Goal: Information Seeking & Learning: Learn about a topic

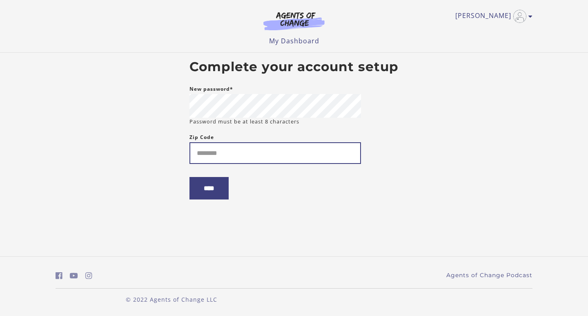
click at [223, 158] on input "Zip Code" at bounding box center [275, 153] width 172 height 22
type input "*****"
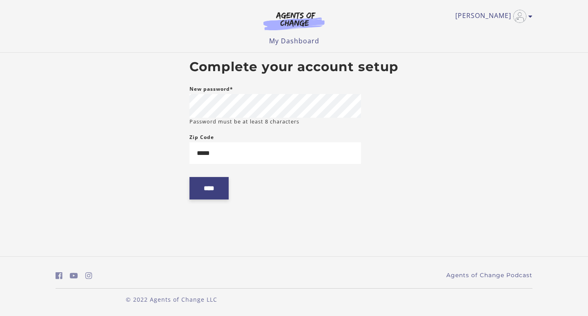
click at [218, 183] on input "****" at bounding box center [208, 188] width 39 height 22
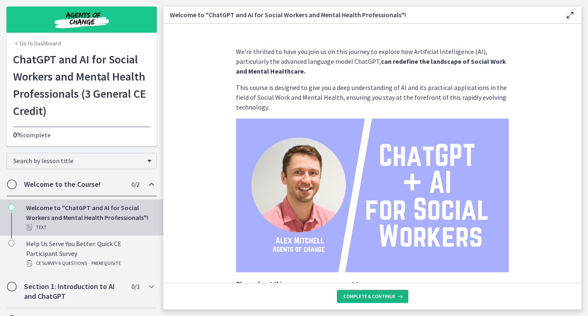
click at [386, 296] on span "Complete & continue" at bounding box center [369, 296] width 52 height 7
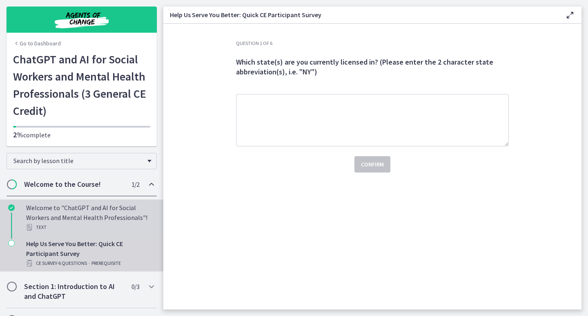
click at [76, 208] on div "Welcome to "ChatGPT and AI for Social Workers and Mental Health Professionals"!…" at bounding box center [89, 217] width 127 height 29
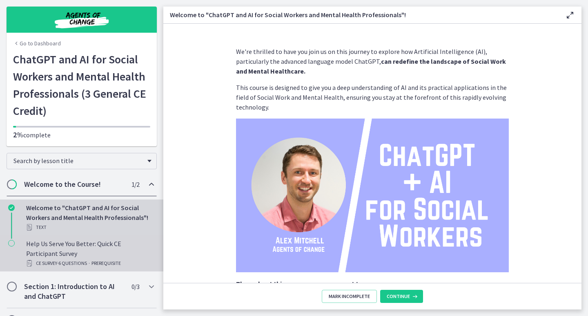
click at [93, 247] on div "Help Us Serve You Better: Quick CE Participant Survey CE Survey · 6 Questions ·…" at bounding box center [89, 252] width 127 height 29
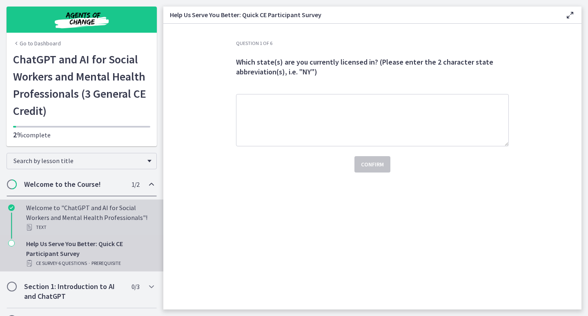
click at [95, 217] on div "Welcome to "ChatGPT and AI for Social Workers and Mental Health Professionals"!…" at bounding box center [89, 217] width 127 height 29
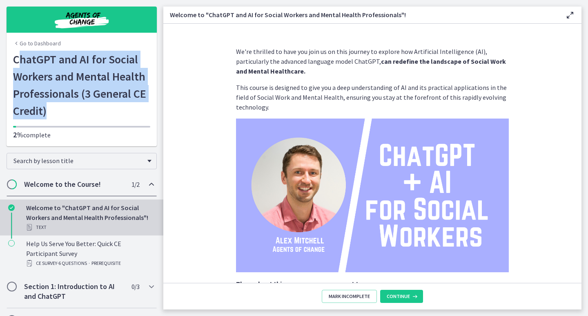
drag, startPoint x: 14, startPoint y: 64, endPoint x: 51, endPoint y: 110, distance: 59.2
click at [51, 110] on h1 "ChatGPT and AI for Social Workers and Mental Health Professionals (3 General CE…" at bounding box center [81, 85] width 137 height 69
drag, startPoint x: 28, startPoint y: 66, endPoint x: 23, endPoint y: 63, distance: 5.5
click at [28, 66] on h1 "ChatGPT and AI for Social Workers and Mental Health Professionals (3 General CE…" at bounding box center [81, 85] width 137 height 69
click at [13, 62] on h1 "ChatGPT and AI for Social Workers and Mental Health Professionals (3 General CE…" at bounding box center [81, 85] width 137 height 69
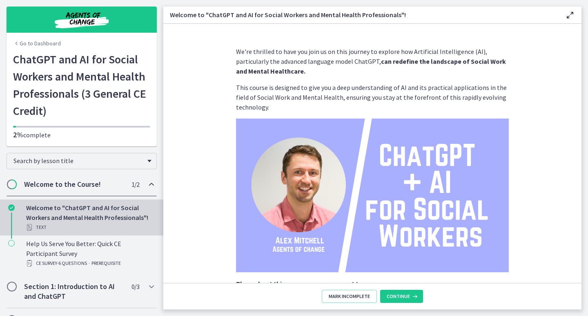
click at [13, 62] on h1 "ChatGPT and AI for Social Workers and Mental Health Professionals (3 General CE…" at bounding box center [81, 85] width 137 height 69
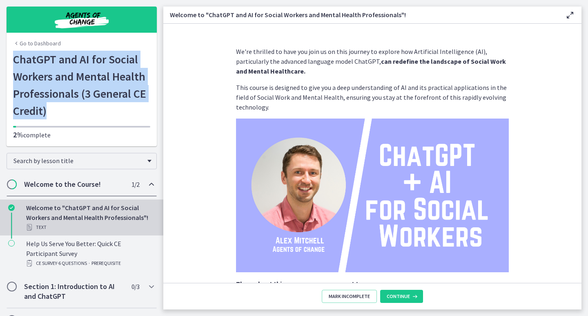
drag, startPoint x: 11, startPoint y: 62, endPoint x: 50, endPoint y: 108, distance: 60.6
click at [50, 108] on h1 "ChatGPT and AI for Social Workers and Mental Health Professionals (3 General CE…" at bounding box center [81, 85] width 137 height 69
copy h1 "ChatGPT and AI for Social Workers and Mental Health Professionals (3 General CE…"
click at [394, 299] on span "Continue" at bounding box center [398, 296] width 23 height 7
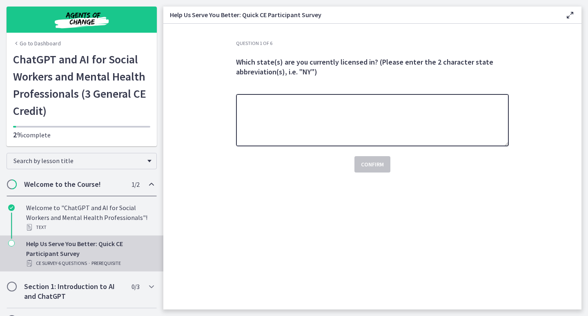
click at [360, 119] on textarea at bounding box center [372, 120] width 273 height 52
type textarea "**"
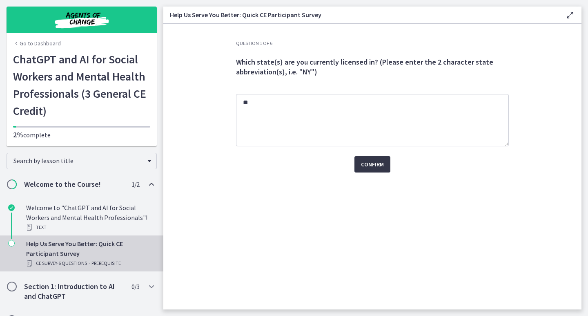
click at [382, 156] on button "Confirm" at bounding box center [372, 164] width 36 height 16
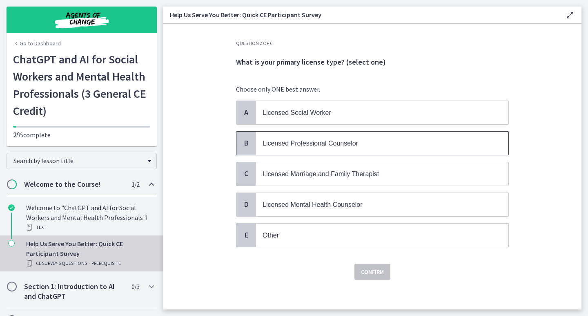
click at [308, 147] on p "Licensed Professional Counselor" at bounding box center [374, 143] width 223 height 10
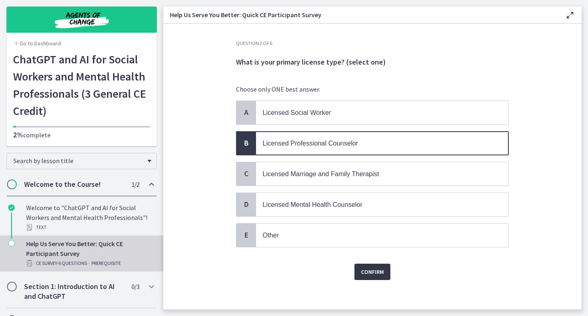
click at [370, 273] on span "Confirm" at bounding box center [372, 272] width 23 height 10
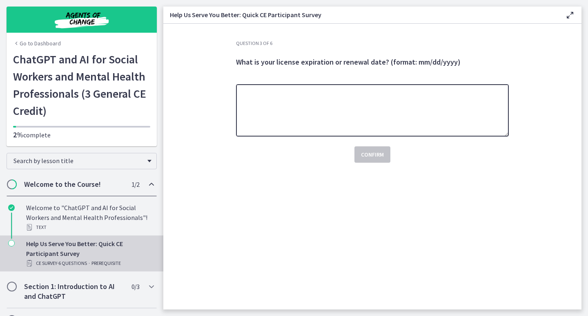
click at [374, 111] on textarea at bounding box center [372, 110] width 273 height 52
drag, startPoint x: 281, startPoint y: 94, endPoint x: 230, endPoint y: 94, distance: 51.0
click at [230, 94] on div "Question 3 of 6 What is your license expiration or renewal date? (format: mm/dd…" at bounding box center [373, 174] width 286 height 269
type textarea "********"
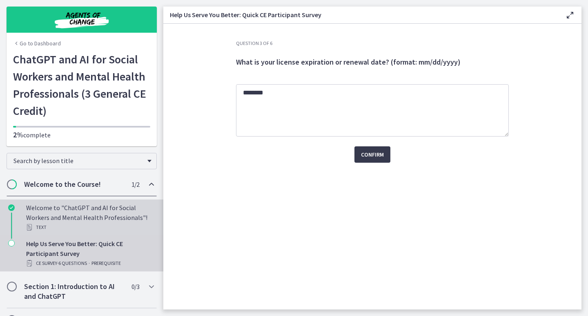
click at [91, 219] on div "Welcome to "ChatGPT and AI for Social Workers and Mental Health Professionals"!…" at bounding box center [89, 217] width 127 height 29
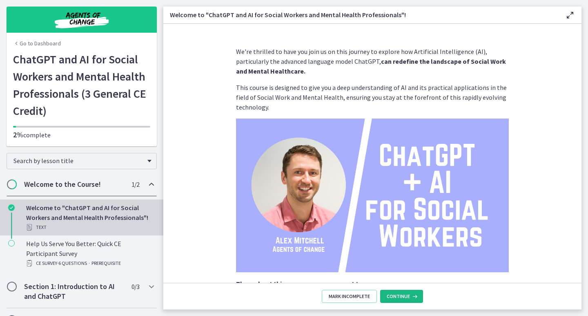
click at [401, 295] on span "Continue" at bounding box center [398, 296] width 23 height 7
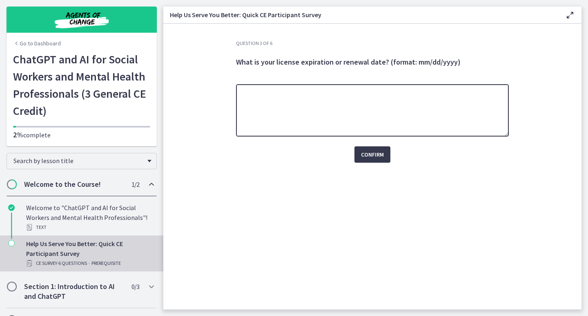
click at [359, 114] on textarea at bounding box center [372, 110] width 273 height 52
type textarea "**********"
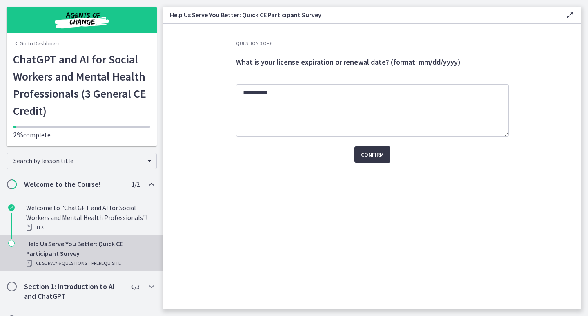
click at [382, 157] on span "Confirm" at bounding box center [372, 154] width 23 height 10
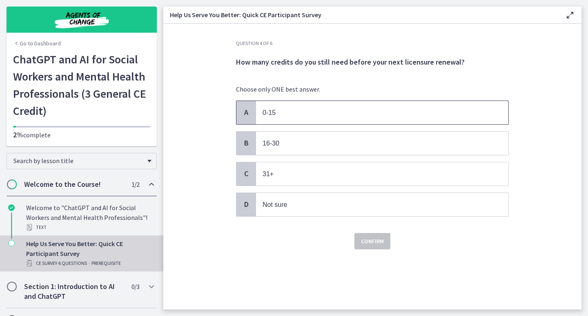
click at [350, 101] on span "0-15" at bounding box center [382, 112] width 252 height 23
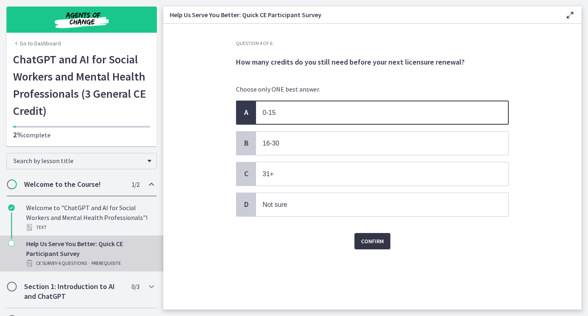
click at [377, 241] on span "Confirm" at bounding box center [372, 241] width 23 height 10
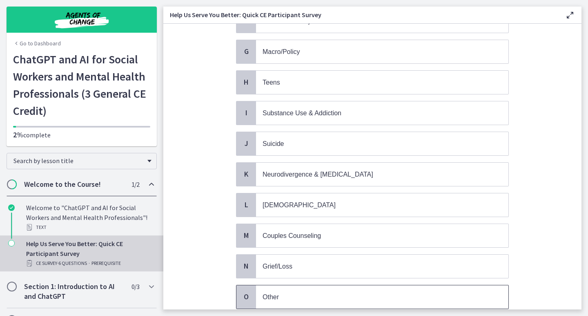
scroll to position [310, 0]
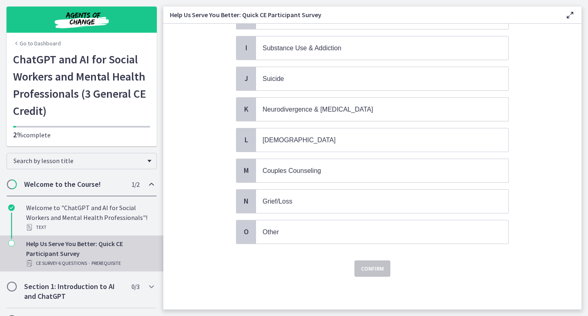
click at [287, 244] on div "Choose ALL answers that apply. A School B Trauma, PTSD C Burnout, Organizationa…" at bounding box center [372, 13] width 273 height 476
click at [289, 239] on span "Other" at bounding box center [382, 231] width 252 height 23
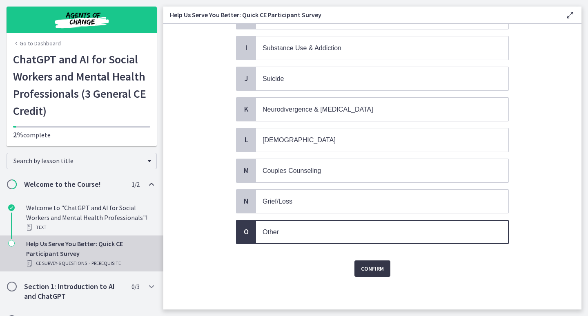
click at [368, 272] on span "Confirm" at bounding box center [372, 268] width 23 height 10
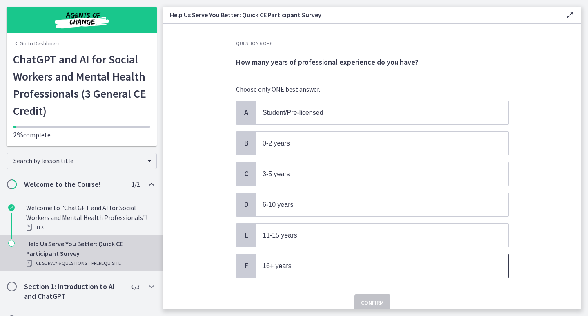
click at [291, 263] on p "16+ years" at bounding box center [374, 266] width 223 height 10
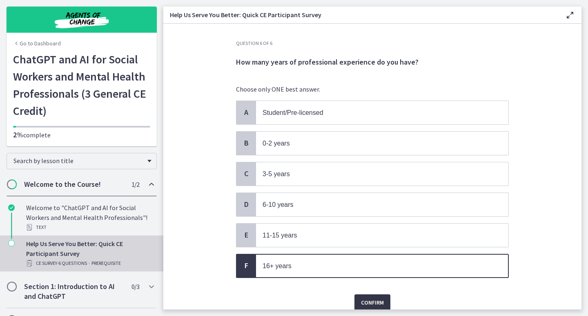
click at [361, 296] on button "Confirm" at bounding box center [372, 302] width 36 height 16
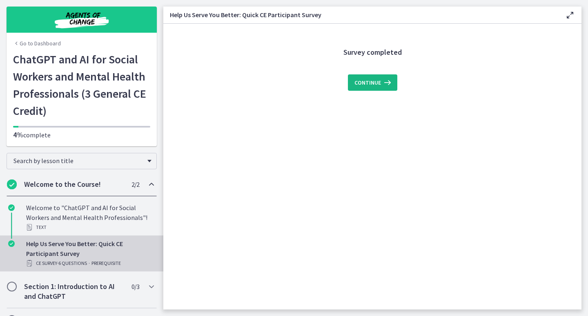
click at [366, 85] on span "Continue" at bounding box center [367, 83] width 27 height 10
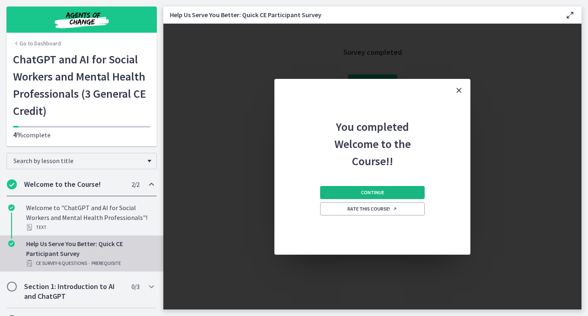
click at [381, 196] on button "Continue" at bounding box center [372, 192] width 105 height 13
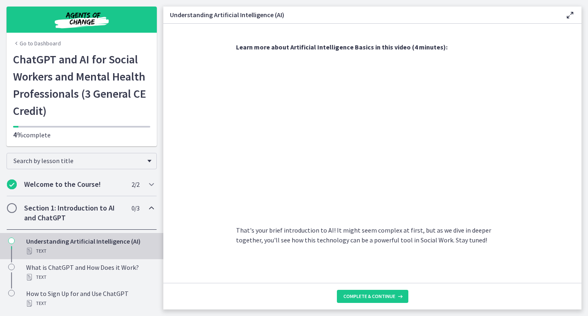
scroll to position [341, 0]
click at [376, 294] on span "Complete & continue" at bounding box center [369, 296] width 52 height 7
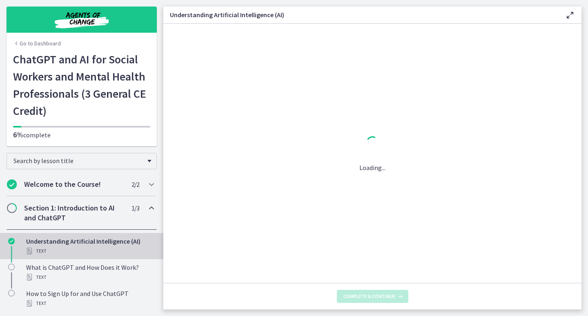
scroll to position [0, 0]
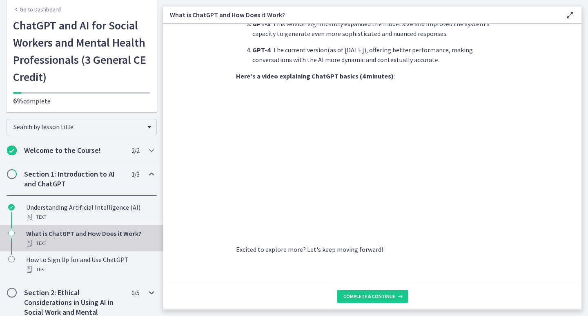
scroll to position [82, 0]
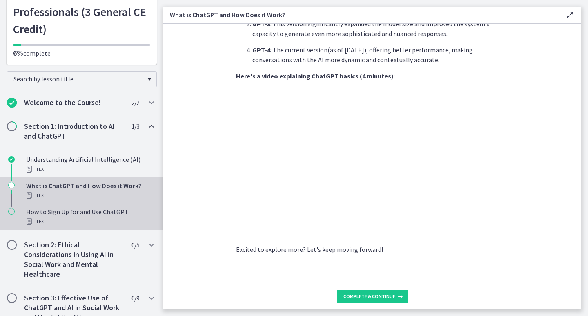
click at [95, 218] on div "Text" at bounding box center [89, 221] width 127 height 10
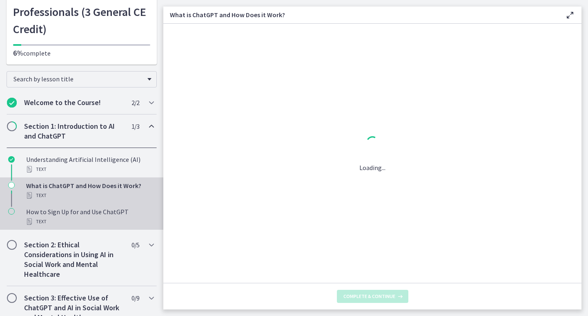
scroll to position [0, 0]
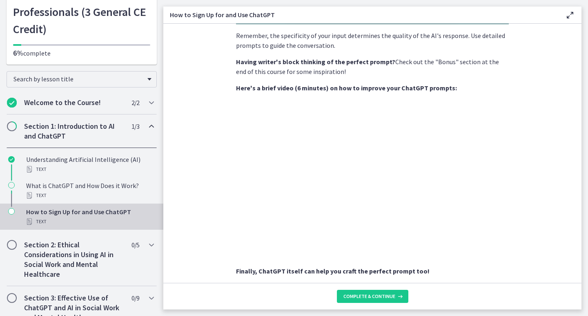
scroll to position [262, 0]
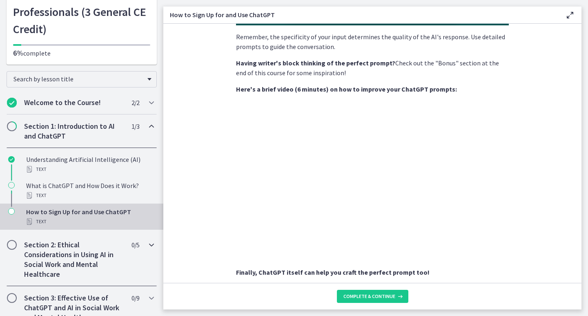
click at [83, 256] on h2 "Section 2: Ethical Considerations in Using AI in Social Work and Mental Healthc…" at bounding box center [74, 259] width 100 height 39
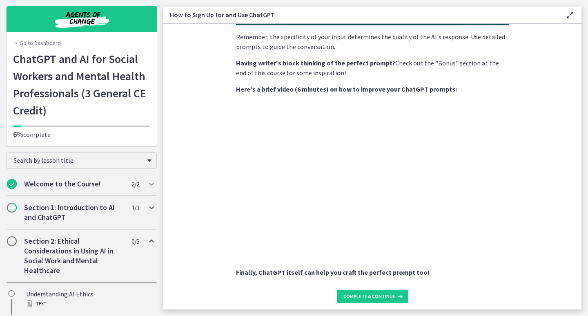
scroll to position [0, 0]
click at [110, 213] on h2 "Section 1: Introduction to AI and ChatGPT" at bounding box center [74, 213] width 100 height 20
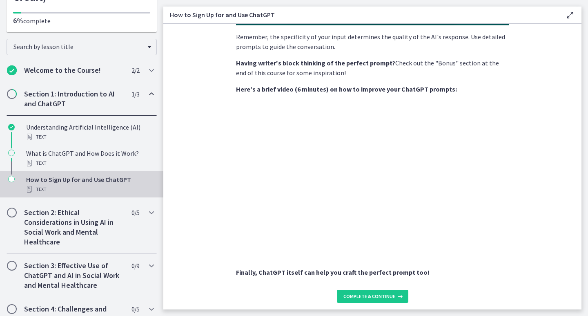
scroll to position [123, 0]
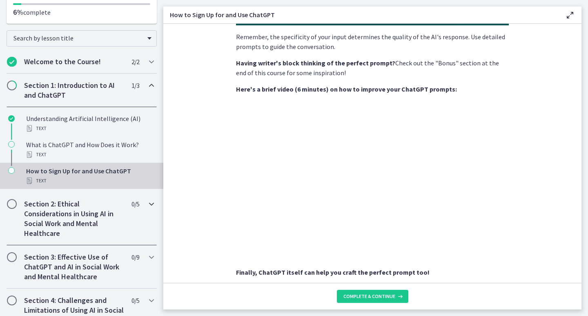
click at [52, 210] on h2 "Section 2: Ethical Considerations in Using AI in Social Work and Mental Healthc…" at bounding box center [74, 218] width 100 height 39
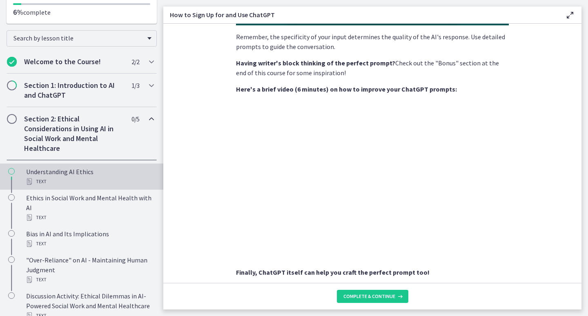
click at [85, 179] on div "Text" at bounding box center [89, 181] width 127 height 10
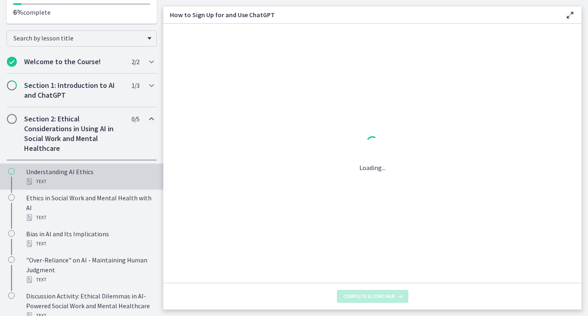
scroll to position [0, 0]
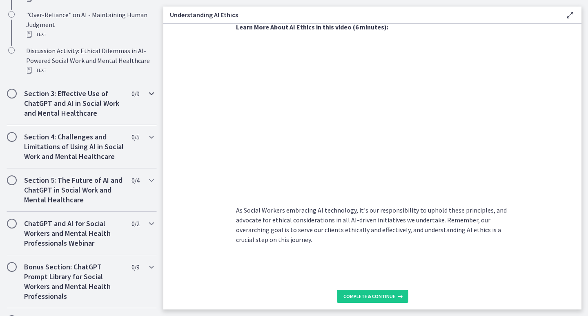
scroll to position [245, 0]
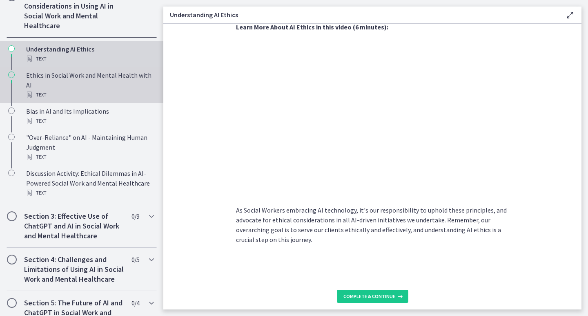
click at [109, 73] on div "Ethics in Social Work and Mental Health with AI Text" at bounding box center [89, 84] width 127 height 29
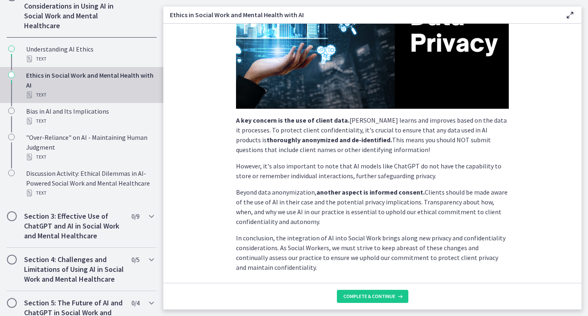
scroll to position [192, 0]
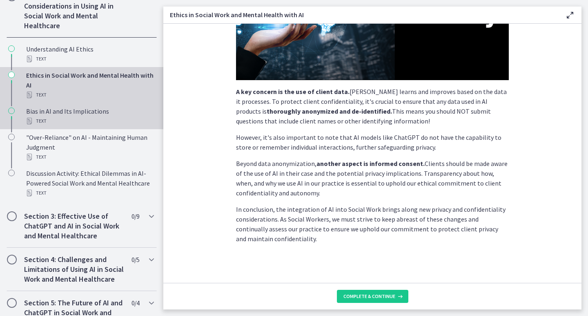
click at [80, 122] on div "Text" at bounding box center [89, 121] width 127 height 10
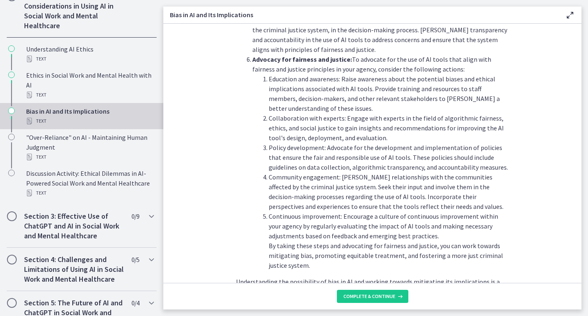
scroll to position [900, 0]
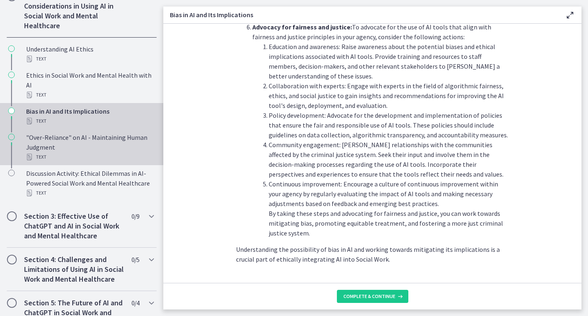
click at [67, 152] on div "Text" at bounding box center [89, 157] width 127 height 10
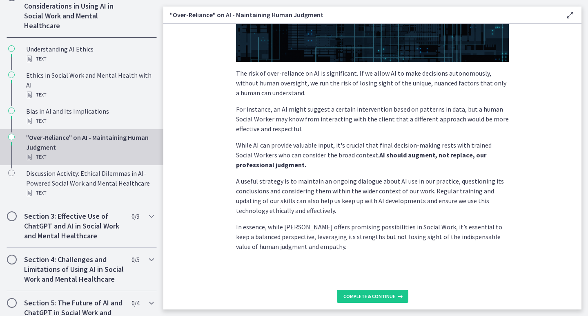
scroll to position [187, 0]
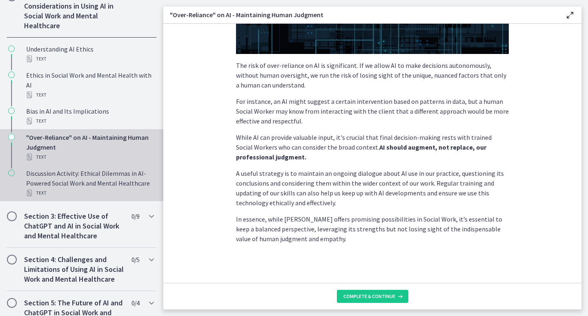
click at [93, 183] on div "Discussion Activity: Ethical Dilemmas in AI-Powered Social Work and Mental Heal…" at bounding box center [89, 182] width 127 height 29
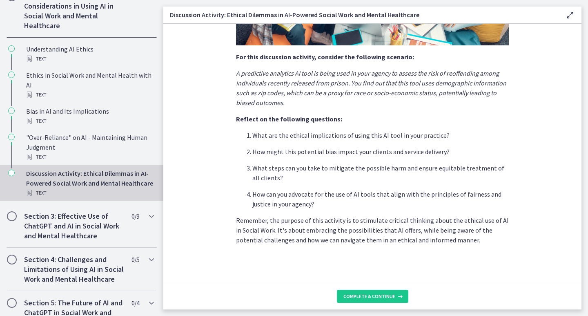
scroll to position [192, 0]
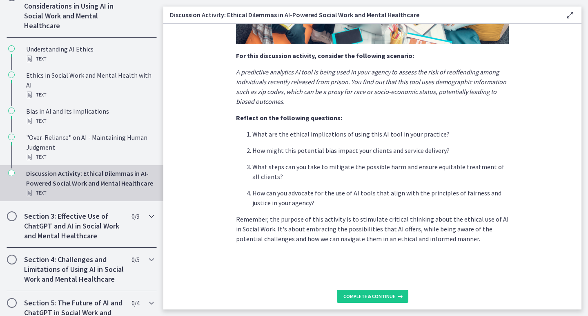
click at [84, 237] on h2 "Section 3: Effective Use of ChatGPT and AI in Social Work and Mental Healthcare" at bounding box center [74, 225] width 100 height 29
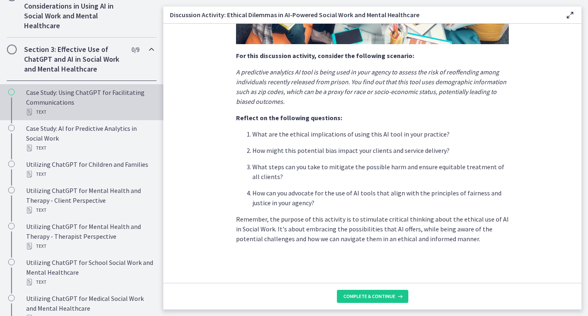
click at [84, 104] on div "Case Study: Using ChatGPT for Facilitating Communications Text" at bounding box center [89, 101] width 127 height 29
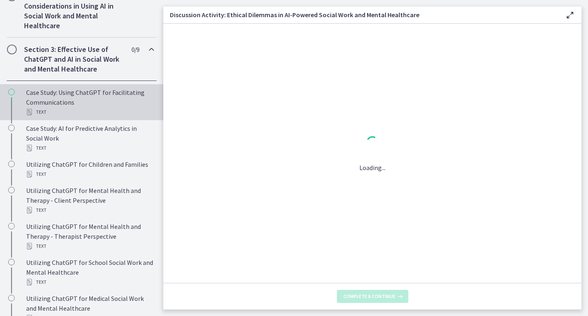
scroll to position [0, 0]
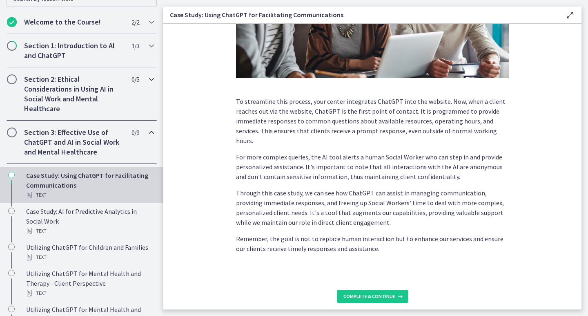
scroll to position [163, 0]
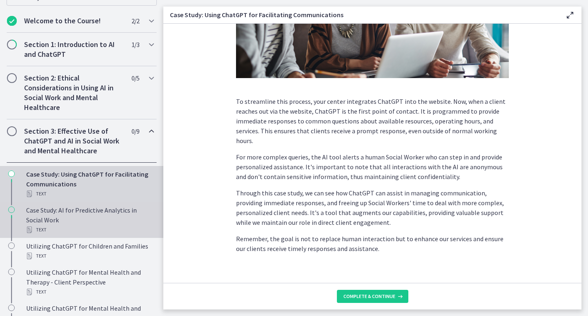
click at [115, 222] on div "Case Study: AI for Predictive Analytics in Social Work Text" at bounding box center [89, 219] width 127 height 29
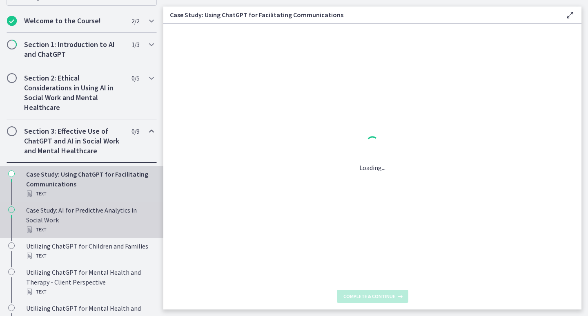
scroll to position [0, 0]
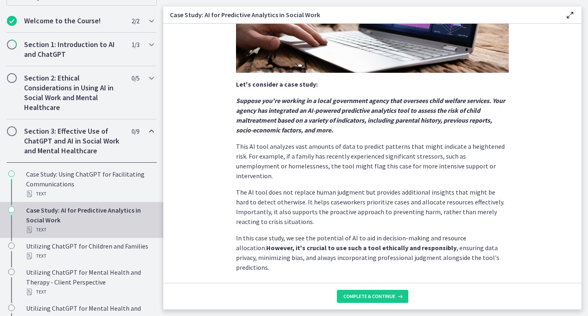
scroll to position [172, 0]
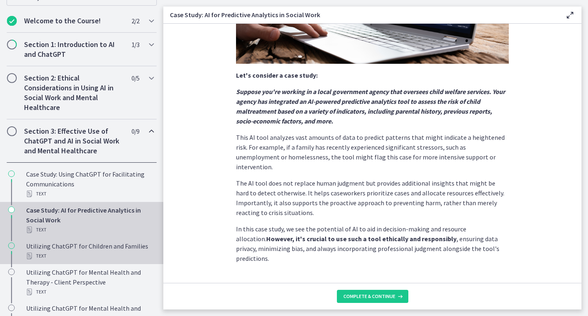
click at [91, 254] on div "Text" at bounding box center [89, 256] width 127 height 10
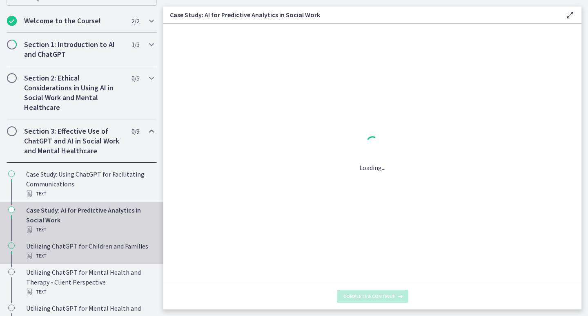
scroll to position [0, 0]
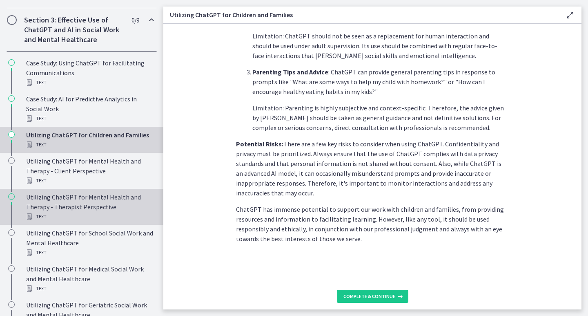
scroll to position [286, 0]
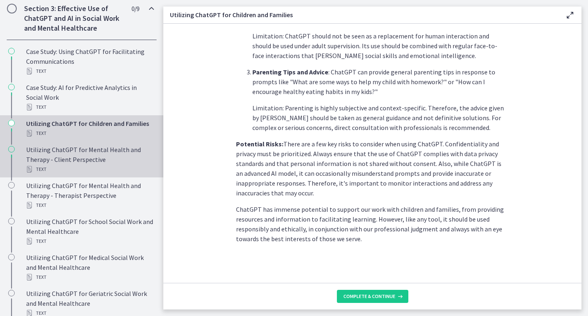
click at [62, 156] on div "Utilizing ChatGPT for Mental Health and Therapy - Client Perspective Text" at bounding box center [89, 159] width 127 height 29
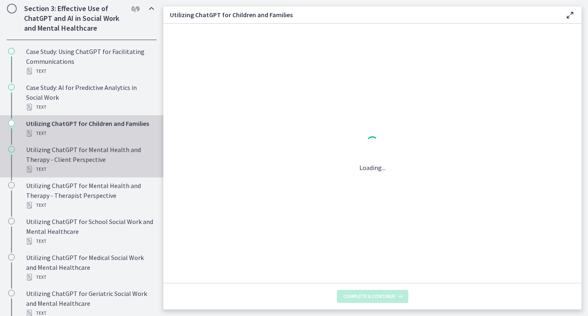
scroll to position [0, 0]
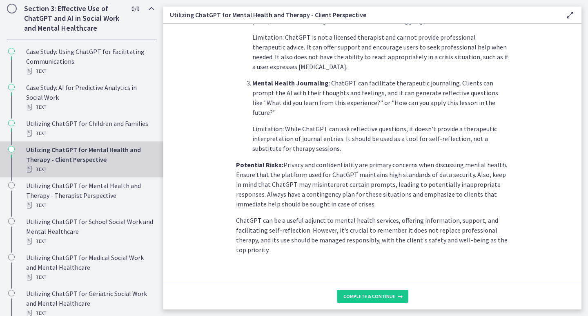
scroll to position [329, 0]
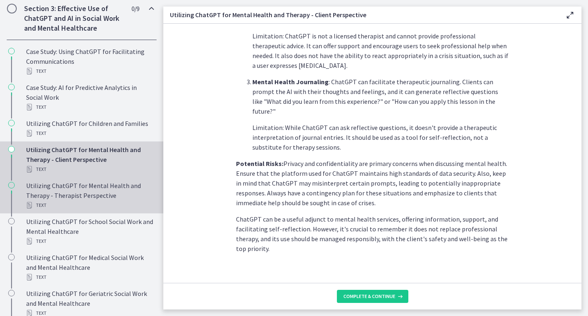
click at [90, 198] on div "Utilizing ChatGPT for Mental Health and Therapy - Therapist Perspective Text" at bounding box center [89, 195] width 127 height 29
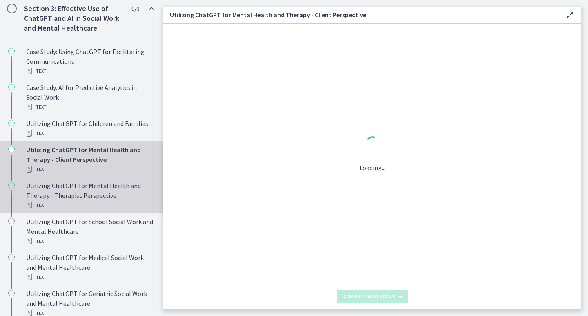
scroll to position [0, 0]
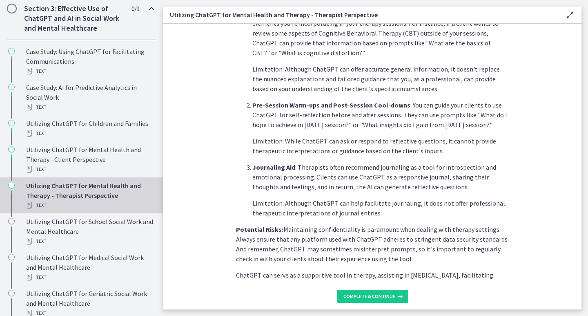
scroll to position [310, 0]
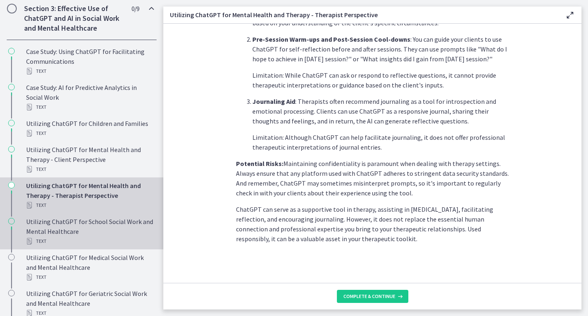
click at [65, 233] on div "Utilizing ChatGPT for School Social Work and Mental Healthcare Text" at bounding box center [89, 230] width 127 height 29
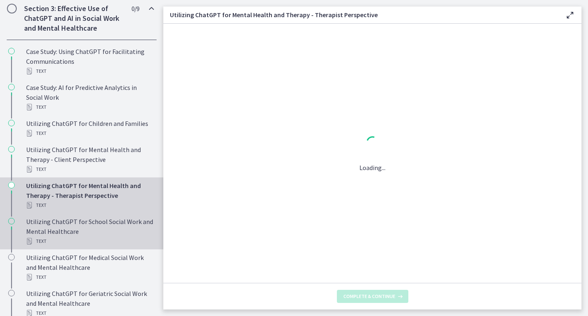
scroll to position [0, 0]
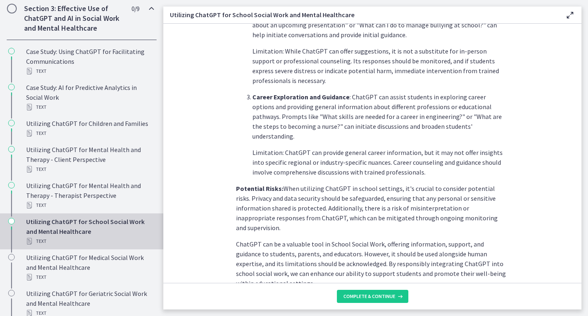
scroll to position [349, 0]
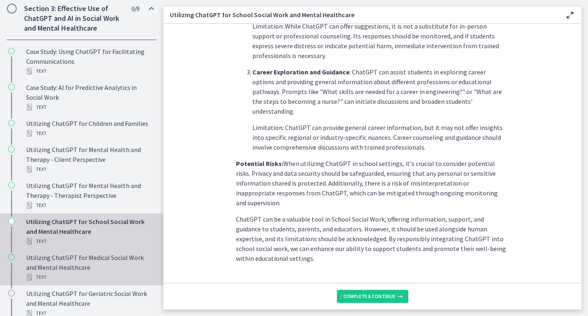
click at [94, 262] on div "Utilizing ChatGPT for Medical Social Work and Mental Healthcare Text" at bounding box center [89, 266] width 127 height 29
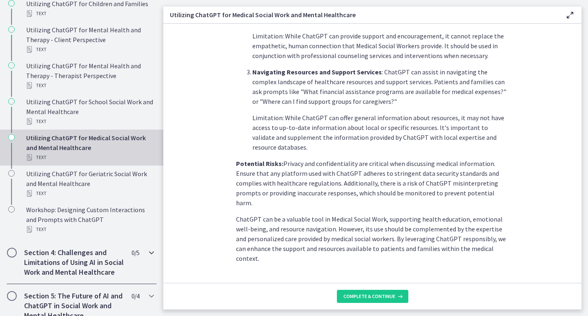
scroll to position [408, 0]
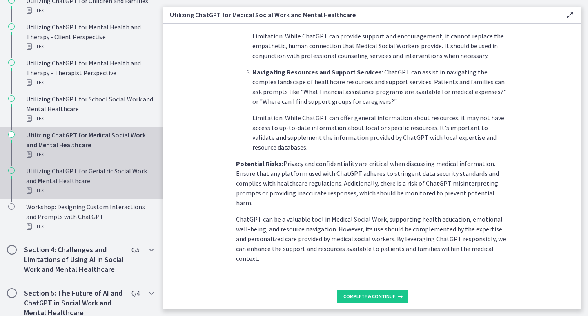
click at [76, 176] on div "Utilizing ChatGPT for Geriatric Social Work and Mental Healthcare Text" at bounding box center [89, 180] width 127 height 29
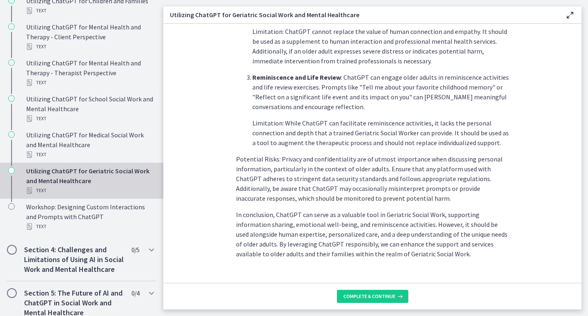
scroll to position [359, 0]
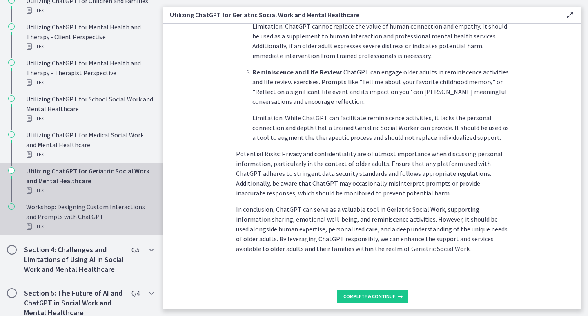
click at [76, 216] on div "Workshop: Designing Custom Interactions and Prompts with ChatGPT Text" at bounding box center [89, 216] width 127 height 29
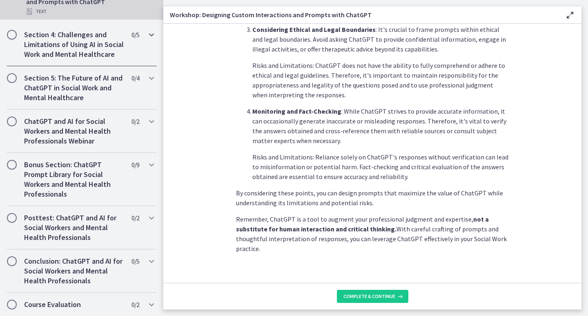
scroll to position [633, 0]
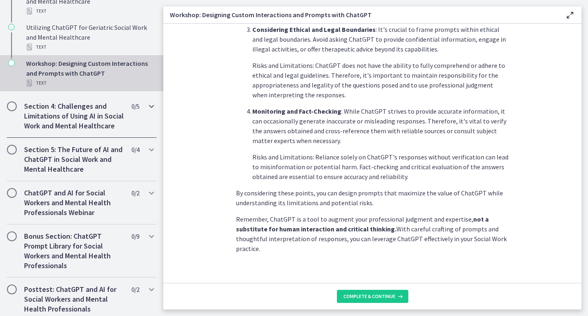
click at [94, 130] on h2 "Section 4: Challenges and Limitations of Using AI in Social Work and Mental Hea…" at bounding box center [74, 115] width 100 height 29
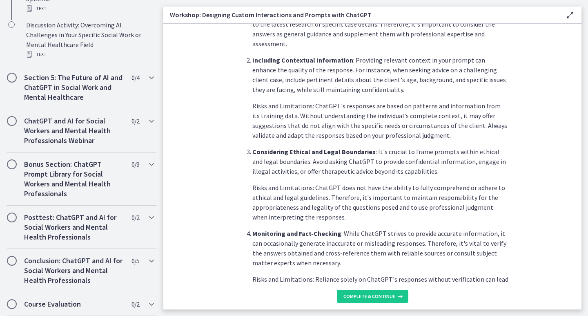
scroll to position [264, 0]
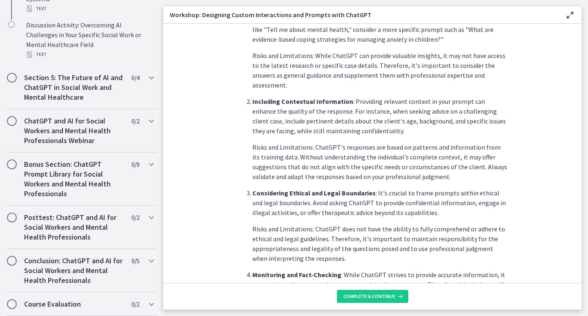
click at [305, 103] on p "Including Contextual Information : Providing relevant context in your prompt ca…" at bounding box center [380, 115] width 256 height 39
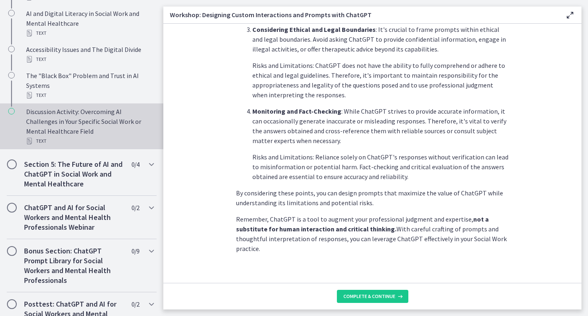
scroll to position [408, 0]
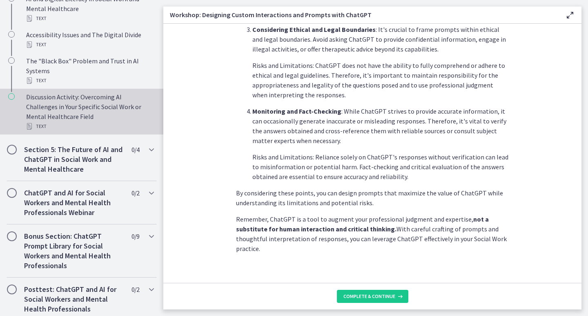
click at [108, 128] on div "Discussion Activity: Overcoming AI Challenges in Your Specific Social Work or M…" at bounding box center [89, 111] width 127 height 39
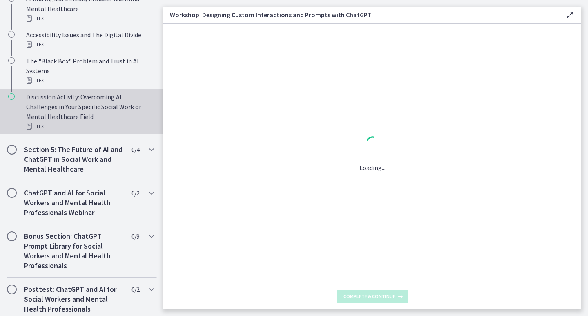
scroll to position [0, 0]
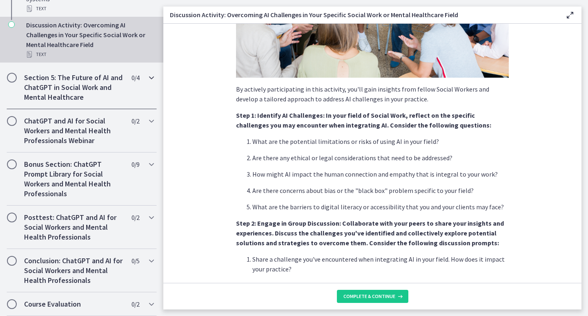
scroll to position [490, 0]
click at [76, 95] on h2 "Section 5: The Future of AI and ChatGPT in Social Work and Mental Healthcare" at bounding box center [74, 87] width 100 height 29
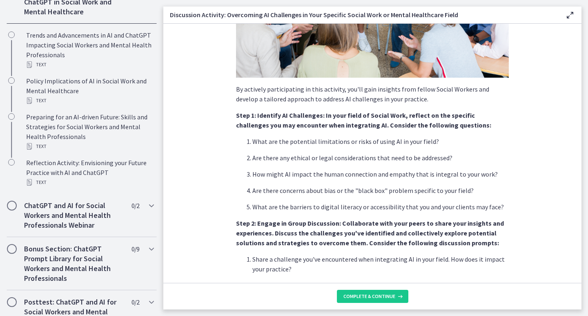
scroll to position [389, 0]
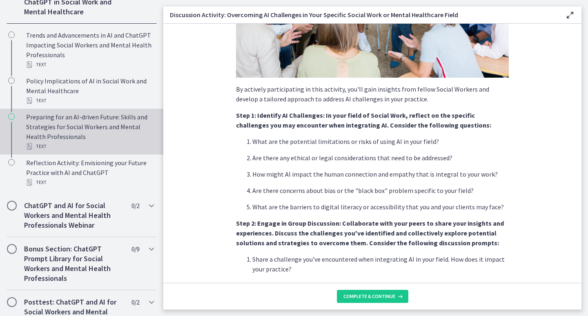
click at [84, 145] on div "Preparing for an AI-driven Future: Skills and Strategies for Social Workers and…" at bounding box center [89, 131] width 127 height 39
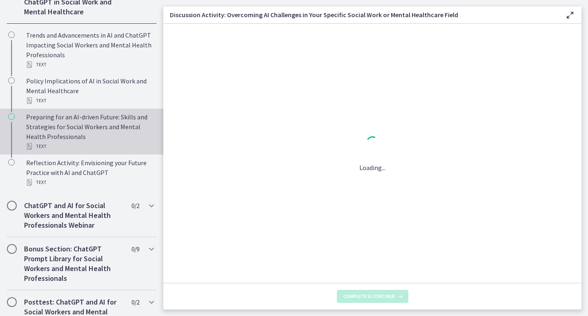
scroll to position [0, 0]
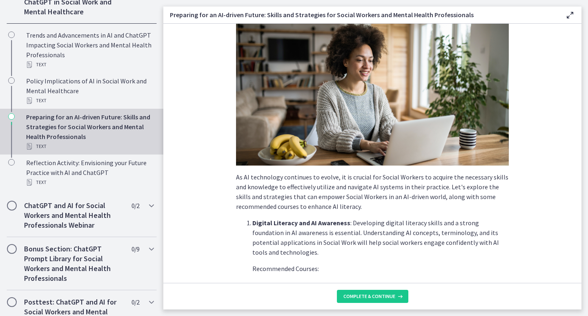
scroll to position [123, 0]
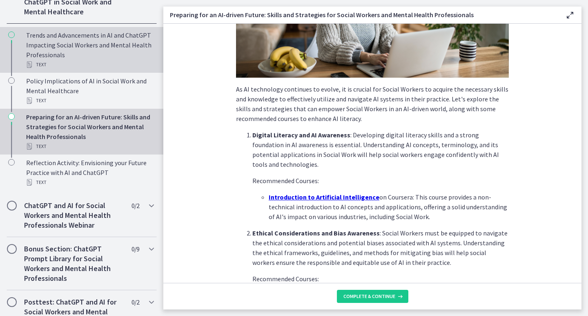
click at [63, 55] on div "Trends and Advancements in AI and ChatGPT Impacting Social Workers and Mental H…" at bounding box center [89, 49] width 127 height 39
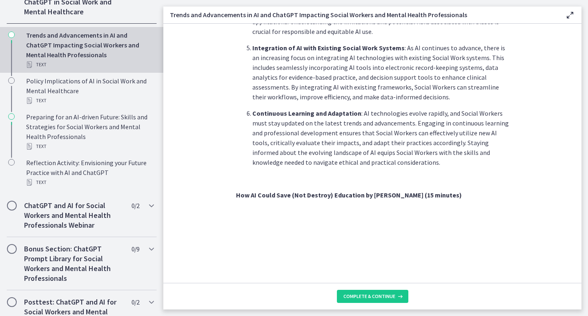
scroll to position [449, 0]
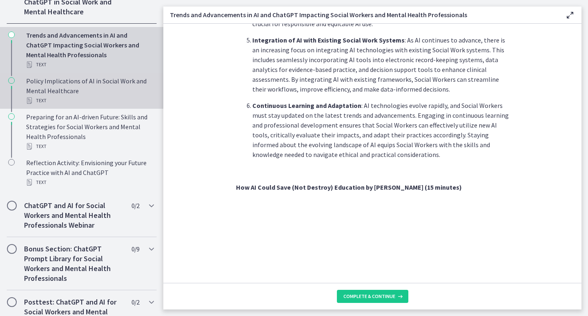
click at [36, 98] on div "Policy Implications of AI in Social Work and Mental Healthcare Text" at bounding box center [89, 90] width 127 height 29
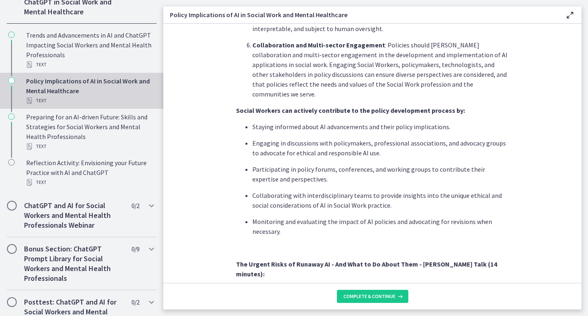
scroll to position [613, 0]
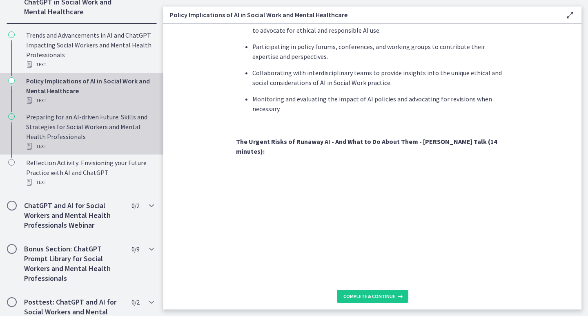
click at [67, 136] on div "Preparing for an AI-driven Future: Skills and Strategies for Social Workers and…" at bounding box center [89, 131] width 127 height 39
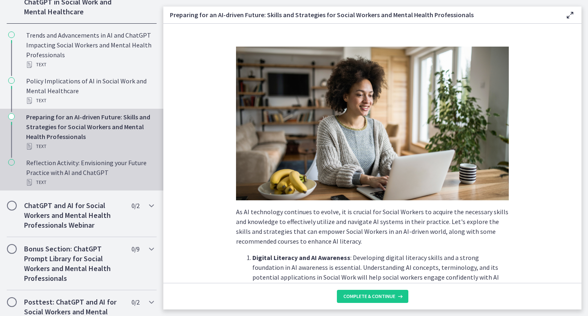
click at [68, 181] on div "Reflection Activity: Envisioning your Future Practice with AI and ChatGPT Text" at bounding box center [89, 172] width 127 height 29
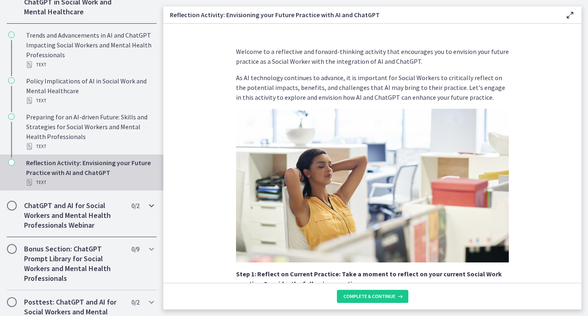
click at [64, 216] on h2 "ChatGPT and AI for Social Workers and Mental Health Professionals Webinar" at bounding box center [74, 215] width 100 height 29
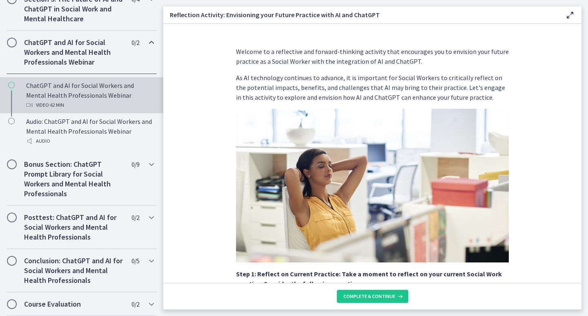
click at [91, 103] on div "ChatGPT and AI for Social Workers and Mental Health Professionals Webinar Video…" at bounding box center [89, 94] width 127 height 29
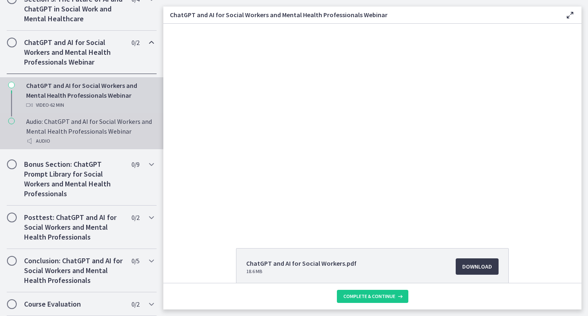
click at [72, 132] on div "Audio: ChatGPT and AI for Social Workers and Mental Health Professionals Webina…" at bounding box center [89, 130] width 127 height 29
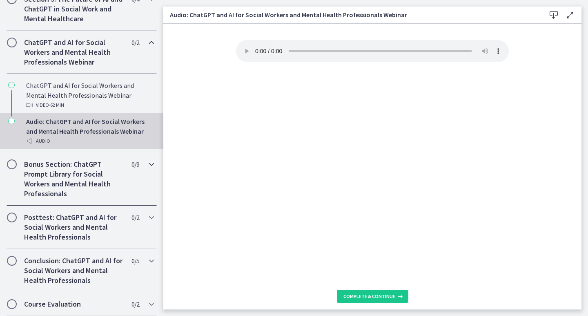
click at [74, 180] on h2 "Bonus Section: ChatGPT Prompt Library for Social Workers and Mental Health Prof…" at bounding box center [74, 178] width 100 height 39
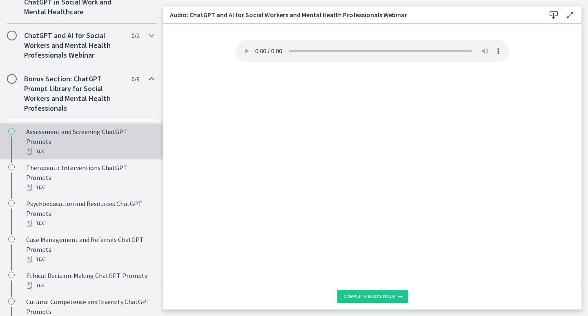
click at [106, 152] on div "Assessment and Screening ChatGPT Prompts Text" at bounding box center [89, 141] width 127 height 29
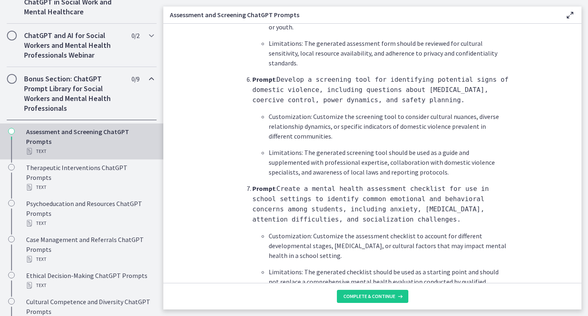
scroll to position [939, 0]
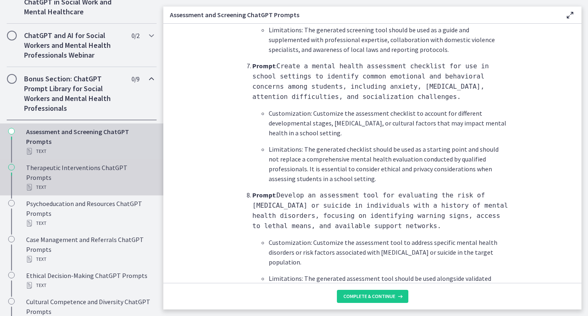
click at [68, 172] on link "Therapeutic Interventions ChatGPT Prompts Text" at bounding box center [81, 177] width 163 height 36
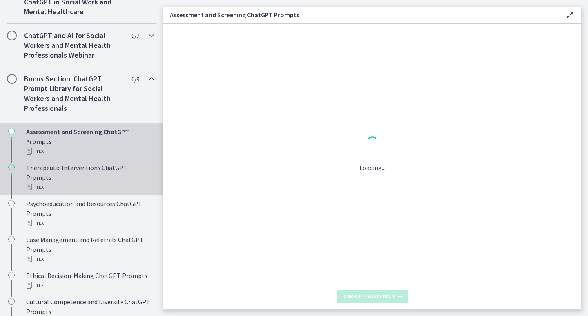
scroll to position [0, 0]
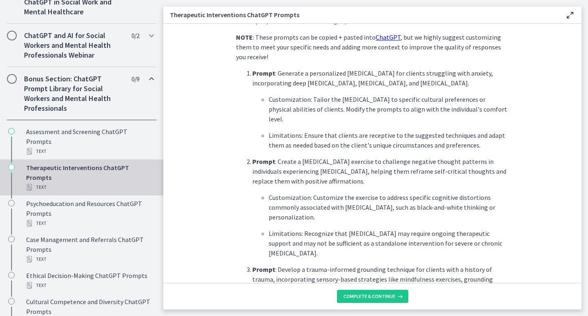
scroll to position [245, 0]
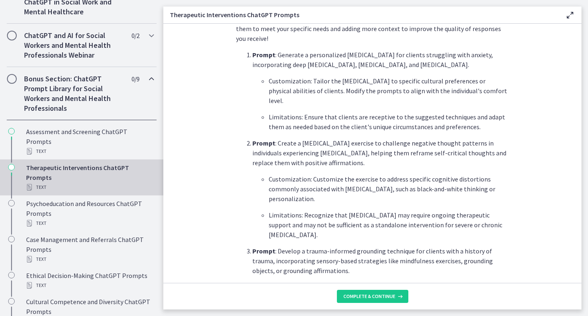
click at [80, 185] on div "Therapeutic Interventions ChatGPT Prompts Text" at bounding box center [89, 177] width 127 height 29
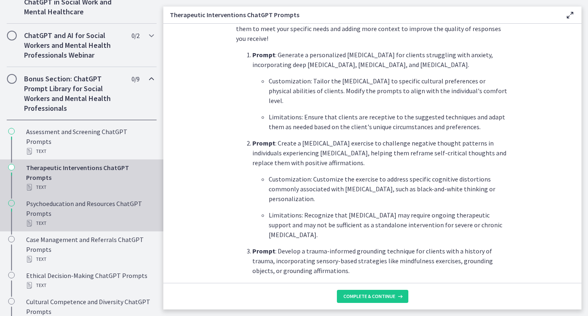
click at [85, 223] on div "Psychoeducation and Resources ChatGPT Prompts Text" at bounding box center [89, 212] width 127 height 29
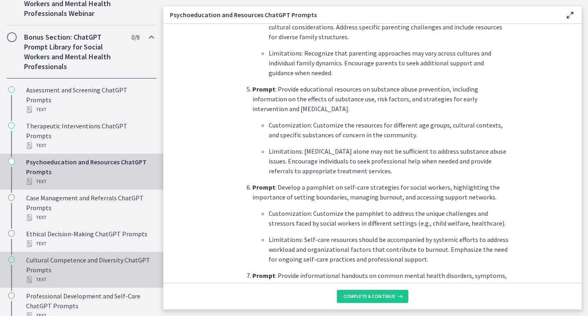
scroll to position [470, 0]
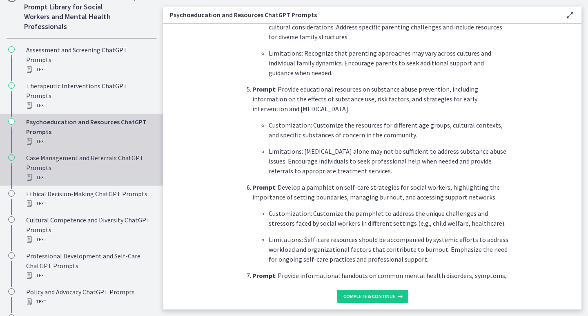
click at [86, 166] on div "Case Management and Referrals ChatGPT Prompts Text" at bounding box center [89, 167] width 127 height 29
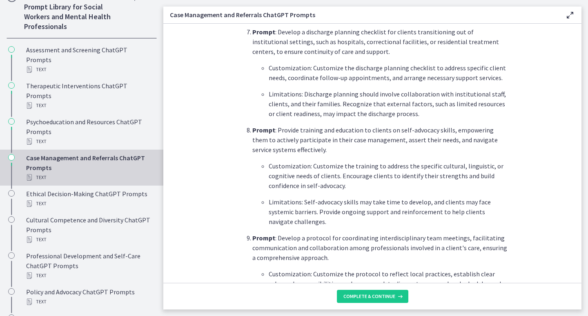
scroll to position [898, 0]
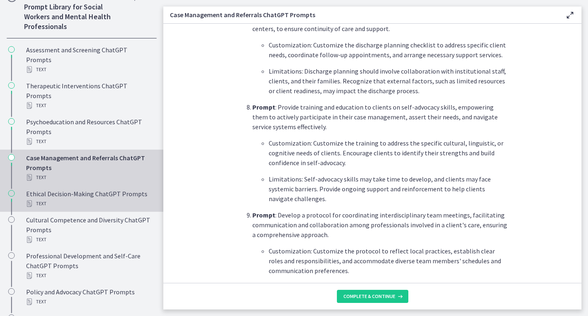
click at [62, 206] on div "Text" at bounding box center [89, 203] width 127 height 10
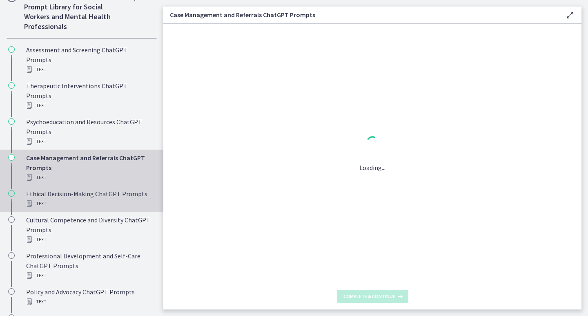
scroll to position [0, 0]
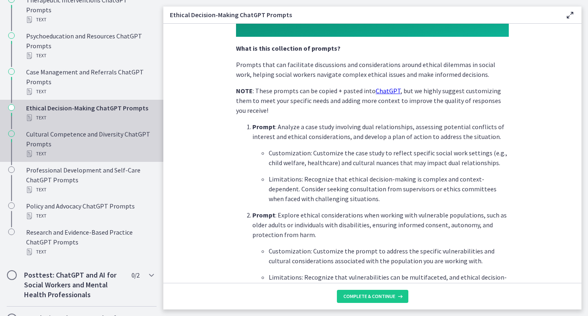
scroll to position [593, 0]
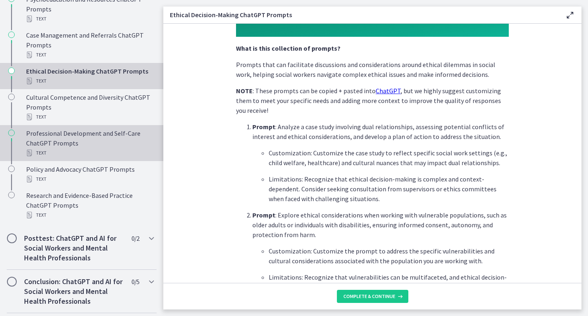
click at [106, 157] on div "Text" at bounding box center [89, 153] width 127 height 10
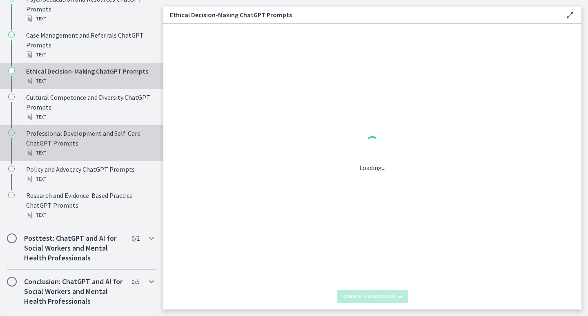
scroll to position [0, 0]
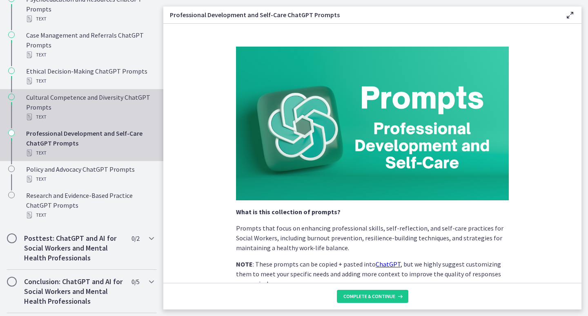
click at [104, 114] on div "Text" at bounding box center [89, 117] width 127 height 10
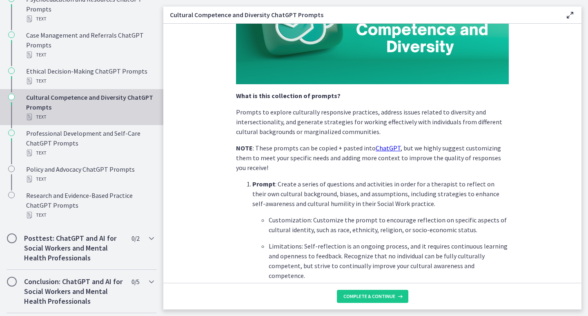
scroll to position [123, 0]
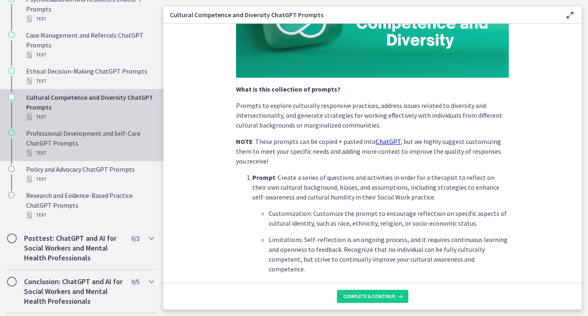
click at [85, 156] on div "Text" at bounding box center [89, 153] width 127 height 10
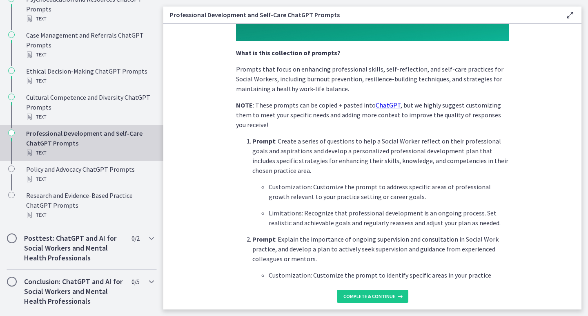
scroll to position [163, 0]
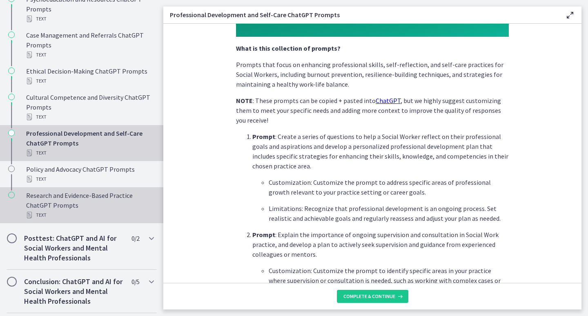
click at [122, 188] on link "Research and Evidence-Based Practice ChatGPT Prompts Text" at bounding box center [81, 205] width 163 height 36
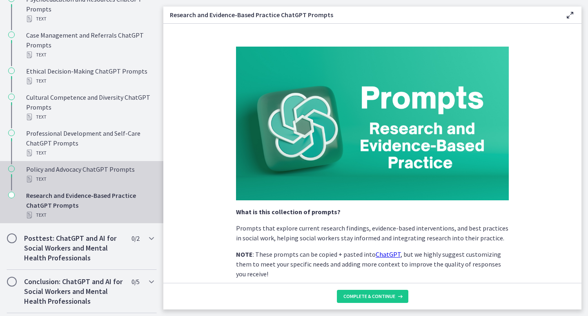
click at [120, 180] on div "Text" at bounding box center [89, 179] width 127 height 10
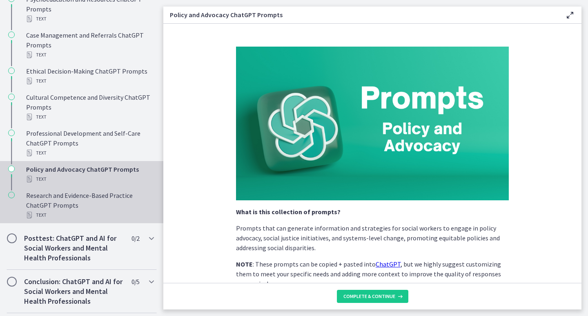
click at [112, 203] on div "Research and Evidence-Based Practice ChatGPT Prompts Text" at bounding box center [89, 204] width 127 height 29
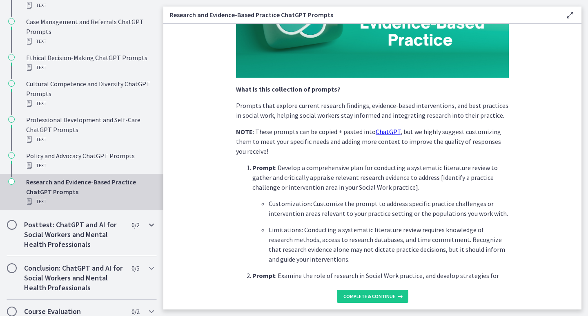
scroll to position [614, 0]
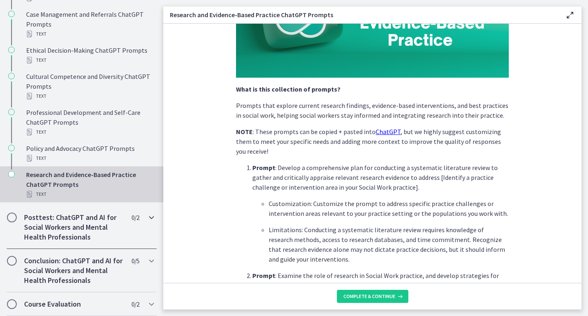
click at [107, 231] on h2 "Posttest: ChatGPT and AI for Social Workers and Mental Health Professionals" at bounding box center [74, 226] width 100 height 29
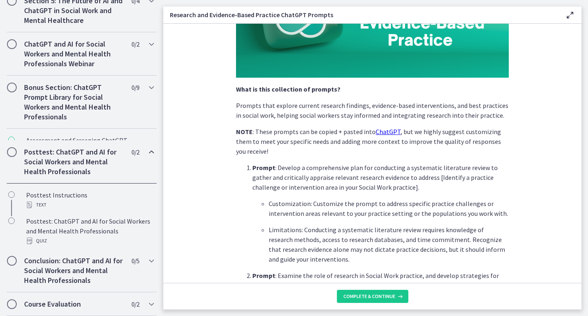
scroll to position [382, 0]
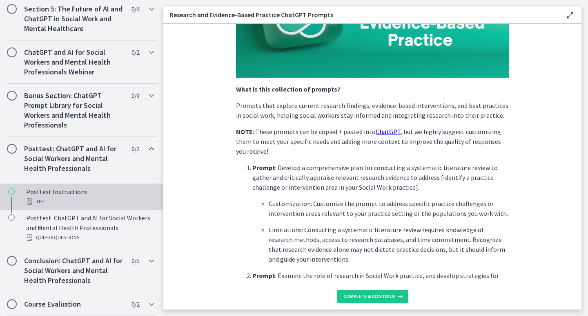
click at [68, 202] on div "Text" at bounding box center [89, 201] width 127 height 10
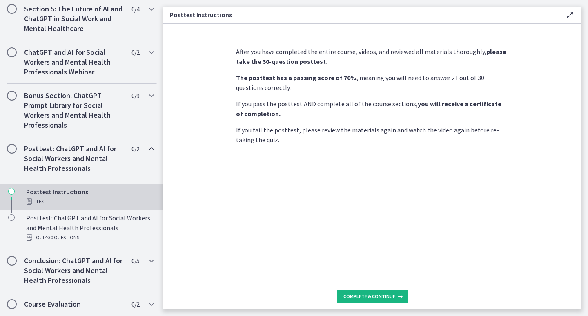
click at [383, 301] on button "Complete & continue" at bounding box center [372, 296] width 71 height 13
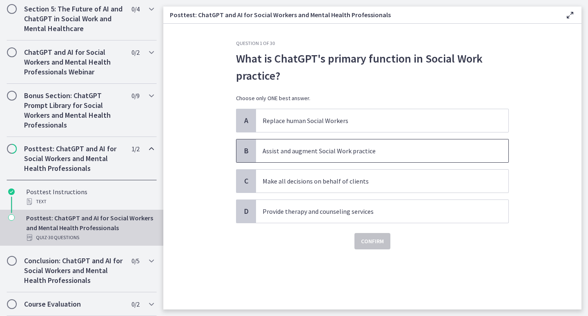
click at [361, 156] on span "Assist and augment Social Work practice" at bounding box center [382, 150] width 252 height 23
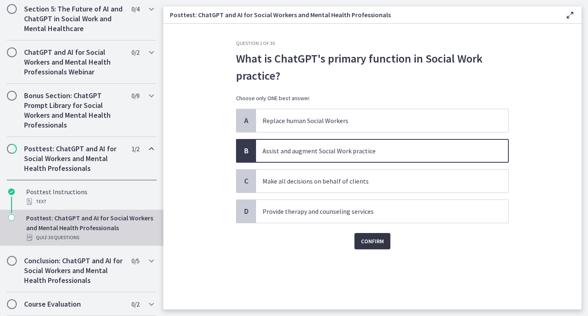
click at [367, 243] on span "Confirm" at bounding box center [372, 241] width 23 height 10
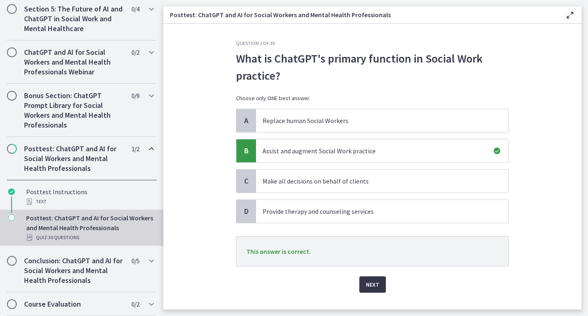
click at [366, 282] on span "Next" at bounding box center [372, 284] width 13 height 10
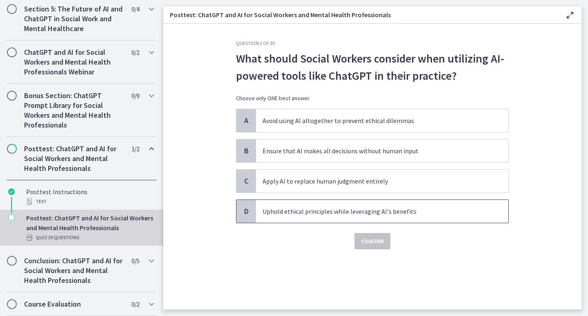
click at [368, 219] on span "Uphold ethical principles while leveraging AI's benefits" at bounding box center [382, 211] width 252 height 23
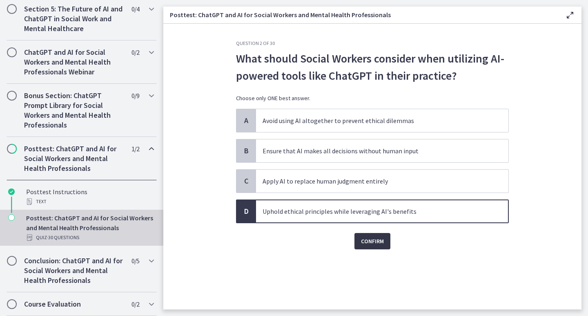
click at [368, 239] on span "Confirm" at bounding box center [372, 241] width 23 height 10
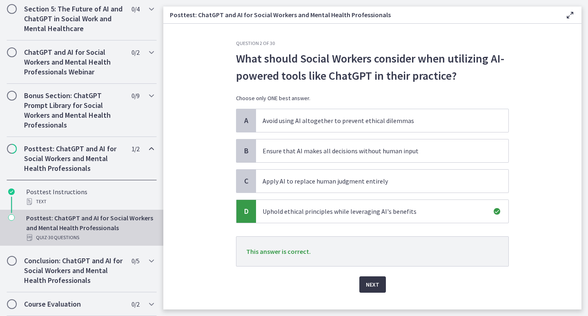
click at [359, 284] on button "Next" at bounding box center [372, 284] width 27 height 16
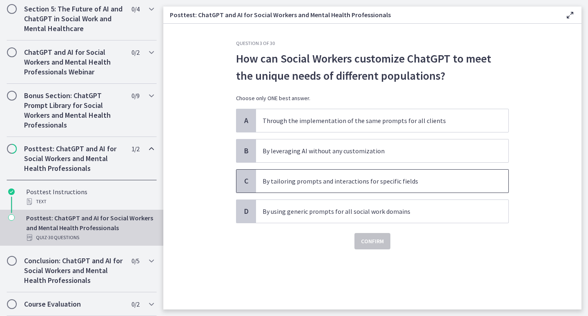
click at [365, 187] on span "By tailoring prompts and interactions for specific fields" at bounding box center [382, 180] width 252 height 23
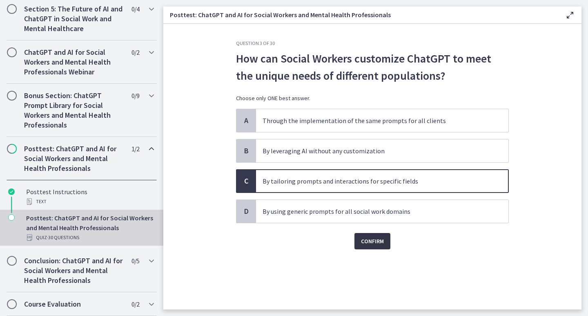
click at [372, 245] on span "Confirm" at bounding box center [372, 241] width 23 height 10
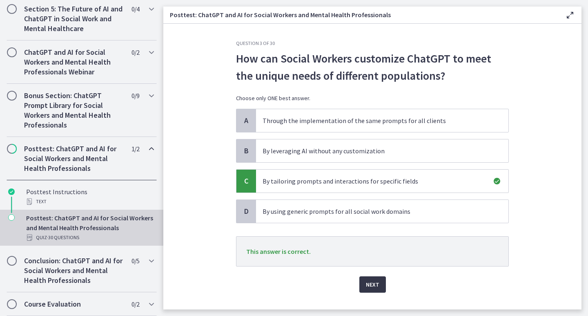
click at [366, 283] on span "Next" at bounding box center [372, 284] width 13 height 10
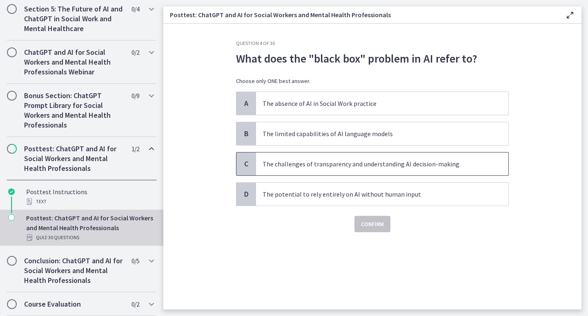
click at [409, 167] on p "The challenges of transparency and understanding AI decision-making" at bounding box center [374, 164] width 223 height 10
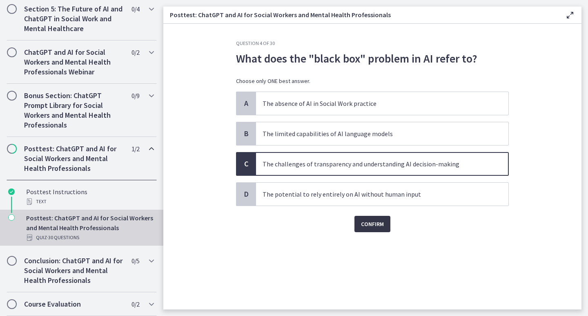
click at [387, 222] on button "Confirm" at bounding box center [372, 224] width 36 height 16
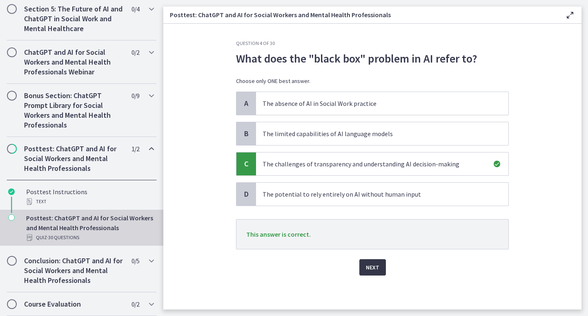
click at [375, 266] on span "Next" at bounding box center [372, 267] width 13 height 10
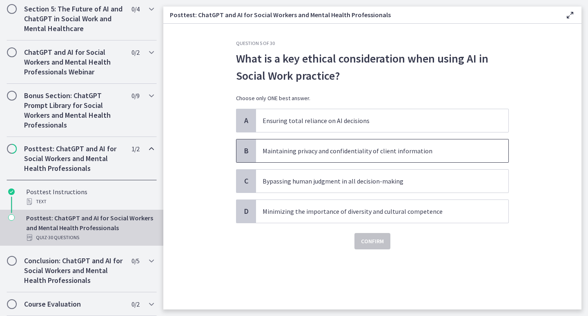
click at [384, 151] on p "Maintaining privacy and confidentiality of client information" at bounding box center [374, 151] width 223 height 10
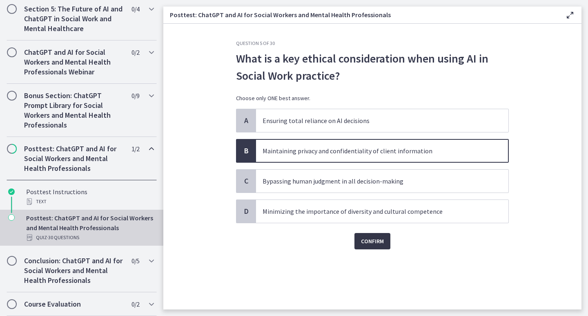
click at [375, 241] on span "Confirm" at bounding box center [372, 241] width 23 height 10
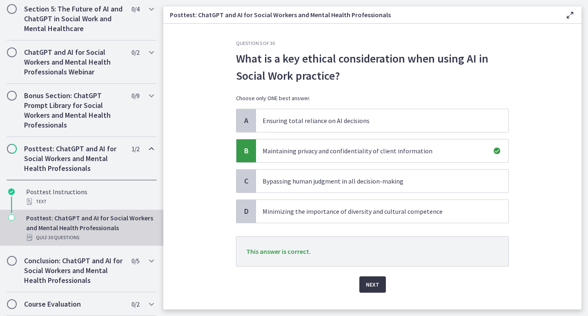
click at [368, 289] on button "Next" at bounding box center [372, 284] width 27 height 16
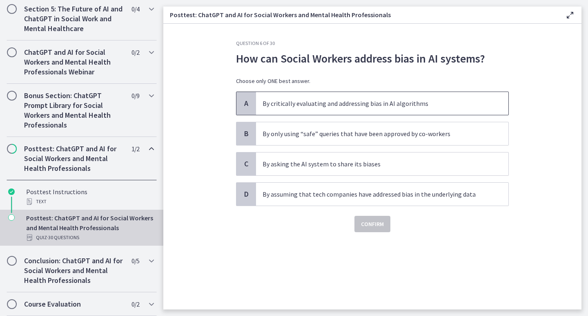
click at [380, 110] on span "By critically evaluating and addressing bias in AI algorithms" at bounding box center [382, 103] width 252 height 23
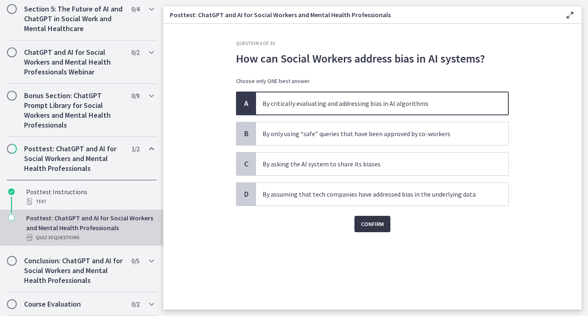
click at [377, 226] on span "Confirm" at bounding box center [372, 224] width 23 height 10
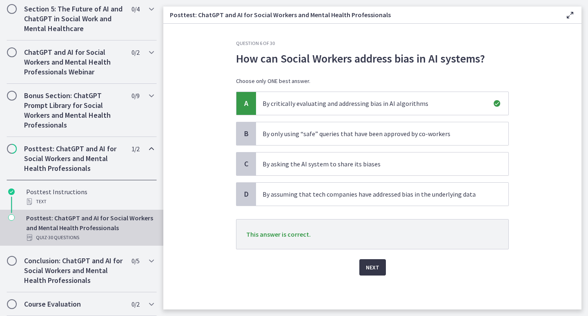
click at [374, 269] on span "Next" at bounding box center [372, 267] width 13 height 10
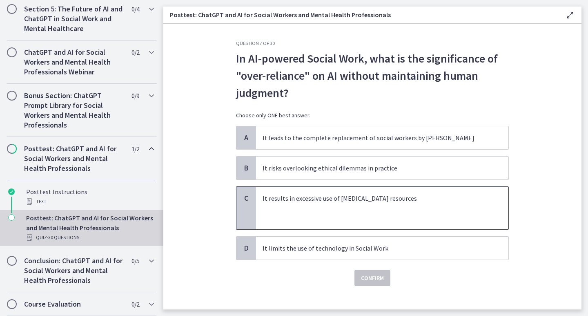
click at [381, 215] on p at bounding box center [374, 218] width 223 height 10
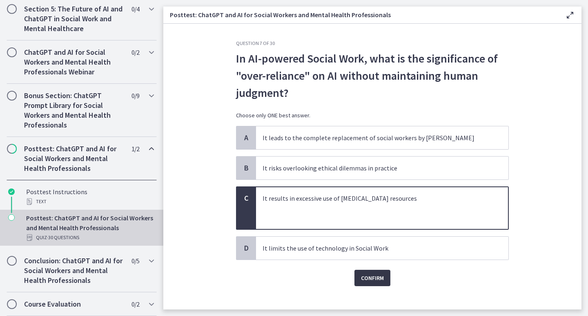
click at [378, 278] on span "Confirm" at bounding box center [372, 278] width 23 height 10
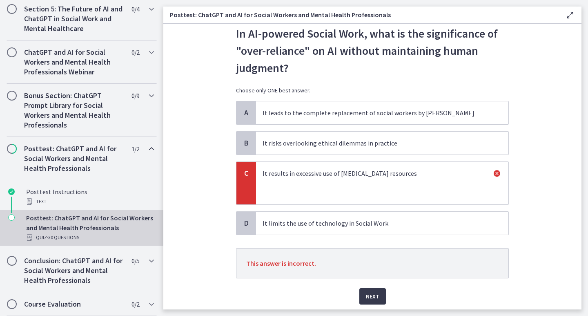
scroll to position [53, 0]
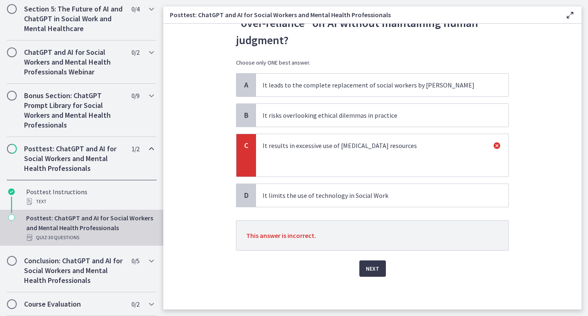
click at [361, 111] on span "It risks overlooking ethical dilemmas in practice" at bounding box center [382, 115] width 252 height 23
click at [361, 112] on p "It risks overlooking ethical dilemmas in practice" at bounding box center [374, 115] width 223 height 10
click at [372, 261] on button "Next" at bounding box center [372, 268] width 27 height 16
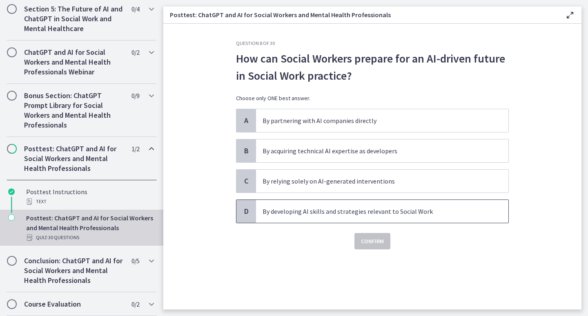
click at [364, 216] on span "By developing AI skills and strategies relevant to Social Work" at bounding box center [382, 211] width 252 height 23
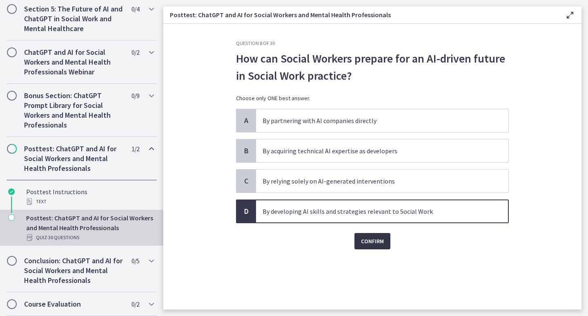
click at [371, 242] on span "Confirm" at bounding box center [372, 241] width 23 height 10
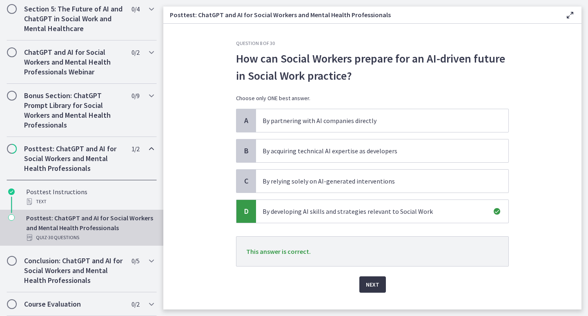
click at [370, 283] on span "Next" at bounding box center [372, 284] width 13 height 10
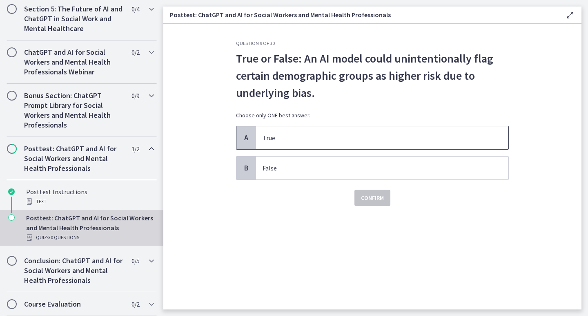
click at [285, 135] on p "True" at bounding box center [374, 138] width 223 height 10
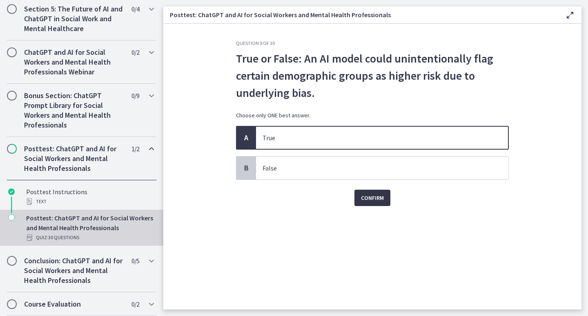
click at [359, 199] on button "Confirm" at bounding box center [372, 197] width 36 height 16
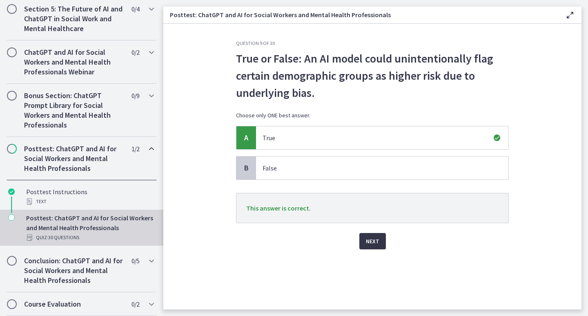
click at [363, 240] on button "Next" at bounding box center [372, 241] width 27 height 16
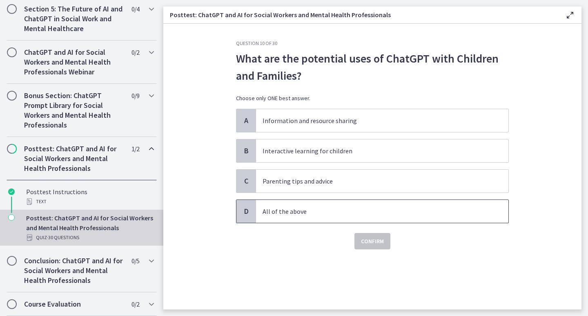
click at [299, 217] on span "All of the above" at bounding box center [382, 211] width 252 height 23
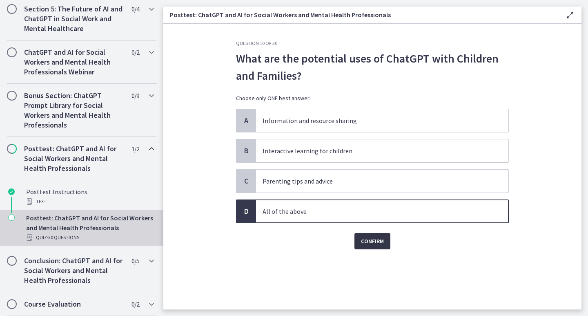
click at [367, 242] on span "Confirm" at bounding box center [372, 241] width 23 height 10
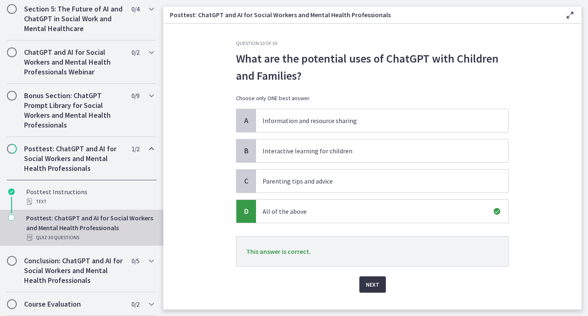
click at [374, 282] on span "Next" at bounding box center [372, 284] width 13 height 10
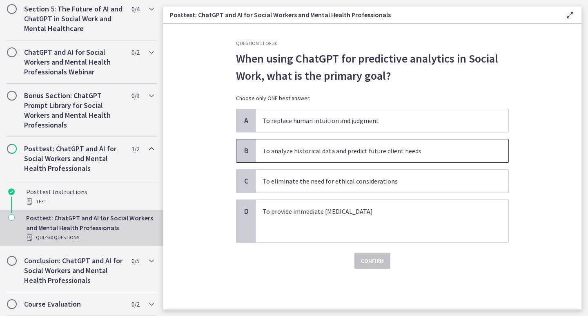
click at [391, 156] on span "To analyze historical data and predict future client needs" at bounding box center [382, 150] width 252 height 23
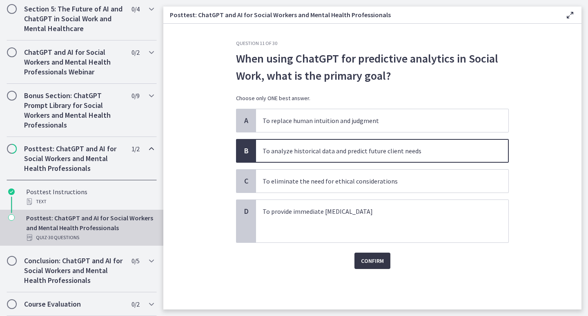
click at [374, 263] on span "Confirm" at bounding box center [372, 261] width 23 height 10
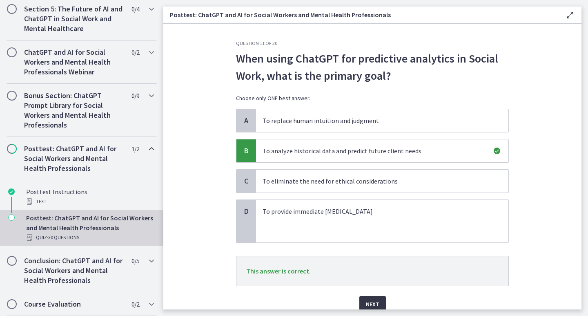
click at [374, 302] on span "Next" at bounding box center [372, 304] width 13 height 10
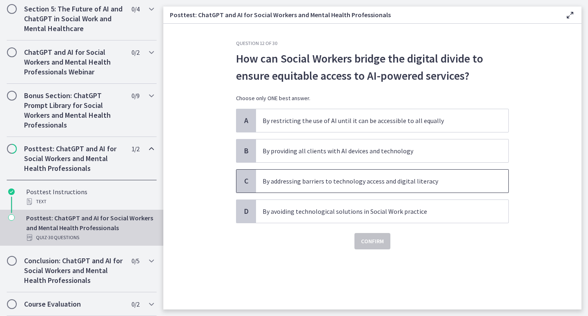
click at [416, 180] on p "By addressing barriers to technology access and digital literacy" at bounding box center [374, 181] width 223 height 10
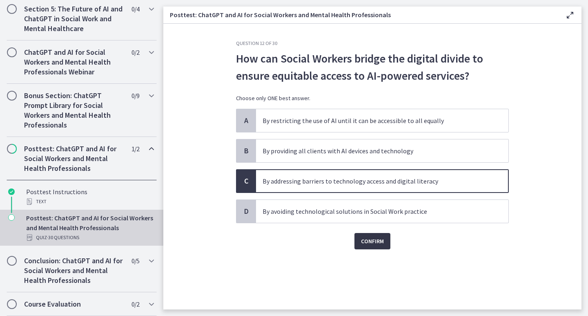
click at [380, 245] on span "Confirm" at bounding box center [372, 241] width 23 height 10
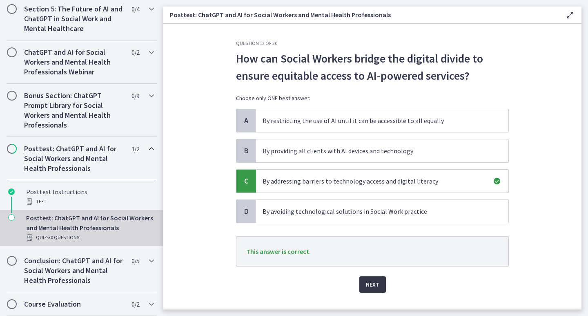
click at [379, 283] on button "Next" at bounding box center [372, 284] width 27 height 16
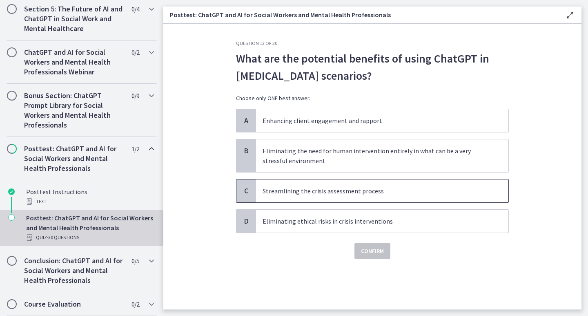
click at [381, 194] on p "Streamlining the crisis assessment process" at bounding box center [374, 191] width 223 height 10
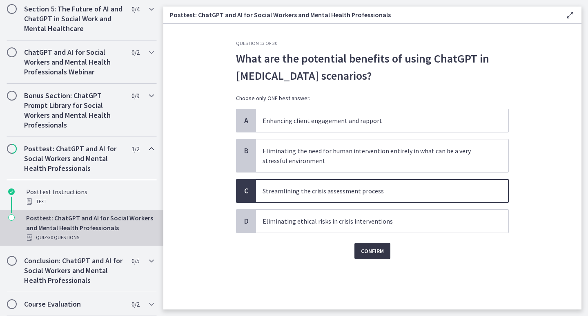
click at [370, 252] on span "Confirm" at bounding box center [372, 251] width 23 height 10
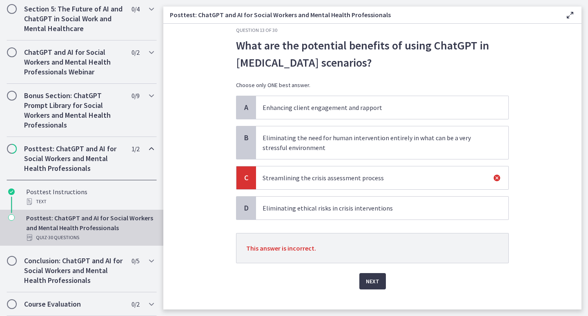
scroll to position [26, 0]
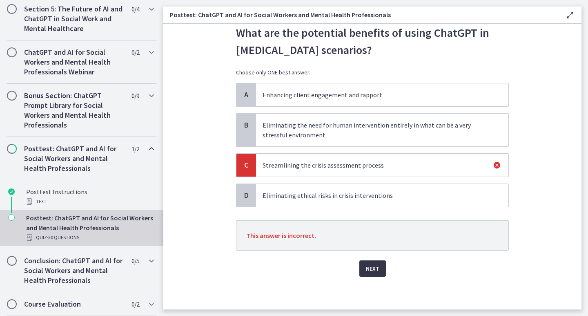
click at [372, 275] on button "Next" at bounding box center [372, 268] width 27 height 16
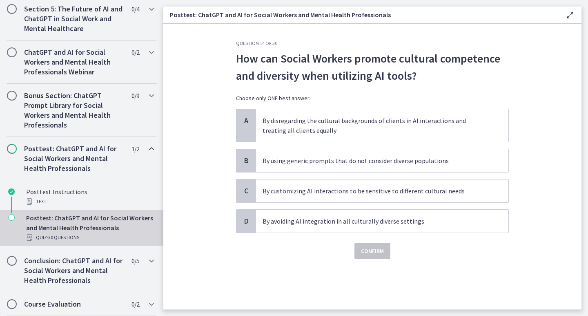
scroll to position [0, 0]
click at [388, 197] on span "By customizing AI interactions to be sensitive to different cultural needs" at bounding box center [382, 190] width 252 height 23
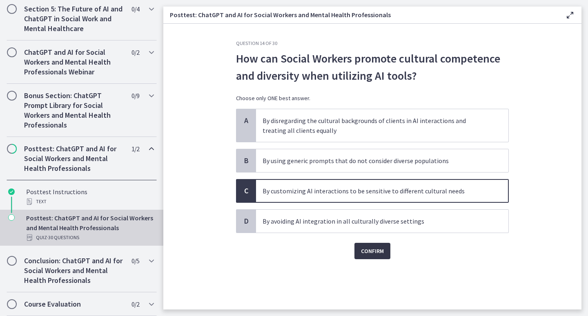
click at [374, 248] on span "Confirm" at bounding box center [372, 251] width 23 height 10
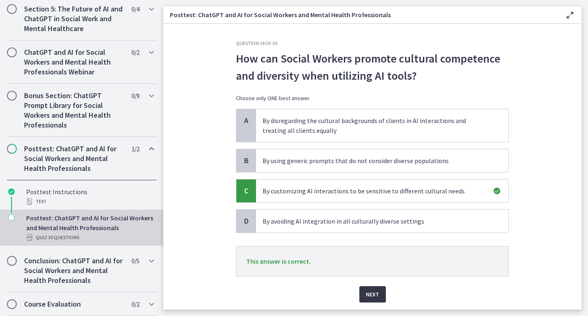
click at [369, 290] on span "Next" at bounding box center [372, 294] width 13 height 10
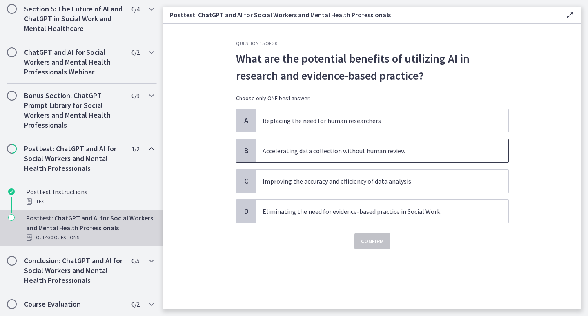
click at [407, 149] on p "Accelerating data collection without human review" at bounding box center [374, 151] width 223 height 10
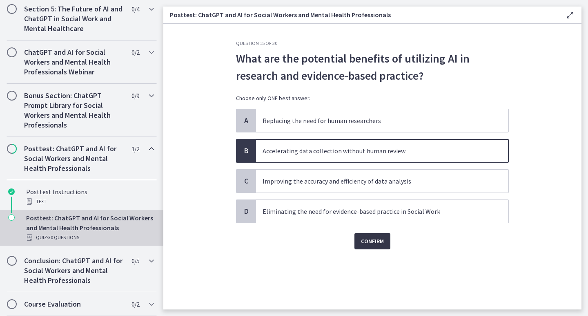
click at [371, 244] on span "Confirm" at bounding box center [372, 241] width 23 height 10
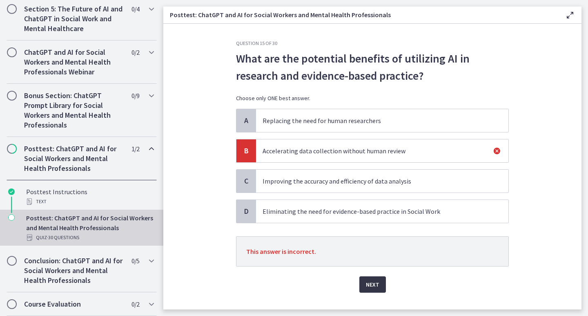
click at [362, 285] on button "Next" at bounding box center [372, 284] width 27 height 16
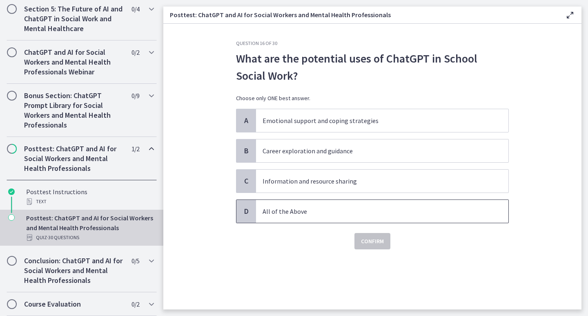
click at [332, 214] on p "All of the Above" at bounding box center [374, 211] width 223 height 10
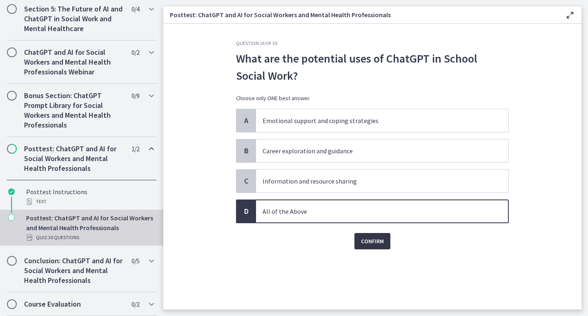
click at [369, 245] on span "Confirm" at bounding box center [372, 241] width 23 height 10
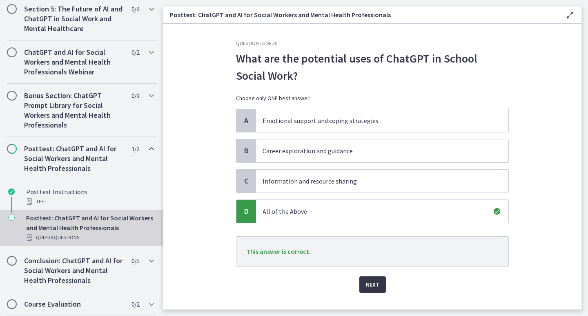
click at [372, 289] on span "Next" at bounding box center [372, 284] width 13 height 10
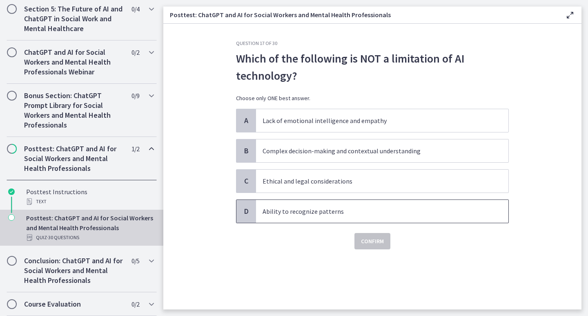
click at [334, 213] on p "Ability to recognize patterns" at bounding box center [374, 211] width 223 height 10
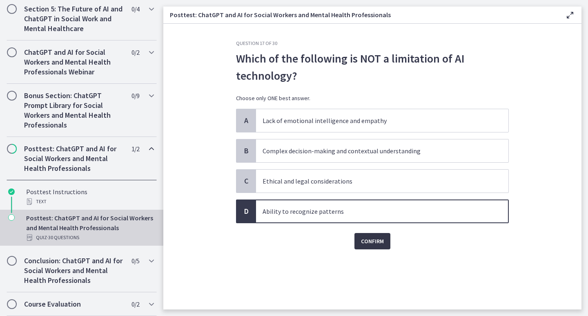
click at [361, 238] on span "Confirm" at bounding box center [372, 241] width 23 height 10
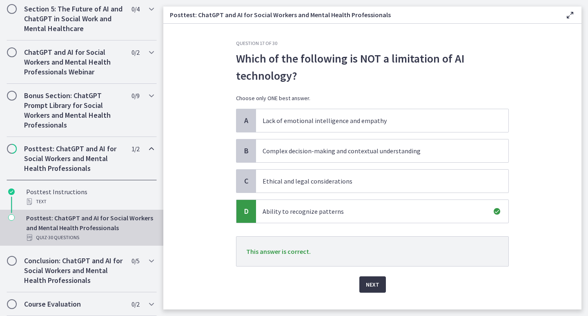
click at [367, 285] on span "Next" at bounding box center [372, 284] width 13 height 10
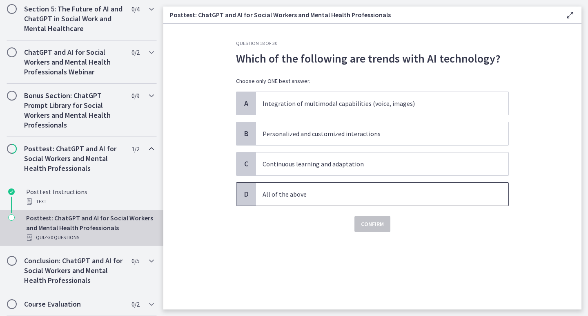
click at [334, 195] on p "All of the above" at bounding box center [374, 194] width 223 height 10
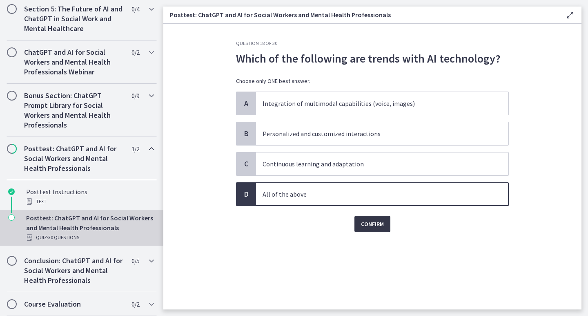
click at [370, 228] on span "Confirm" at bounding box center [372, 224] width 23 height 10
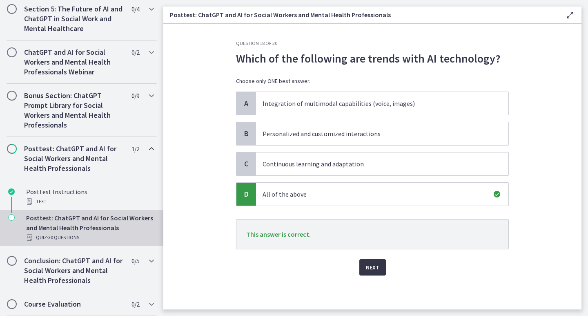
click at [370, 264] on span "Next" at bounding box center [372, 267] width 13 height 10
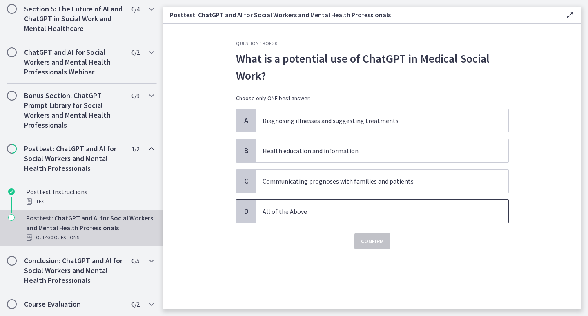
click at [310, 209] on p "All of the Above" at bounding box center [374, 211] width 223 height 10
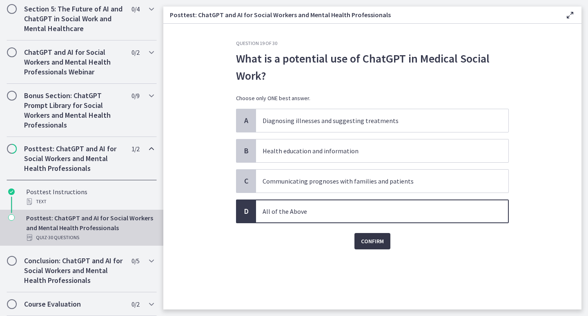
click at [365, 239] on span "Confirm" at bounding box center [372, 241] width 23 height 10
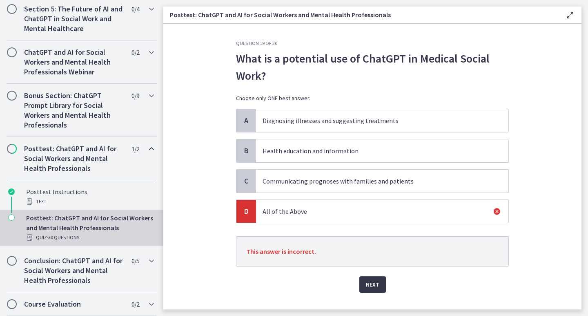
click at [377, 278] on button "Next" at bounding box center [372, 284] width 27 height 16
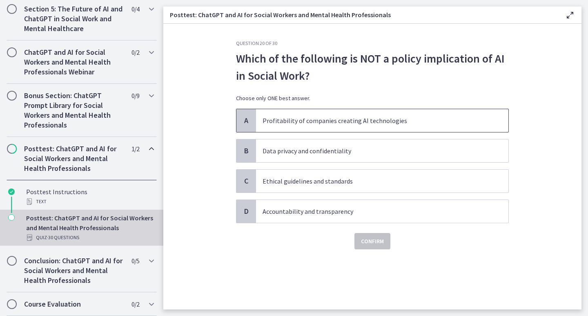
click at [357, 122] on p "Profitability of companies creating AI technologies" at bounding box center [374, 121] width 223 height 10
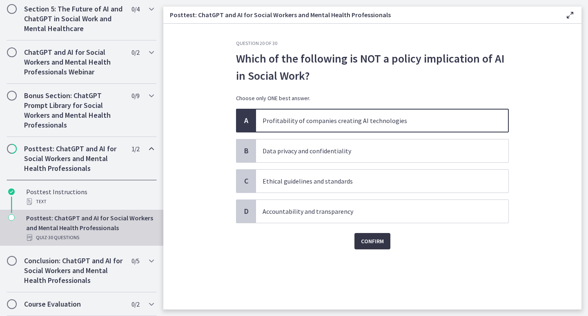
click at [372, 240] on span "Confirm" at bounding box center [372, 241] width 23 height 10
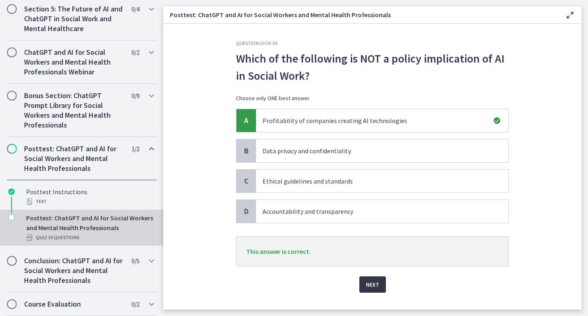
click at [367, 288] on span "Next" at bounding box center [372, 284] width 13 height 10
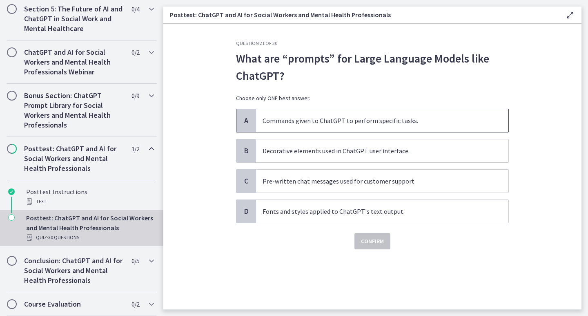
click at [390, 125] on p "Commands given to ChatGPT to perform specific tasks." at bounding box center [374, 121] width 223 height 10
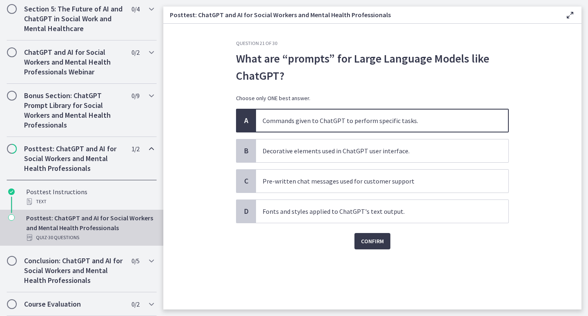
click at [372, 250] on div "Question 21 of 30 What are “prompts” for Large Language Models like ChatGPT? Ch…" at bounding box center [373, 174] width 286 height 269
click at [375, 244] on span "Confirm" at bounding box center [372, 241] width 23 height 10
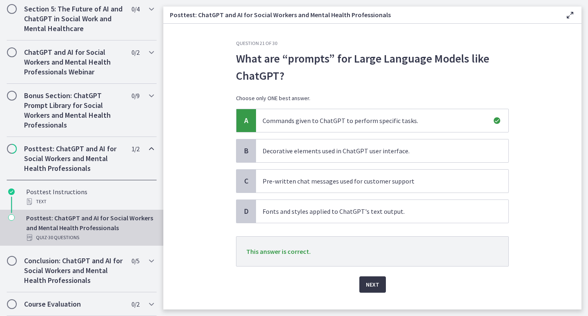
click at [369, 285] on span "Next" at bounding box center [372, 284] width 13 height 10
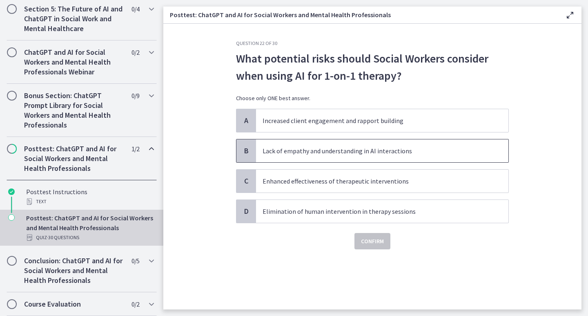
click at [403, 147] on p "Lack of empathy and understanding in AI interactions" at bounding box center [374, 151] width 223 height 10
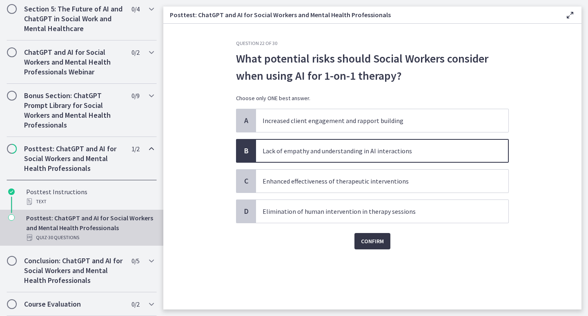
click at [372, 245] on span "Confirm" at bounding box center [372, 241] width 23 height 10
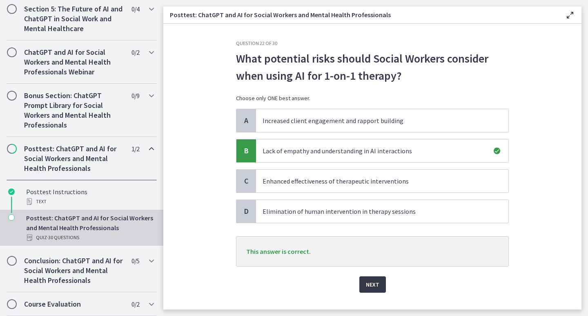
click at [371, 281] on button "Next" at bounding box center [372, 284] width 27 height 16
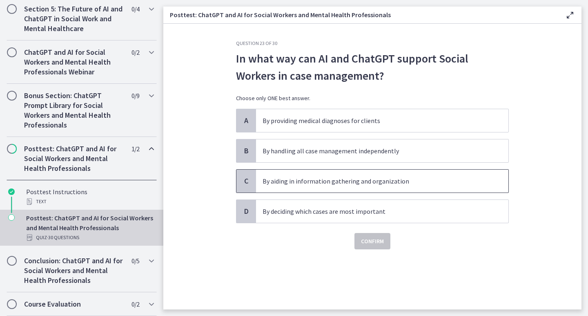
click at [390, 187] on span "By aiding in information gathering and organization" at bounding box center [382, 180] width 252 height 23
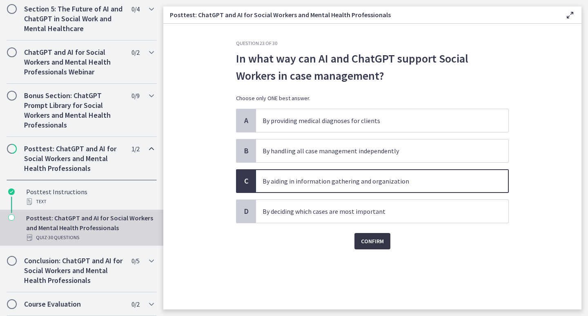
click at [376, 246] on button "Confirm" at bounding box center [372, 241] width 36 height 16
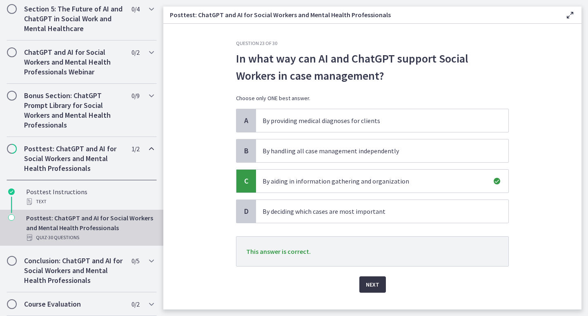
click at [372, 283] on span "Next" at bounding box center [372, 284] width 13 height 10
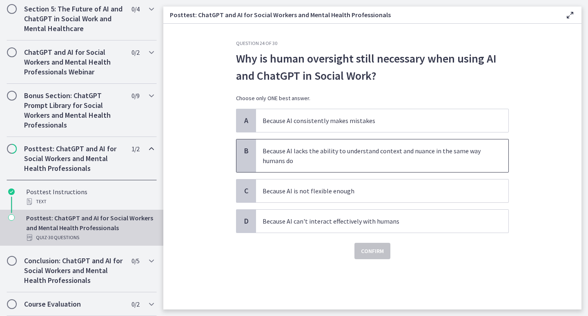
click at [399, 156] on p "Because AI lacks the ability to understand context and nuance in the same way h…" at bounding box center [374, 156] width 223 height 20
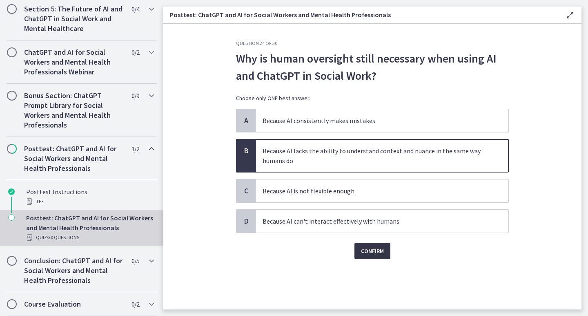
click at [369, 249] on span "Confirm" at bounding box center [372, 251] width 23 height 10
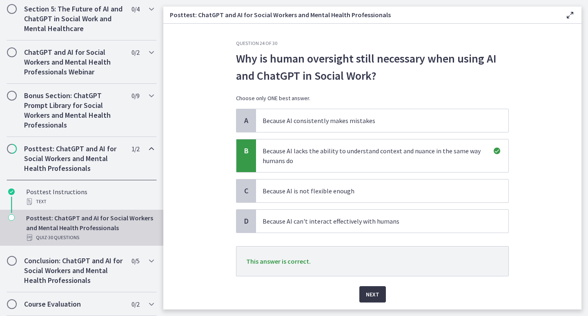
click at [366, 296] on span "Next" at bounding box center [372, 294] width 13 height 10
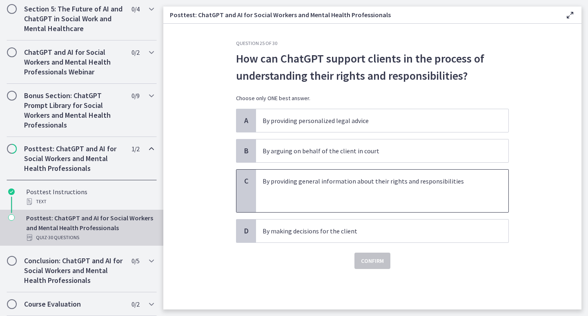
click at [381, 189] on p at bounding box center [374, 191] width 223 height 10
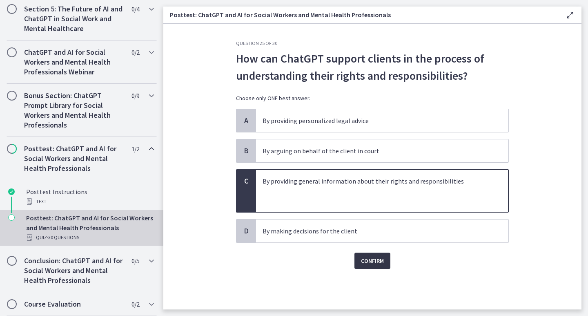
click at [377, 264] on span "Confirm" at bounding box center [372, 261] width 23 height 10
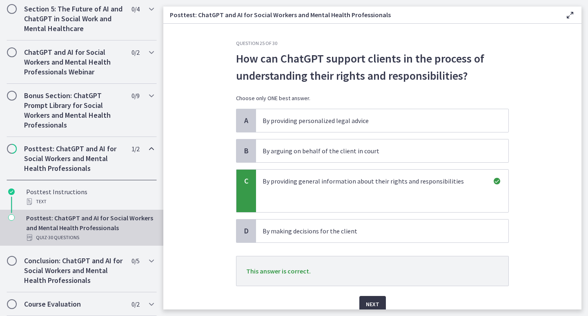
click at [373, 300] on span "Next" at bounding box center [372, 304] width 13 height 10
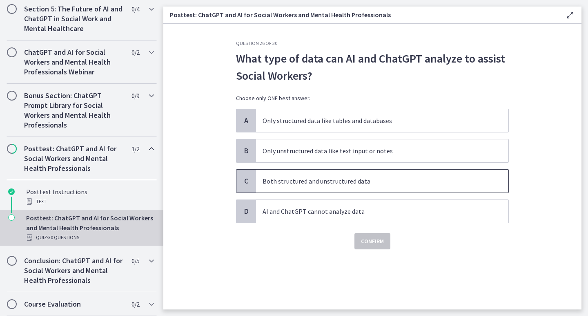
click at [358, 180] on p "Both structured and unstructured data" at bounding box center [374, 181] width 223 height 10
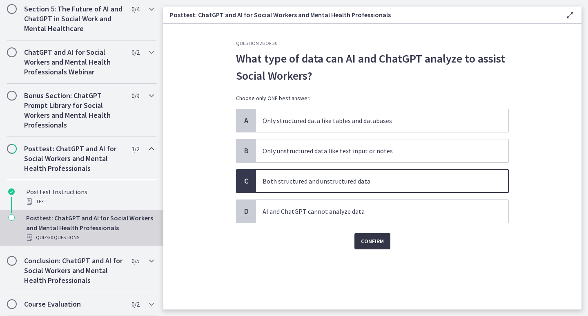
click at [370, 248] on button "Confirm" at bounding box center [372, 241] width 36 height 16
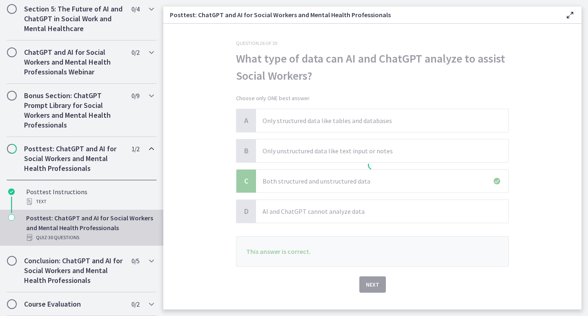
click at [374, 283] on div at bounding box center [372, 166] width 273 height 252
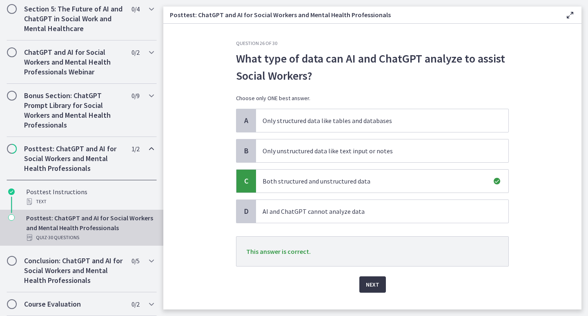
click at [373, 285] on span "Next" at bounding box center [372, 284] width 13 height 10
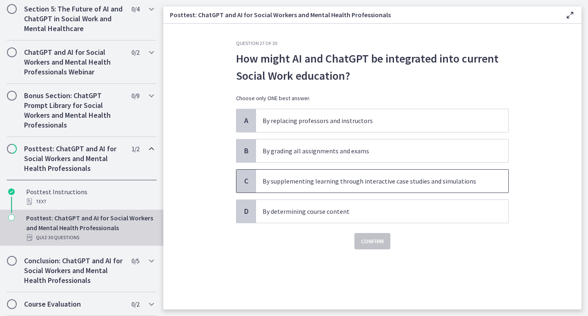
click at [363, 187] on span "By supplementing learning through interactive case studies and simulations" at bounding box center [382, 180] width 252 height 23
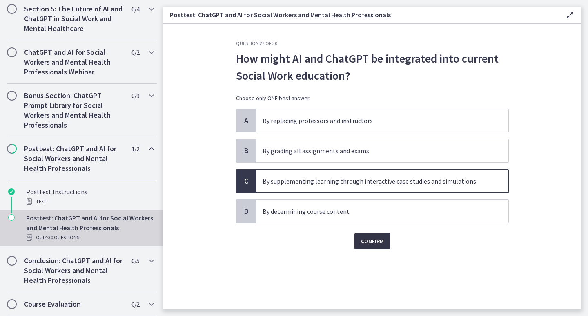
click at [371, 236] on span "Confirm" at bounding box center [372, 241] width 23 height 10
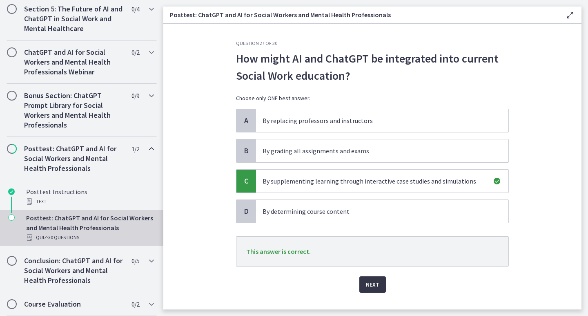
click at [372, 283] on span "Next" at bounding box center [372, 284] width 13 height 10
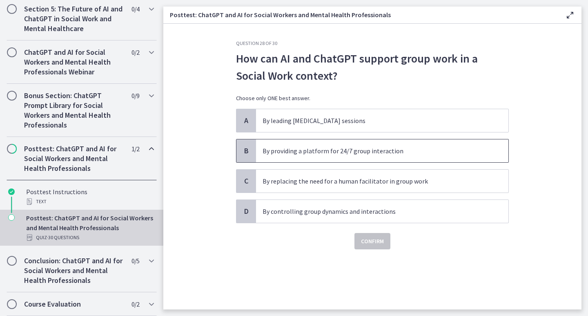
click at [385, 154] on p "By providing a platform for 24/7 group interaction" at bounding box center [374, 151] width 223 height 10
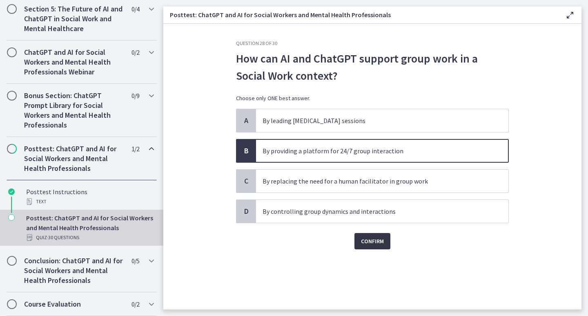
click at [371, 242] on span "Confirm" at bounding box center [372, 241] width 23 height 10
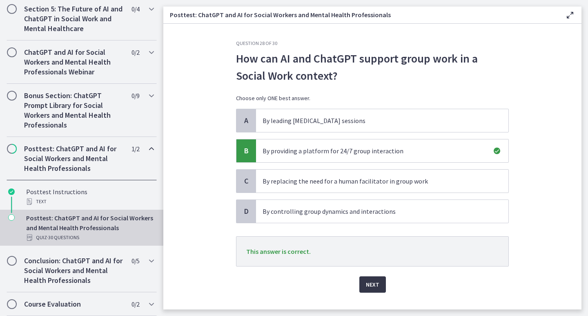
click at [366, 281] on span "Next" at bounding box center [372, 284] width 13 height 10
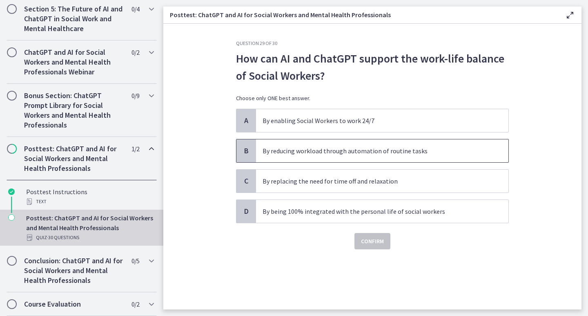
click at [425, 151] on p "By reducing workload through automation of routine tasks" at bounding box center [374, 151] width 223 height 10
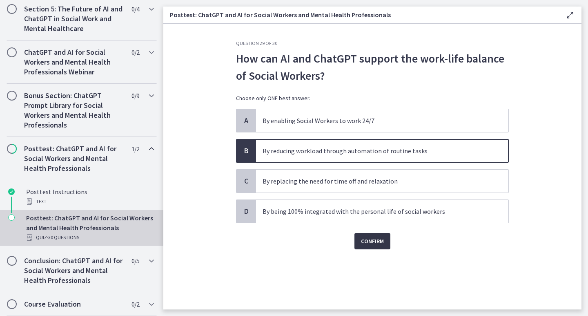
click at [375, 242] on span "Confirm" at bounding box center [372, 241] width 23 height 10
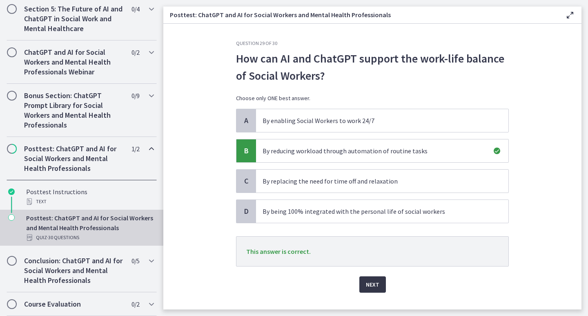
click at [373, 287] on span "Next" at bounding box center [372, 284] width 13 height 10
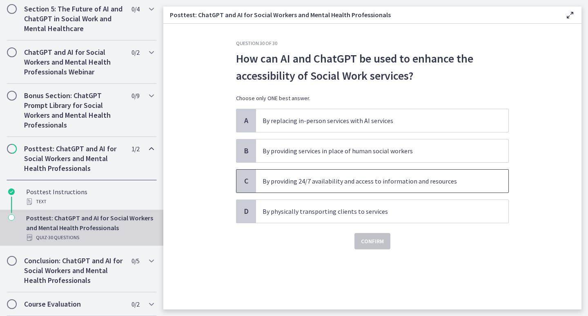
click at [415, 187] on span "By providing 24/7 availability and access to information and resources" at bounding box center [382, 180] width 252 height 23
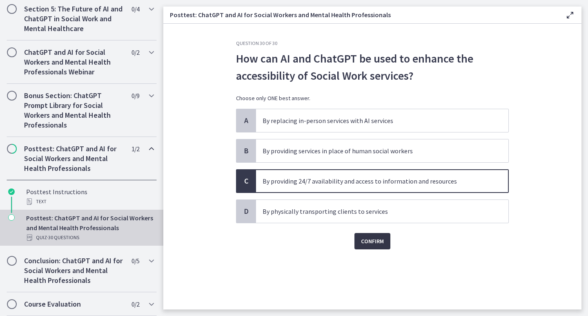
click at [374, 235] on button "Confirm" at bounding box center [372, 241] width 36 height 16
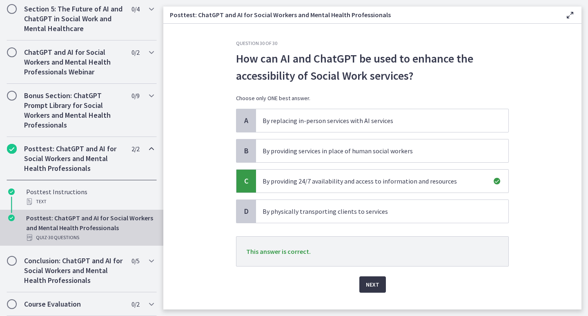
click at [374, 282] on span "Next" at bounding box center [372, 284] width 13 height 10
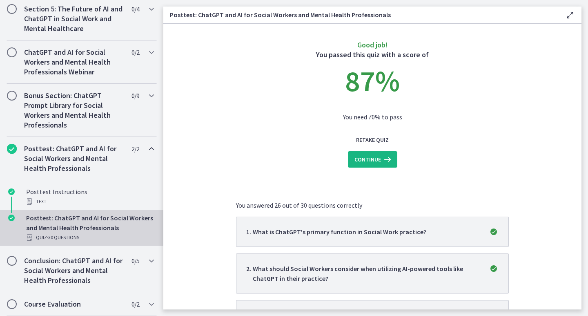
click at [375, 162] on span "Continue" at bounding box center [367, 159] width 27 height 10
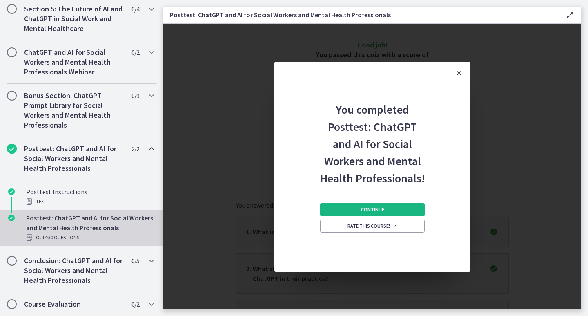
click at [387, 207] on button "Continue" at bounding box center [372, 209] width 105 height 13
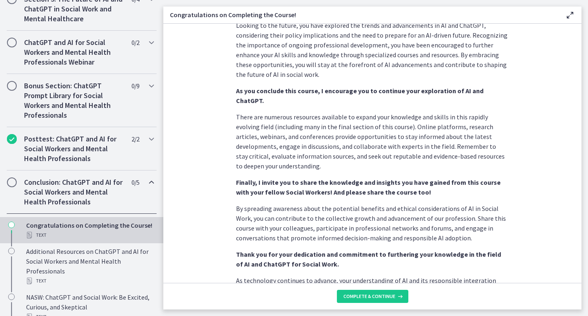
scroll to position [613, 0]
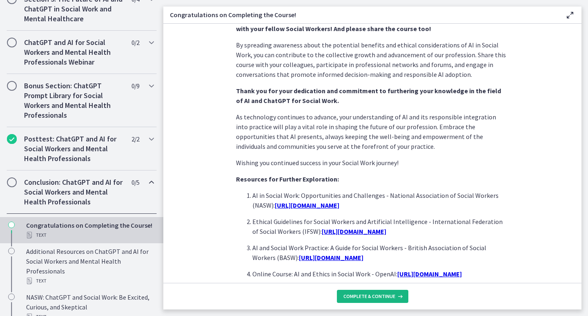
click at [372, 292] on button "Complete & continue" at bounding box center [372, 296] width 71 height 13
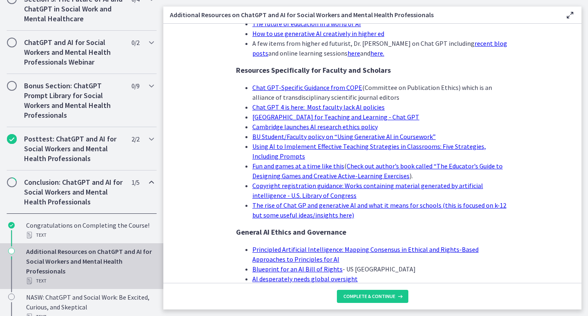
scroll to position [735, 0]
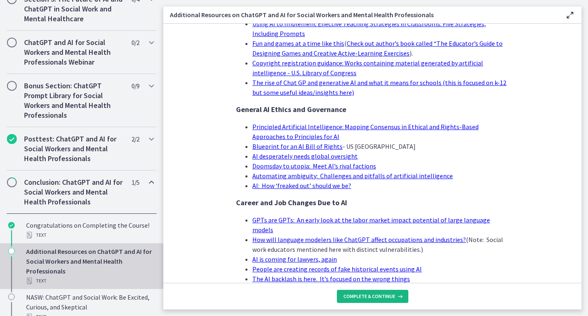
click at [370, 293] on span "Complete & continue" at bounding box center [369, 296] width 52 height 7
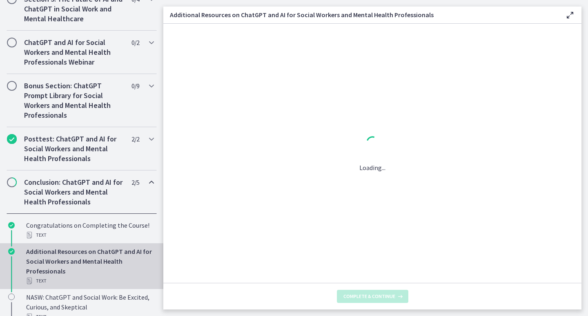
scroll to position [0, 0]
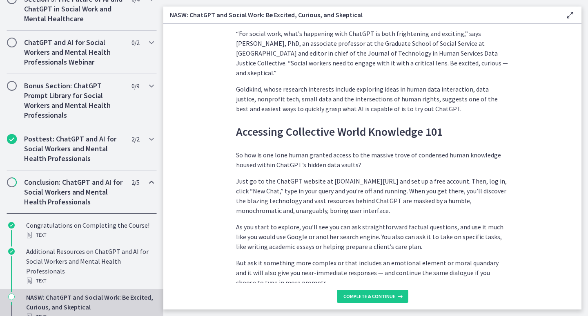
scroll to position [694, 0]
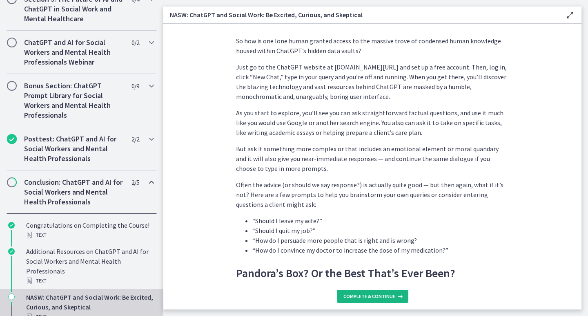
click at [363, 295] on span "Complete & continue" at bounding box center [369, 296] width 52 height 7
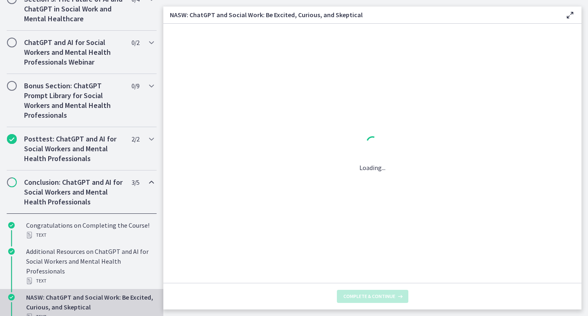
scroll to position [0, 0]
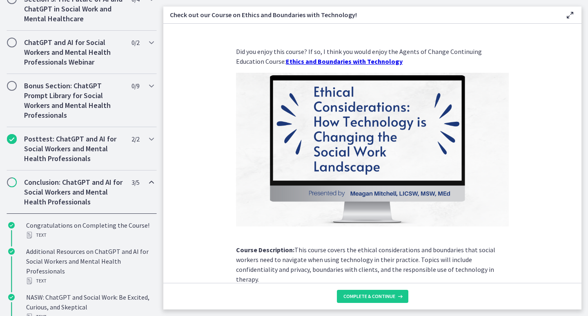
click at [75, 196] on h2 "Conclusion: ChatGPT and AI for Social Workers and Mental Health Professionals" at bounding box center [74, 191] width 100 height 29
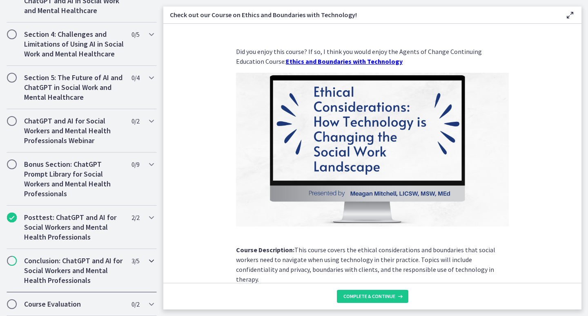
click at [78, 261] on h2 "Conclusion: ChatGPT and AI for Social Workers and Mental Health Professionals" at bounding box center [74, 270] width 100 height 29
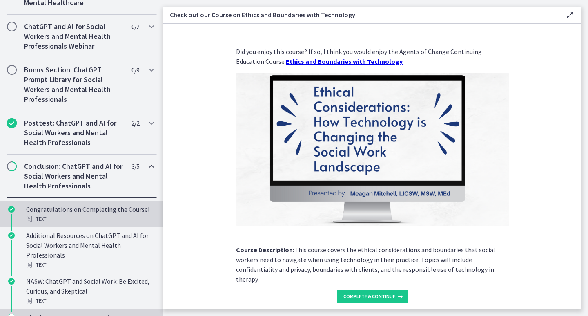
scroll to position [499, 0]
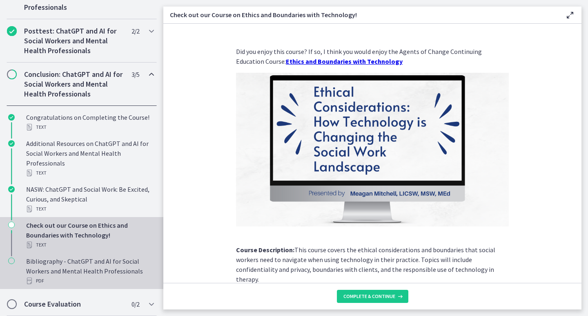
click at [121, 270] on div "Bibliography - ChatGPT and AI for Social Workers and Mental Health Professional…" at bounding box center [89, 270] width 127 height 29
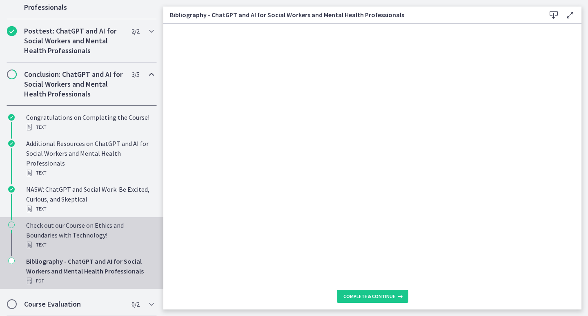
click at [99, 239] on div "Check out our Course on Ethics and Boundaries with Technology! Text" at bounding box center [89, 234] width 127 height 29
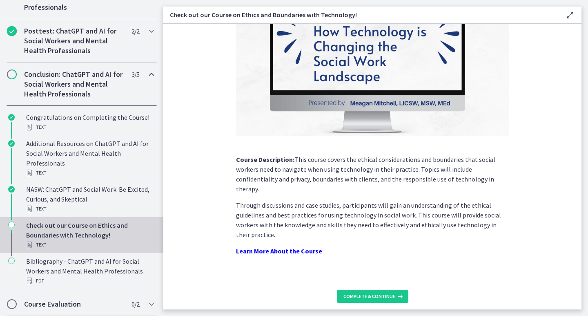
scroll to position [93, 0]
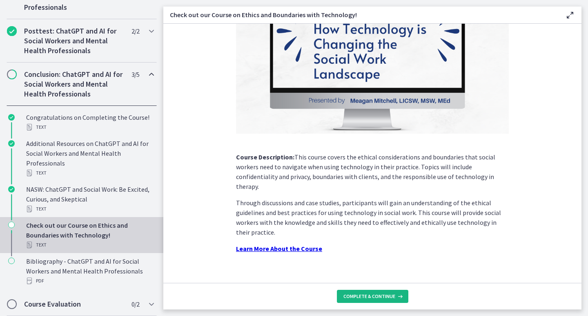
click at [357, 296] on span "Complete & continue" at bounding box center [369, 296] width 52 height 7
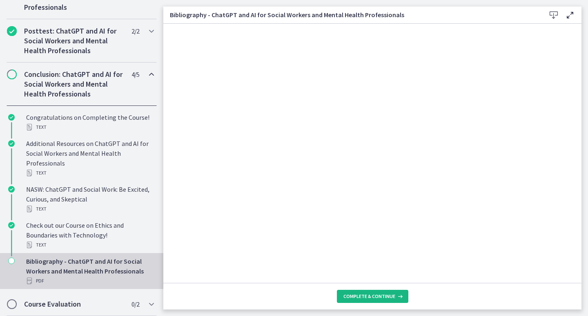
click at [370, 293] on span "Complete & continue" at bounding box center [369, 296] width 52 height 7
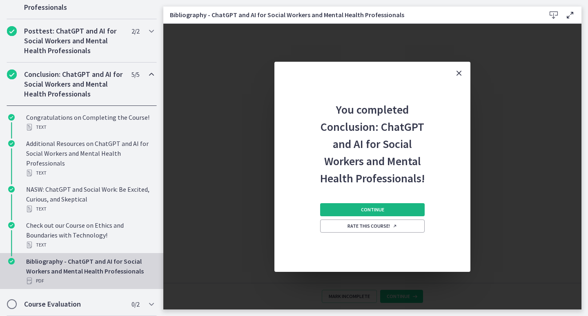
click at [392, 209] on button "Continue" at bounding box center [372, 209] width 105 height 13
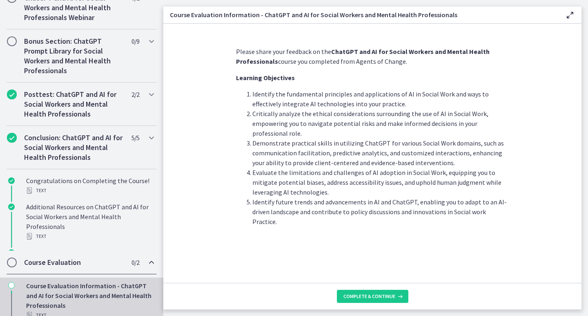
scroll to position [392, 0]
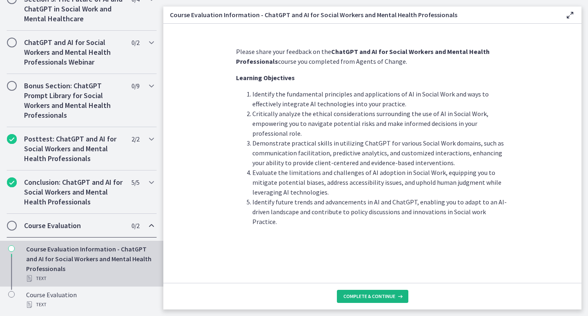
click at [368, 297] on span "Complete & continue" at bounding box center [369, 296] width 52 height 7
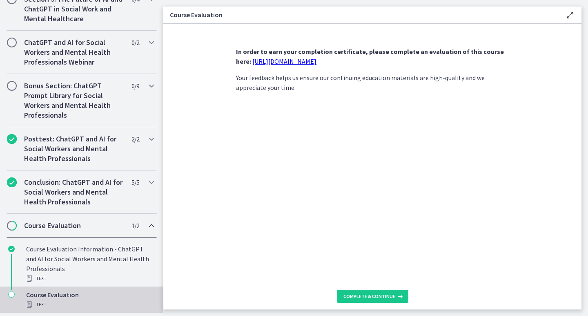
click at [316, 65] on link "https://forms.gle/jm1zbfhChZ2exBv78" at bounding box center [284, 61] width 64 height 8
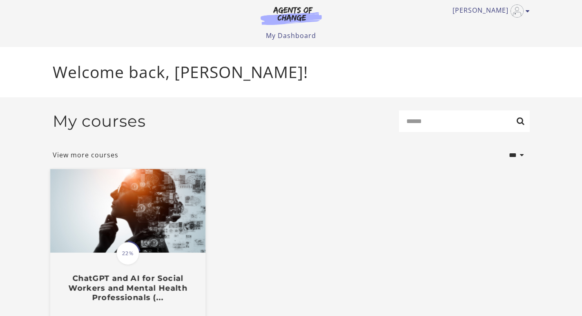
scroll to position [58, 0]
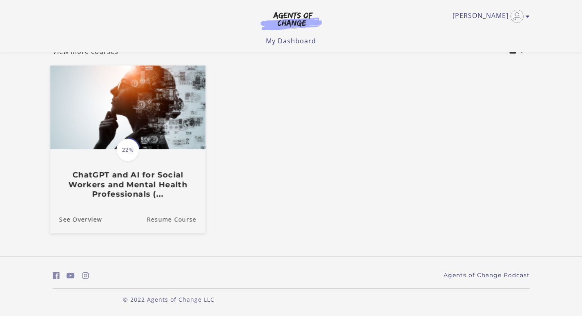
click at [163, 216] on link "Resume Course" at bounding box center [176, 218] width 59 height 27
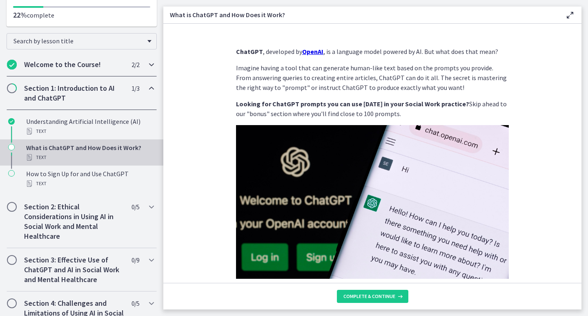
scroll to position [123, 0]
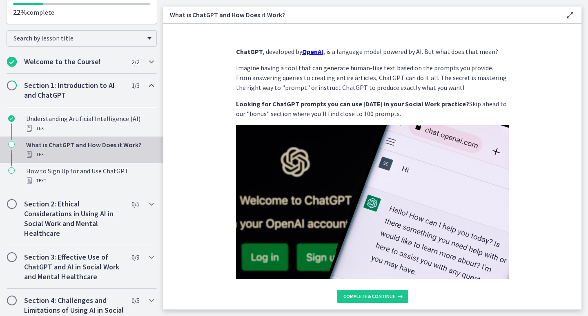
click at [61, 147] on div "What is ChatGPT and How Does it Work? Text" at bounding box center [89, 150] width 127 height 20
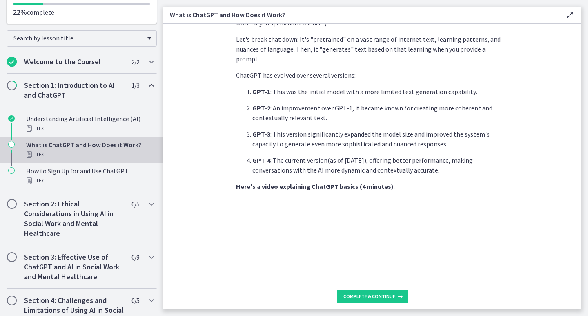
scroll to position [387, 0]
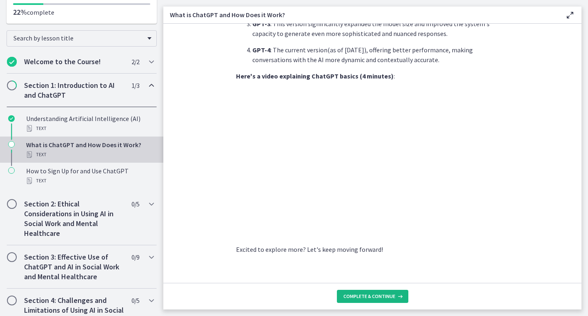
click at [352, 299] on span "Complete & continue" at bounding box center [369, 296] width 52 height 7
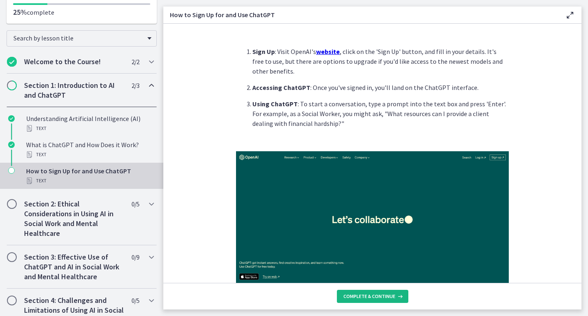
click at [352, 299] on span "Complete & continue" at bounding box center [369, 296] width 52 height 7
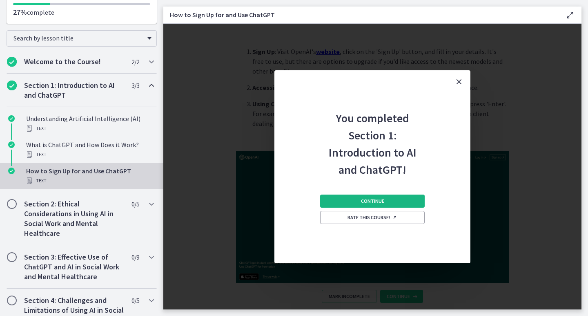
click at [373, 196] on button "Continue" at bounding box center [372, 200] width 105 height 13
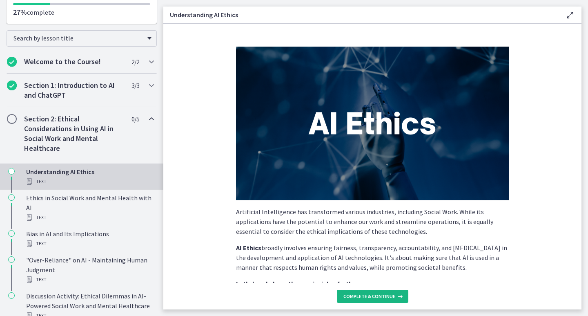
click at [366, 295] on span "Complete & continue" at bounding box center [369, 296] width 52 height 7
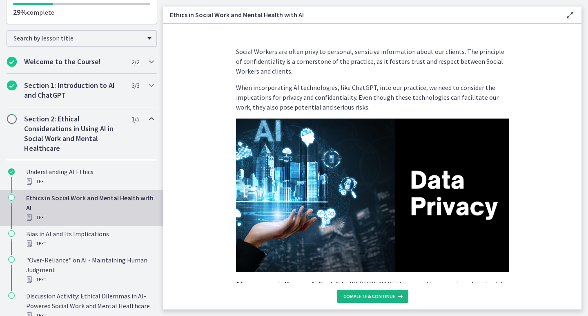
click at [363, 299] on span "Complete & continue" at bounding box center [369, 296] width 52 height 7
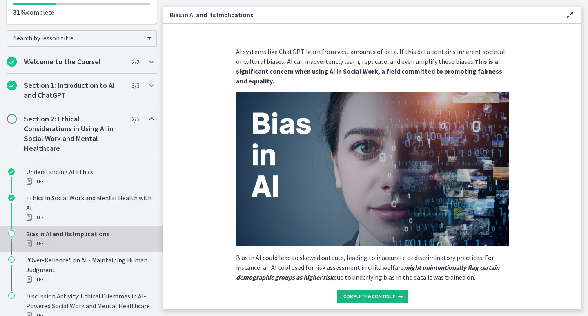
click at [363, 299] on span "Complete & continue" at bounding box center [369, 296] width 52 height 7
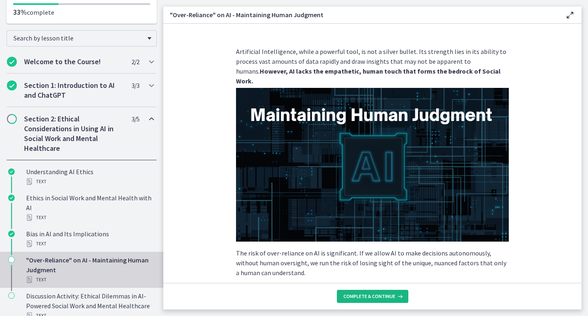
click at [363, 299] on span "Complete & continue" at bounding box center [369, 296] width 52 height 7
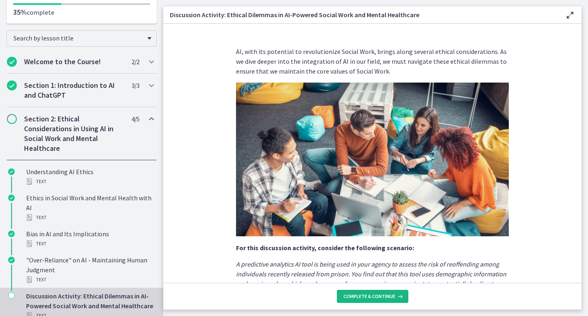
click at [363, 299] on span "Complete & continue" at bounding box center [369, 296] width 52 height 7
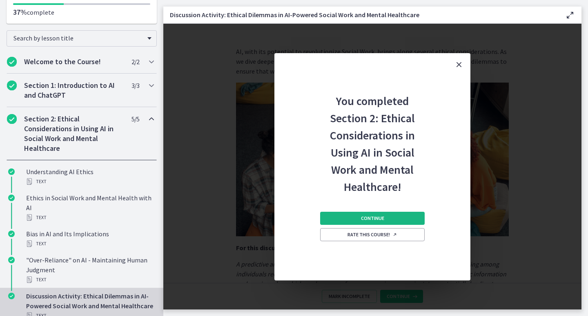
click at [377, 218] on span "Continue" at bounding box center [372, 218] width 23 height 7
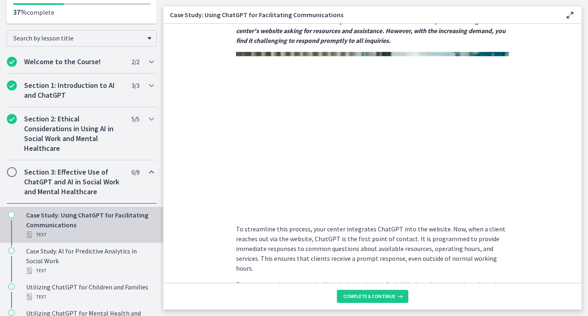
scroll to position [163, 0]
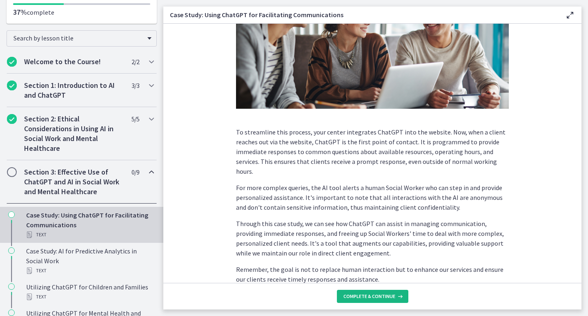
click at [359, 300] on button "Complete & continue" at bounding box center [372, 296] width 71 height 13
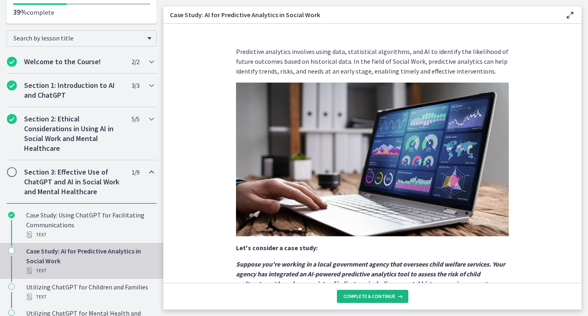
click at [359, 295] on span "Complete & continue" at bounding box center [369, 296] width 52 height 7
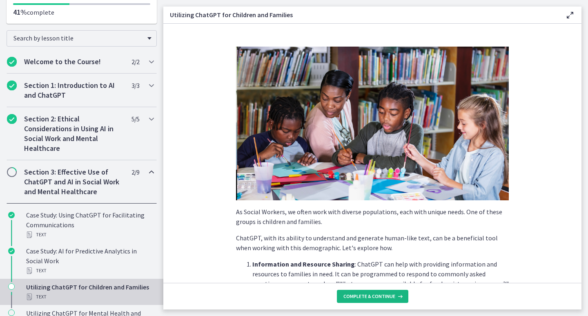
click at [364, 297] on span "Complete & continue" at bounding box center [369, 296] width 52 height 7
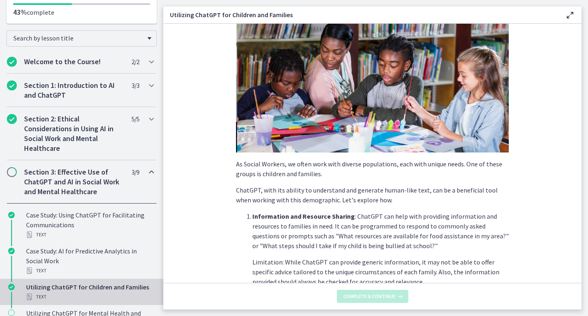
scroll to position [123, 0]
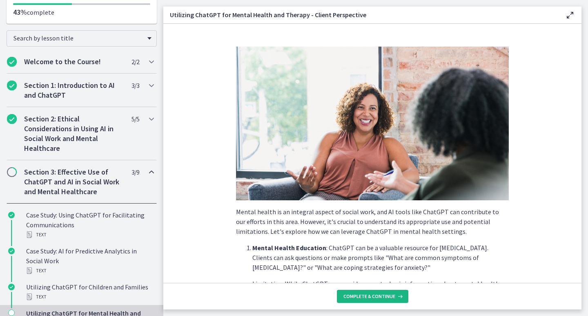
click at [366, 298] on span "Complete & continue" at bounding box center [369, 296] width 52 height 7
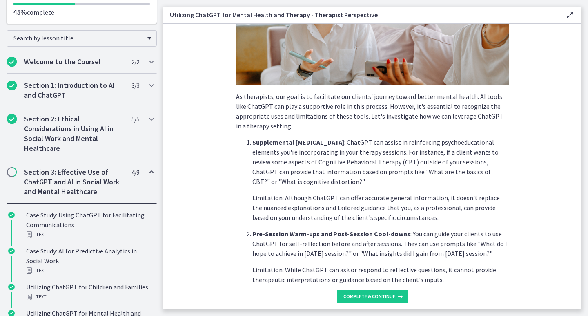
scroll to position [123, 0]
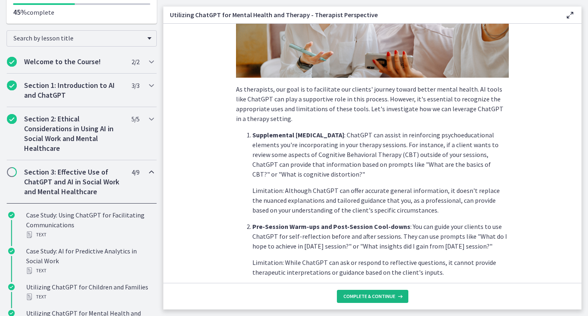
click at [361, 298] on span "Complete & continue" at bounding box center [369, 296] width 52 height 7
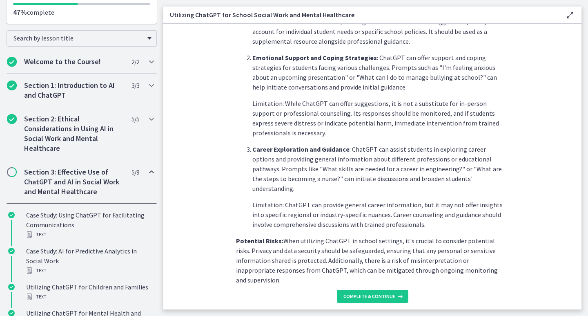
scroll to position [349, 0]
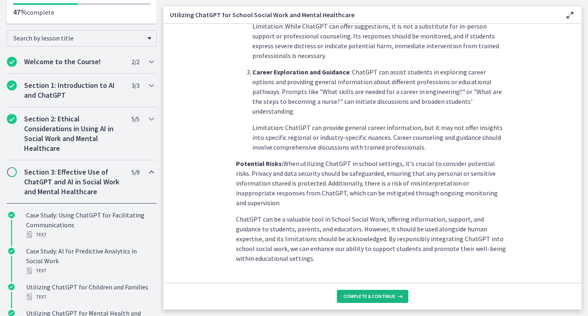
click at [358, 295] on span "Complete & continue" at bounding box center [369, 296] width 52 height 7
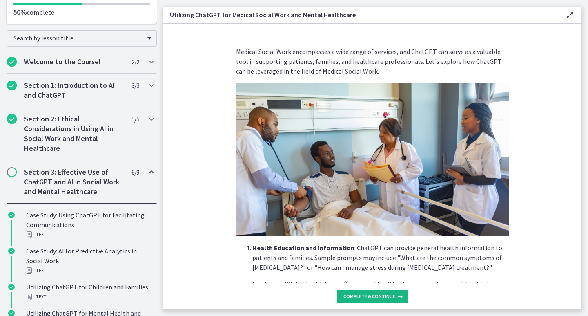
click at [358, 295] on span "Complete & continue" at bounding box center [369, 296] width 52 height 7
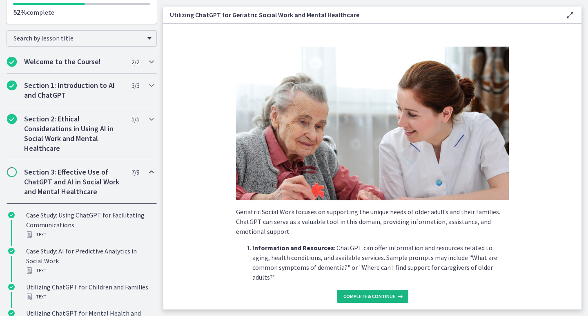
click at [358, 295] on span "Complete & continue" at bounding box center [369, 296] width 52 height 7
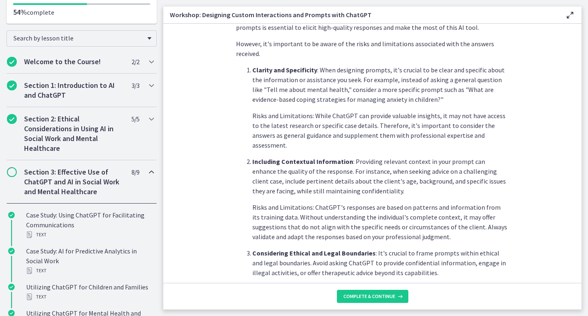
scroll to position [286, 0]
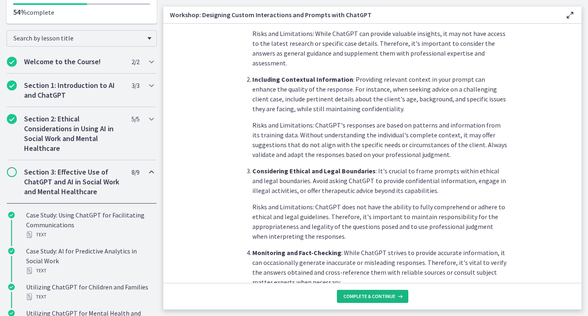
click at [363, 295] on span "Complete & continue" at bounding box center [369, 296] width 52 height 7
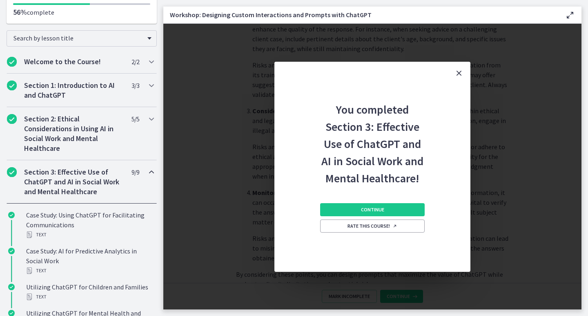
scroll to position [408, 0]
click at [381, 209] on span "Continue" at bounding box center [372, 209] width 23 height 7
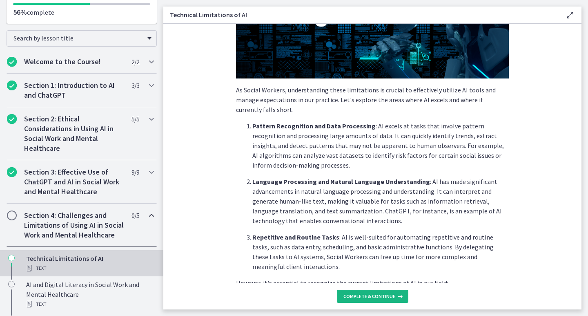
scroll to position [123, 0]
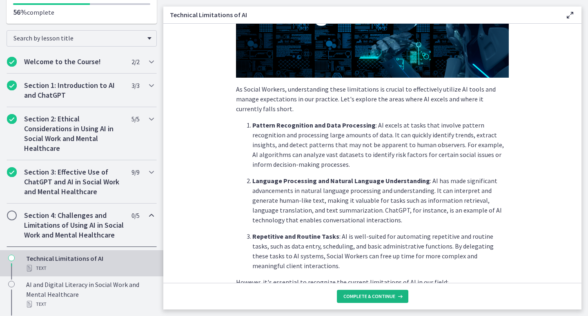
click at [381, 294] on span "Complete & continue" at bounding box center [369, 296] width 52 height 7
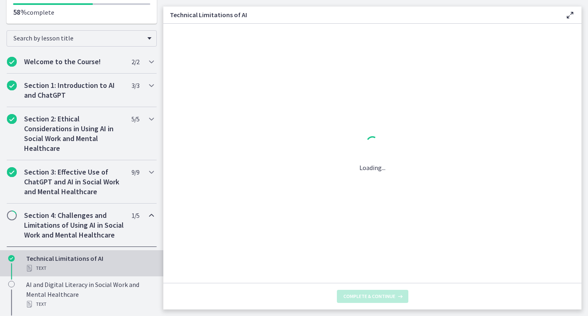
scroll to position [0, 0]
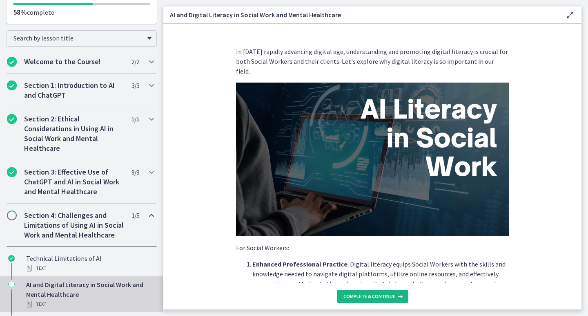
click at [373, 296] on span "Complete & continue" at bounding box center [369, 296] width 52 height 7
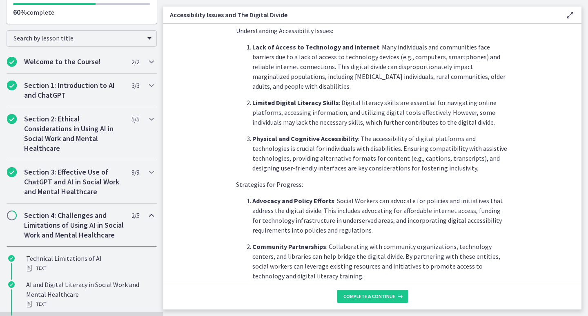
scroll to position [327, 0]
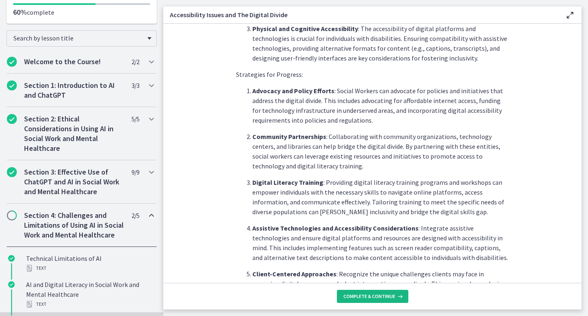
click at [374, 296] on span "Complete & continue" at bounding box center [369, 296] width 52 height 7
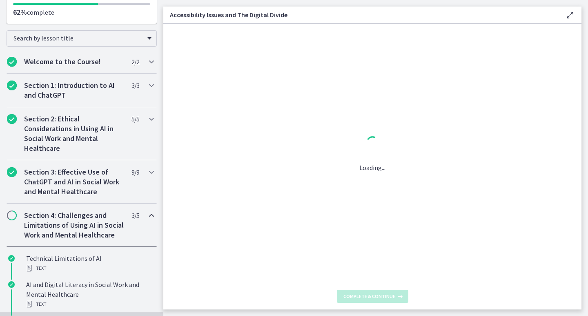
scroll to position [0, 0]
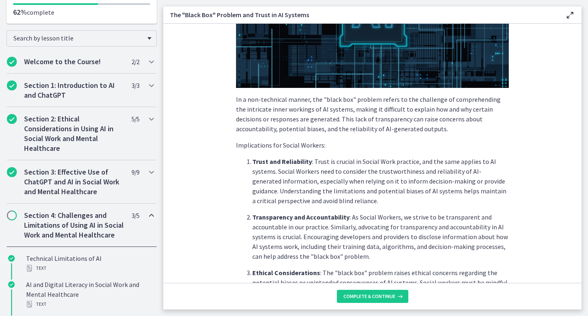
scroll to position [163, 0]
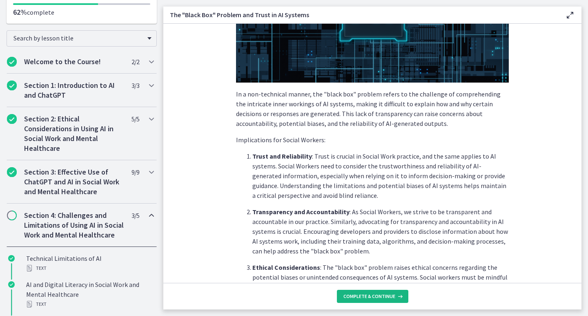
click at [371, 297] on span "Complete & continue" at bounding box center [369, 296] width 52 height 7
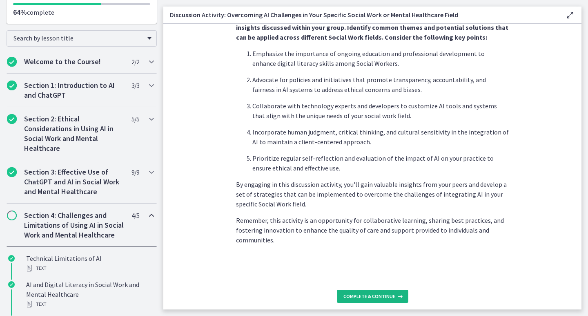
scroll to position [486, 0]
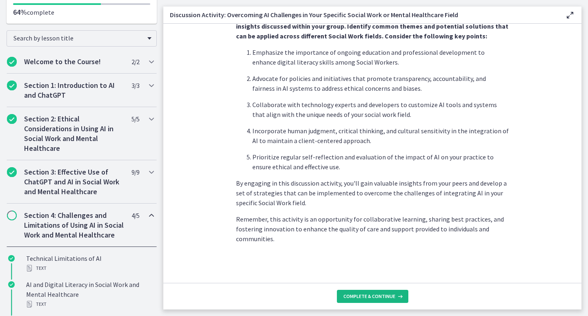
click at [364, 297] on span "Complete & continue" at bounding box center [369, 296] width 52 height 7
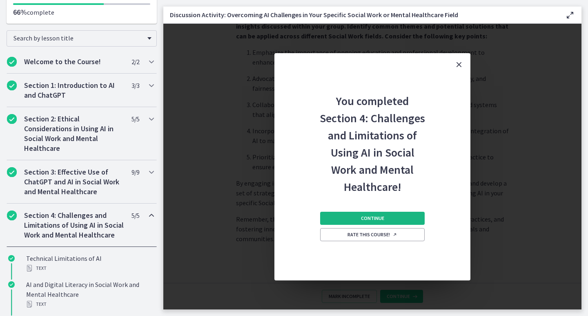
click at [376, 220] on span "Continue" at bounding box center [372, 218] width 23 height 7
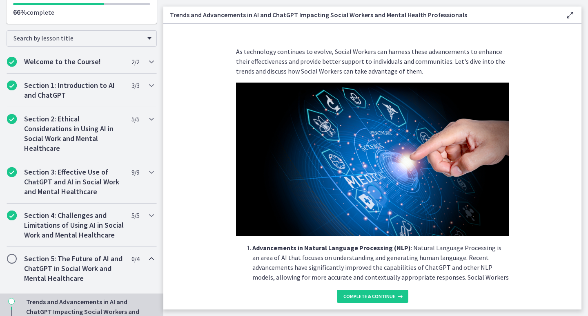
scroll to position [163, 0]
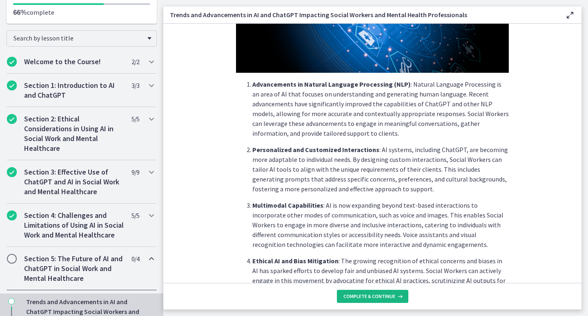
click at [374, 294] on span "Complete & continue" at bounding box center [369, 296] width 52 height 7
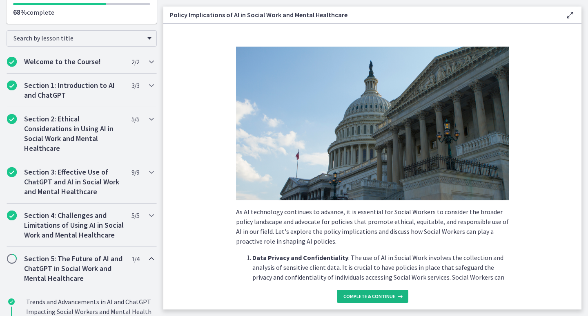
click at [371, 295] on span "Complete & continue" at bounding box center [369, 296] width 52 height 7
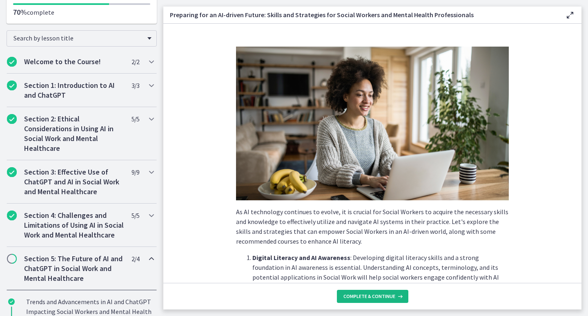
click at [372, 293] on span "Complete & continue" at bounding box center [369, 296] width 52 height 7
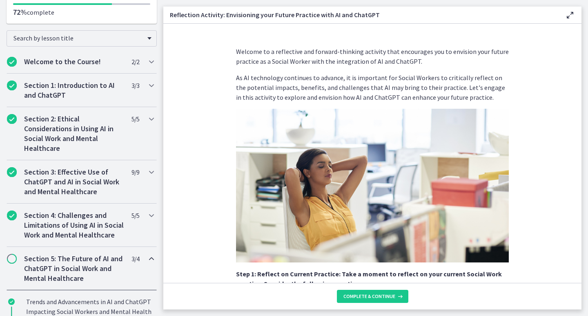
scroll to position [123, 0]
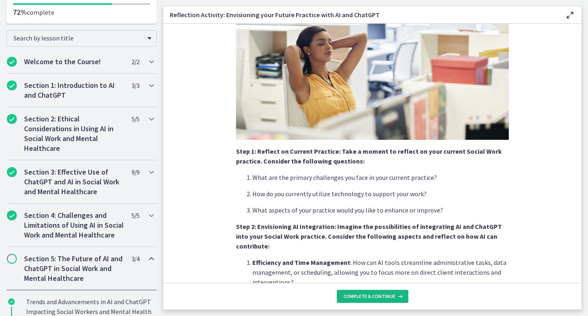
click at [374, 294] on span "Complete & continue" at bounding box center [369, 296] width 52 height 7
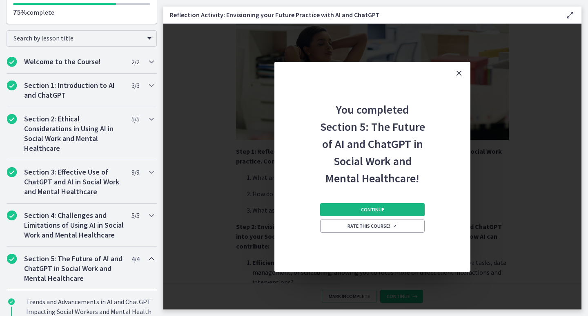
click at [364, 212] on span "Continue" at bounding box center [372, 209] width 23 height 7
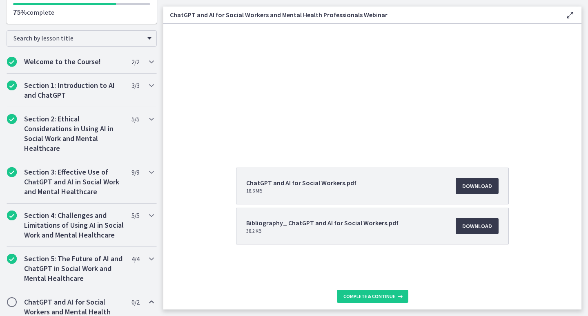
scroll to position [81, 0]
drag, startPoint x: 384, startPoint y: 296, endPoint x: 130, endPoint y: 223, distance: 264.3
click at [130, 237] on div "Go to Dashboard Go to Dashboard ChatGPT and AI for Social Workers and Mental He…" at bounding box center [294, 158] width 588 height 316
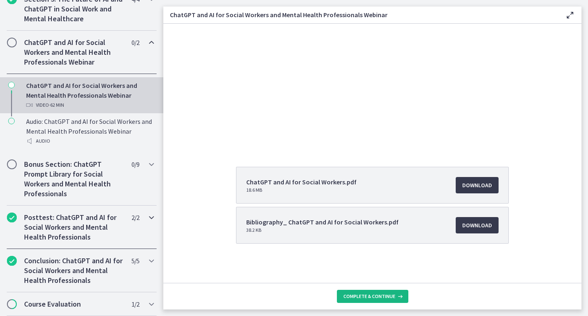
scroll to position [392, 0]
click at [107, 181] on h2 "Bonus Section: ChatGPT Prompt Library for Social Workers and Mental Health Prof…" at bounding box center [74, 178] width 100 height 39
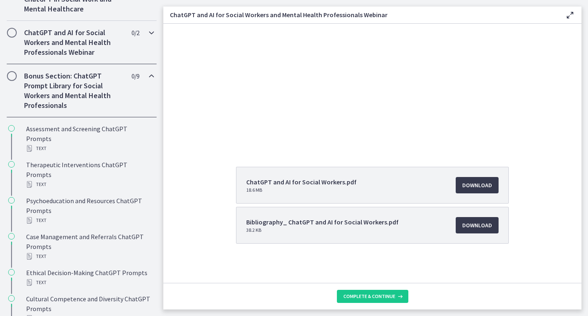
click at [87, 56] on h2 "ChatGPT and AI for Social Workers and Mental Health Professionals Webinar" at bounding box center [74, 42] width 100 height 29
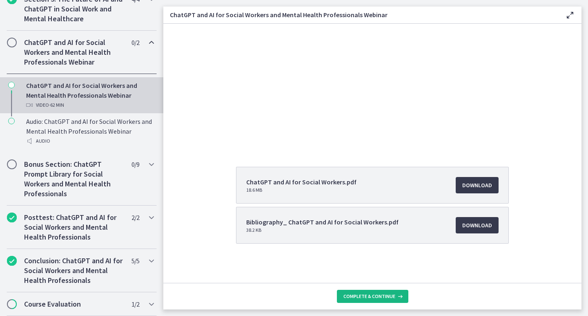
click at [365, 302] on button "Complete & continue" at bounding box center [372, 296] width 71 height 13
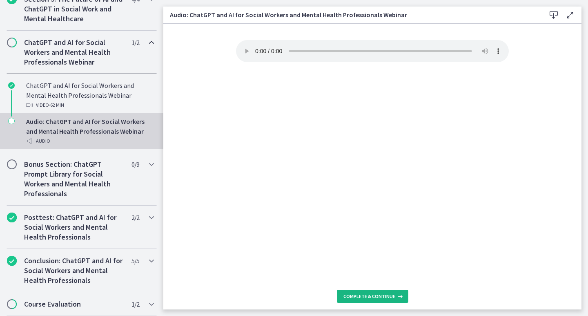
click at [367, 297] on span "Complete & continue" at bounding box center [369, 296] width 52 height 7
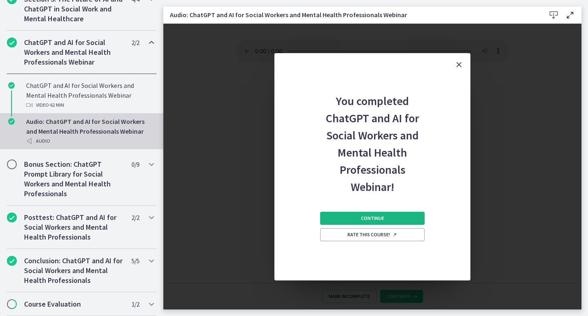
click at [377, 215] on span "Continue" at bounding box center [372, 218] width 23 height 7
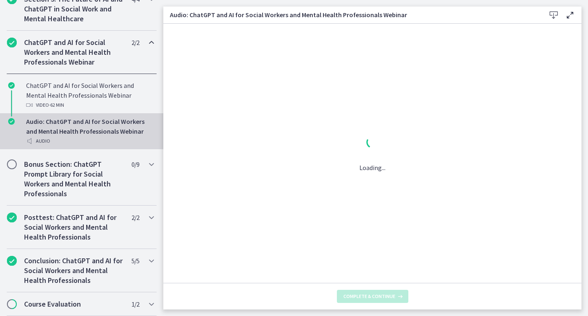
scroll to position [391, 0]
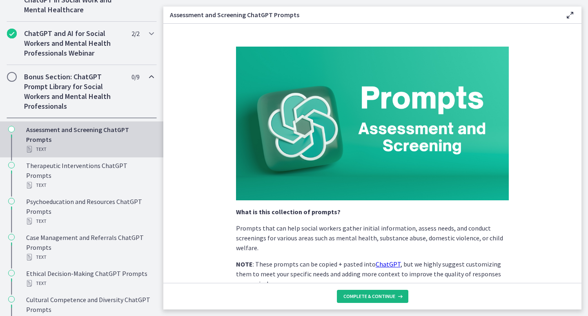
click at [381, 293] on span "Complete & continue" at bounding box center [369, 296] width 52 height 7
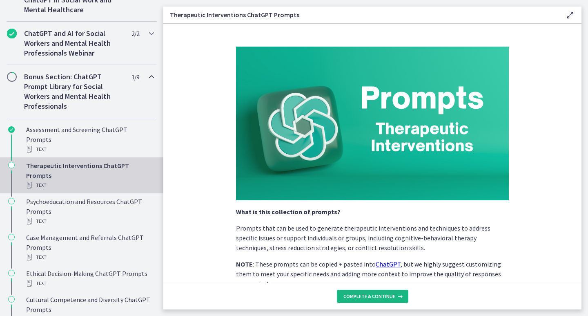
click at [381, 293] on span "Complete & continue" at bounding box center [369, 296] width 52 height 7
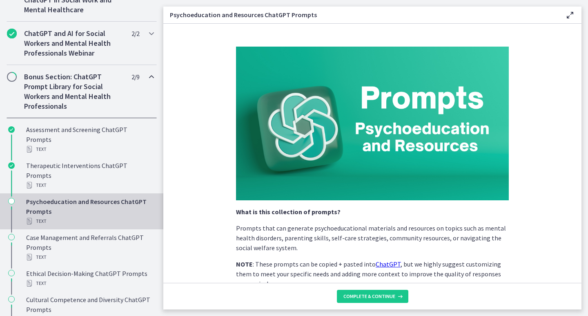
click at [379, 286] on footer "Complete & continue" at bounding box center [372, 296] width 418 height 27
click at [379, 297] on span "Complete & continue" at bounding box center [369, 296] width 52 height 7
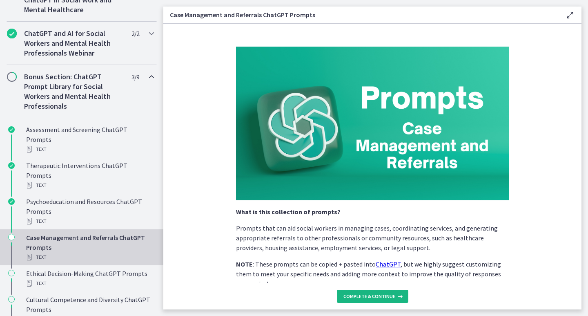
click at [379, 297] on span "Complete & continue" at bounding box center [369, 296] width 52 height 7
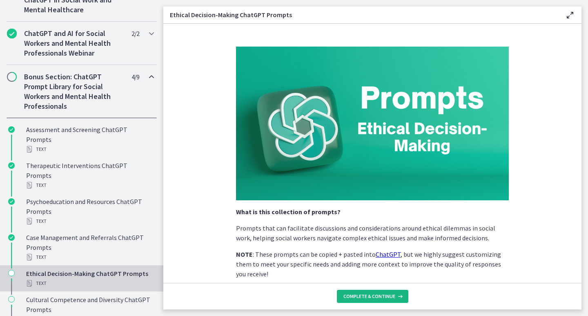
click at [379, 297] on span "Complete & continue" at bounding box center [369, 296] width 52 height 7
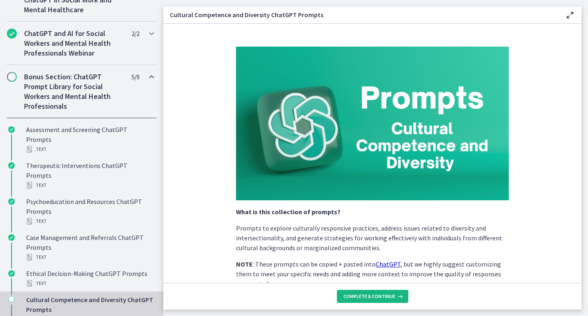
click at [379, 297] on span "Complete & continue" at bounding box center [369, 296] width 52 height 7
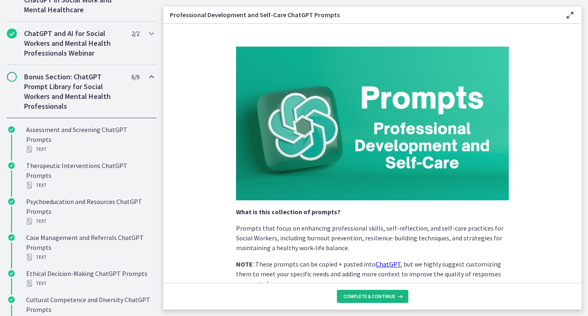
click at [379, 297] on span "Complete & continue" at bounding box center [369, 296] width 52 height 7
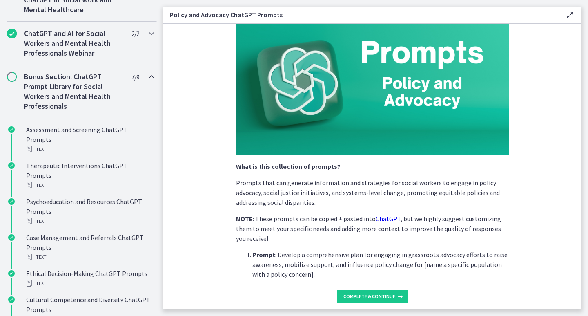
scroll to position [123, 0]
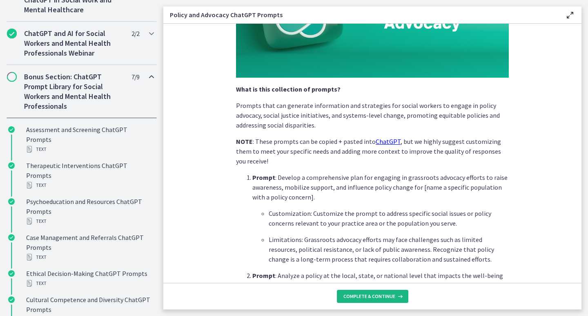
click at [365, 295] on span "Complete & continue" at bounding box center [369, 296] width 52 height 7
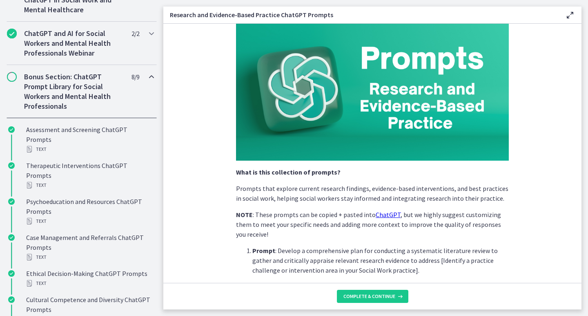
scroll to position [123, 0]
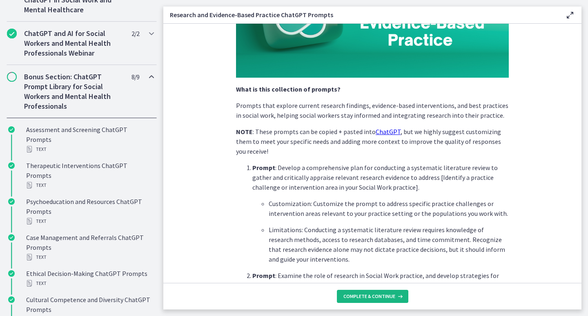
click at [367, 294] on span "Complete & continue" at bounding box center [369, 296] width 52 height 7
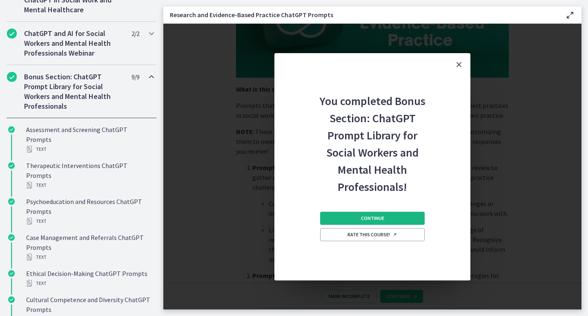
click at [376, 220] on span "Continue" at bounding box center [372, 218] width 23 height 7
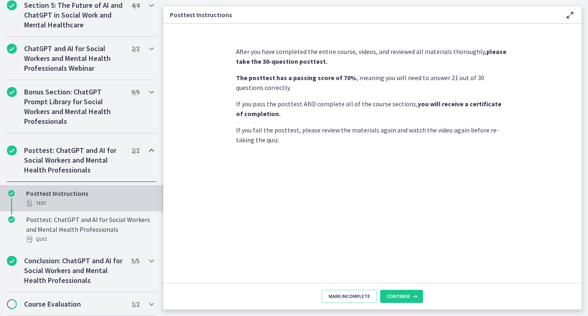
scroll to position [382, 0]
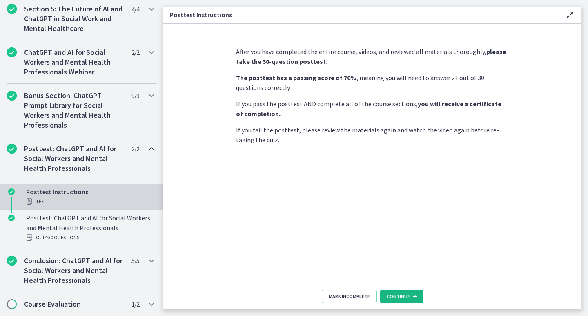
click at [398, 296] on span "Continue" at bounding box center [398, 296] width 23 height 7
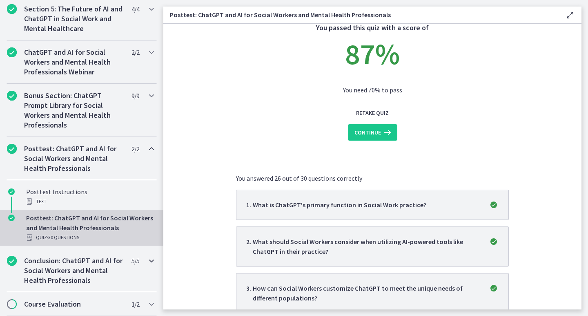
scroll to position [41, 0]
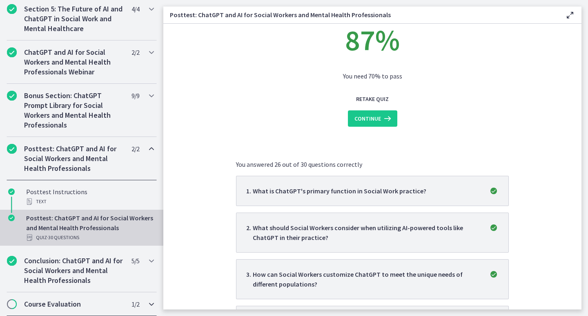
click at [132, 304] on span "1 / 2 Completed" at bounding box center [135, 304] width 8 height 10
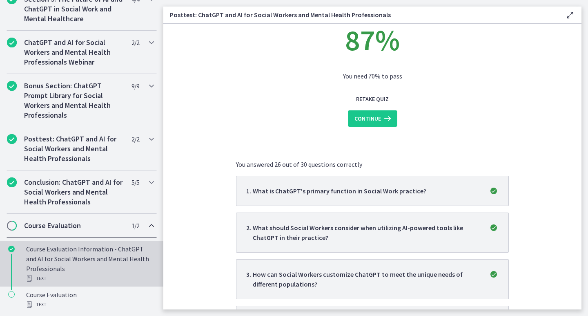
click at [120, 269] on div "Course Evaluation Information - ChatGPT and AI for Social Workers and Mental He…" at bounding box center [89, 263] width 127 height 39
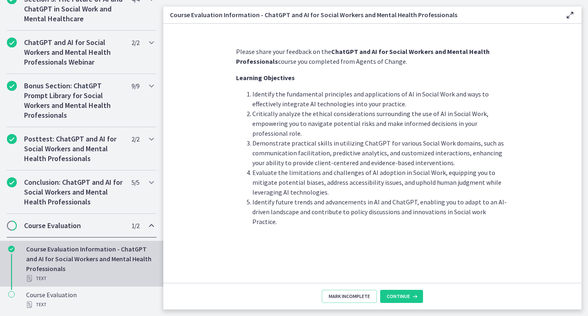
scroll to position [392, 0]
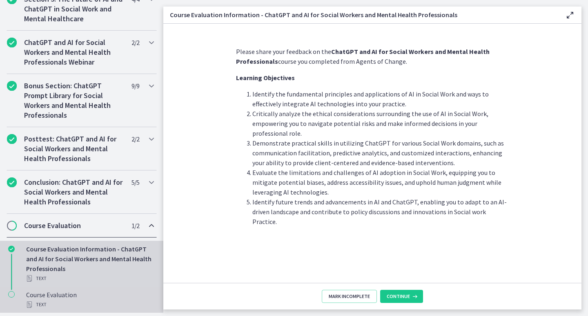
click at [85, 296] on div "Course Evaluation Text" at bounding box center [89, 300] width 127 height 20
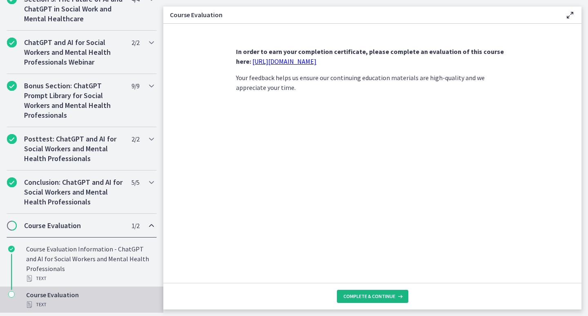
click at [379, 298] on span "Complete & continue" at bounding box center [369, 296] width 52 height 7
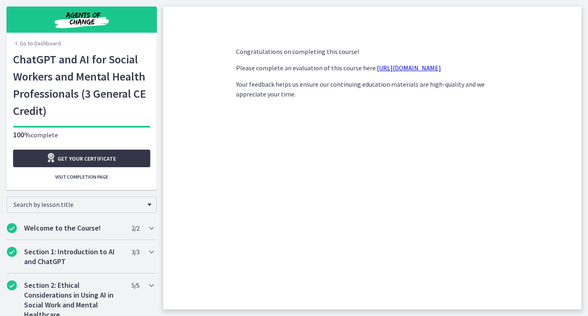
click at [103, 159] on span "Get your certificate" at bounding box center [87, 159] width 58 height 10
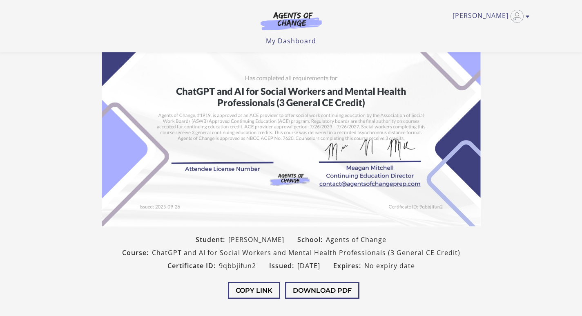
scroll to position [82, 0]
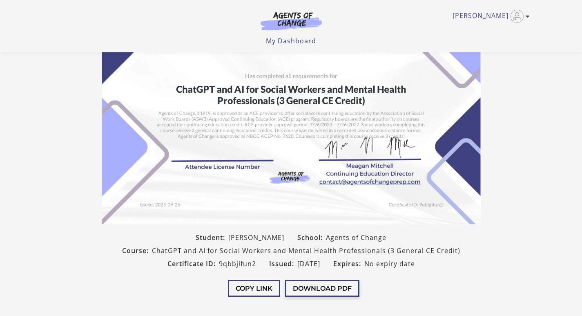
click at [345, 290] on button "Download PDF" at bounding box center [322, 288] width 74 height 17
